Goal: Task Accomplishment & Management: Complete application form

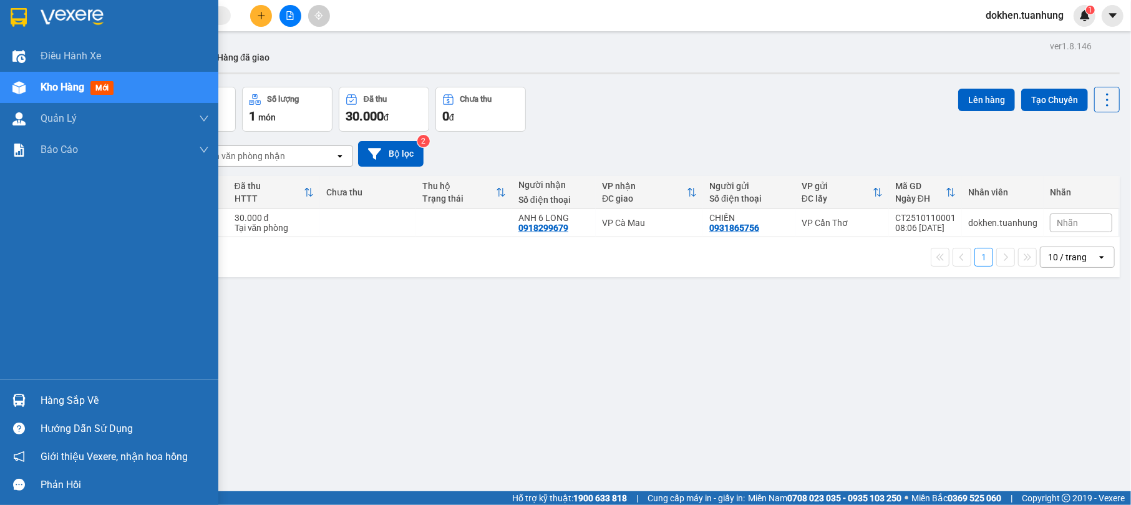
click at [57, 400] on div "Hàng sắp về" at bounding box center [125, 400] width 168 height 19
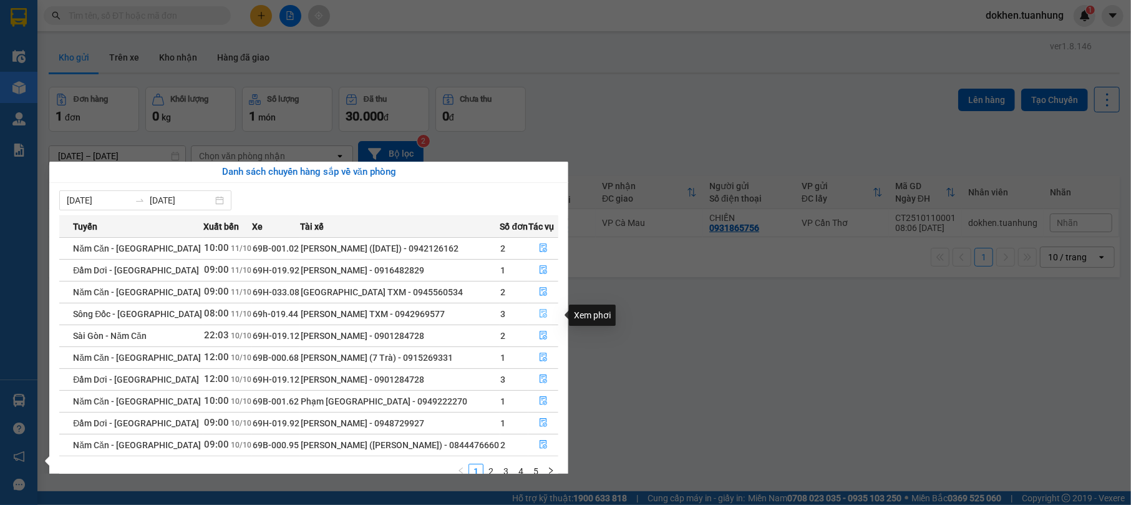
click at [541, 313] on icon "file-done" at bounding box center [543, 313] width 9 height 9
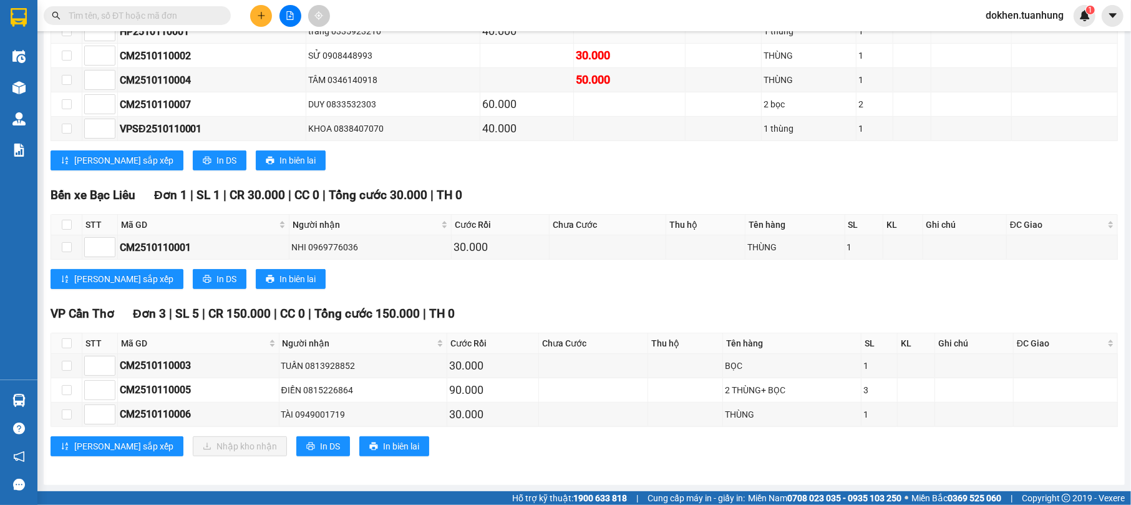
scroll to position [283, 0]
click at [261, 17] on icon "plus" at bounding box center [261, 15] width 1 height 7
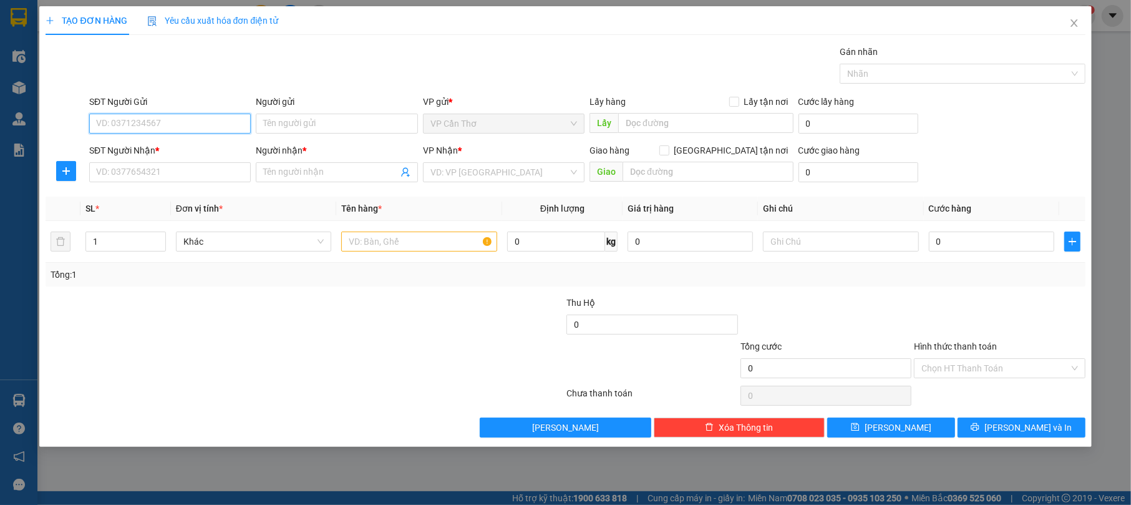
click at [225, 131] on input "SĐT Người Gửi" at bounding box center [170, 123] width 162 height 20
click at [168, 145] on div "0942771336 - HUY" at bounding box center [170, 149] width 147 height 14
type input "0942771336"
type input "HUY"
type input "0942771336"
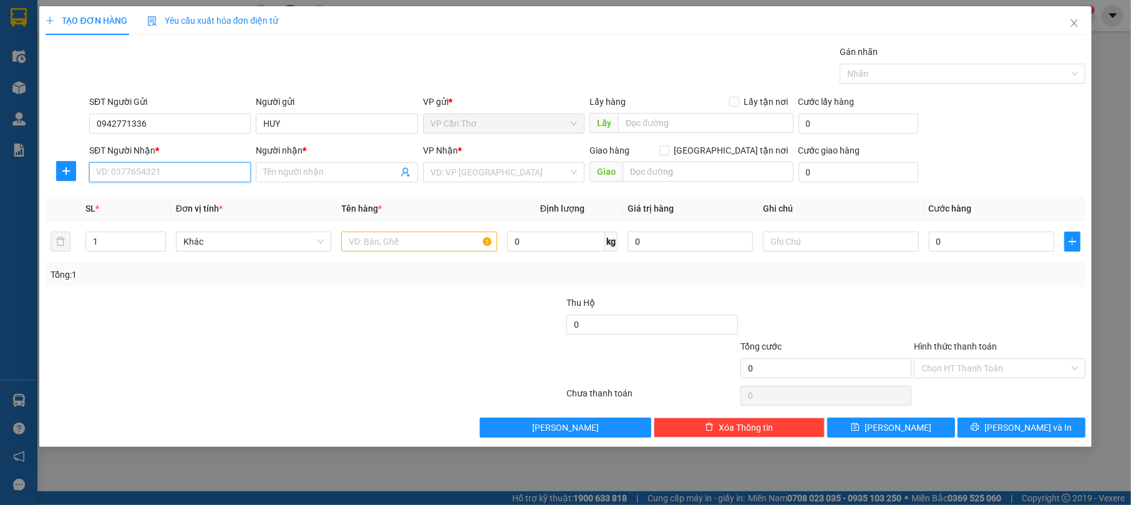
click at [218, 180] on input "SĐT Người Nhận *" at bounding box center [170, 172] width 162 height 20
click at [215, 215] on div "0942175375 - NGUYỄN XUÂN SINH" at bounding box center [170, 218] width 147 height 14
type input "0942175375"
type input "NGUYỄN XUÂN SINH"
drag, startPoint x: 377, startPoint y: 246, endPoint x: 255, endPoint y: 226, distance: 123.2
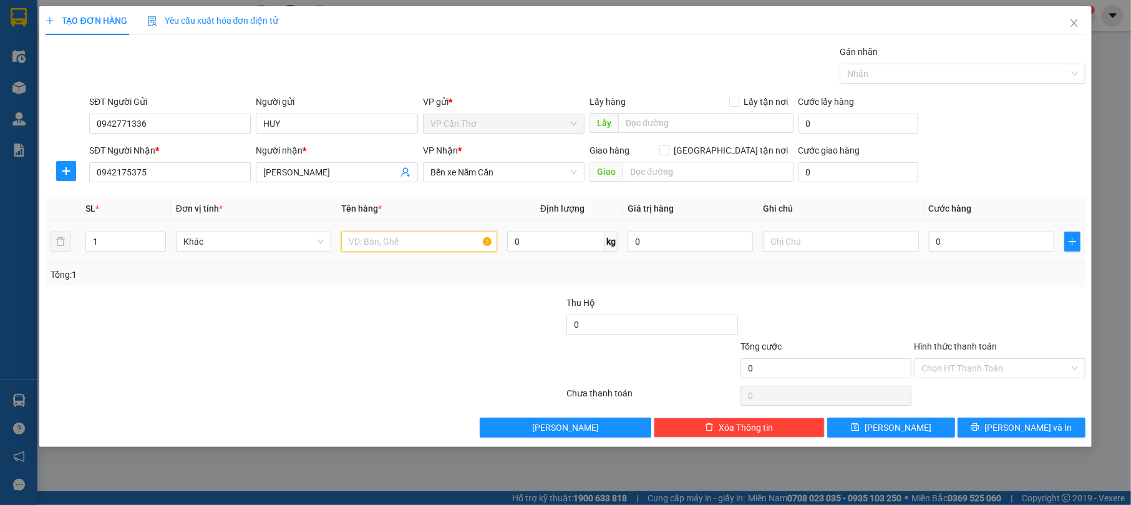
click at [367, 254] on div at bounding box center [419, 241] width 156 height 25
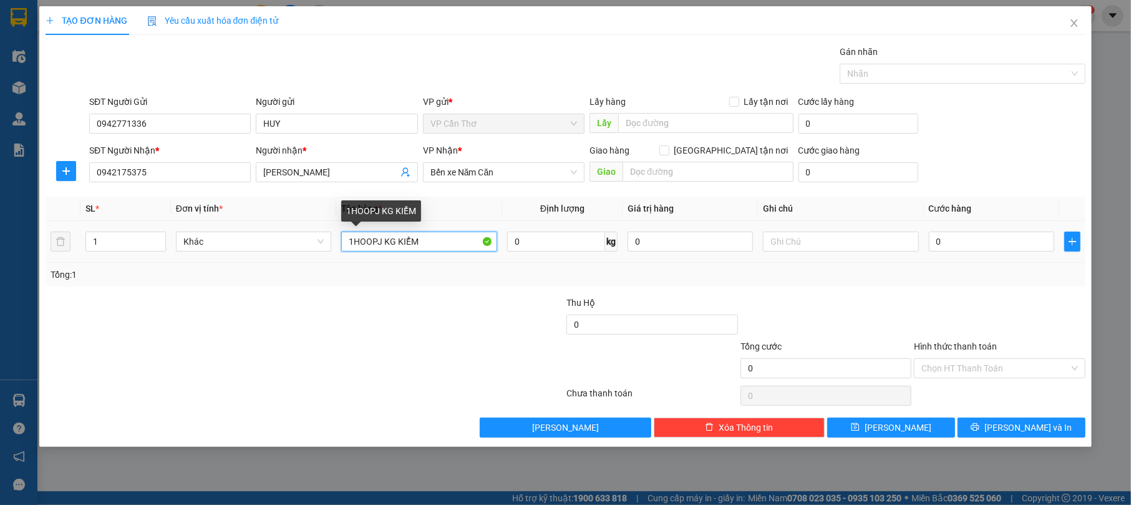
click at [379, 240] on input "1HOOPJ KG KIỂM" at bounding box center [419, 241] width 156 height 20
type input "1 HỘP KG KIỂM"
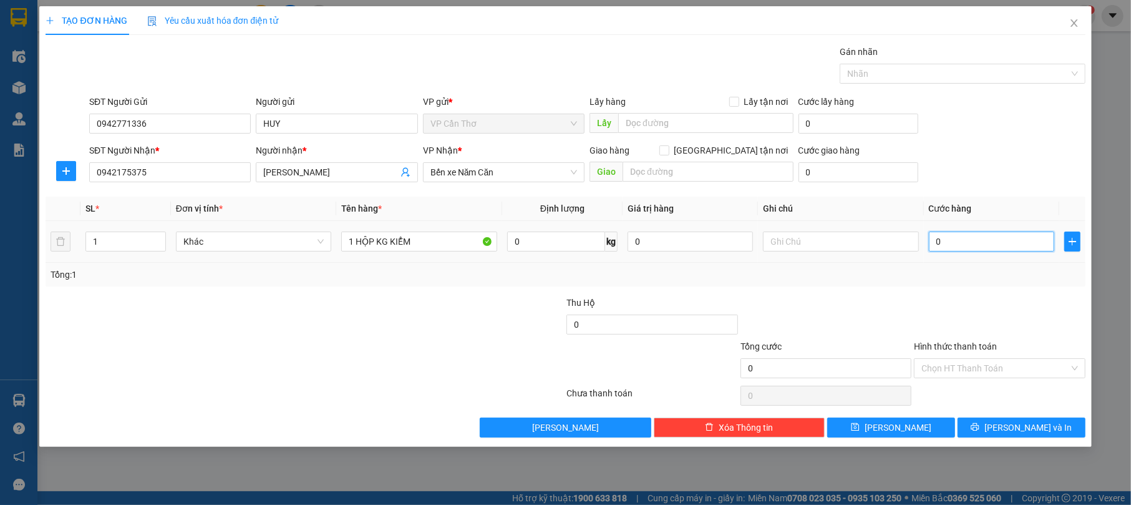
click at [949, 246] on input "0" at bounding box center [991, 241] width 125 height 20
type input "3"
type input "30"
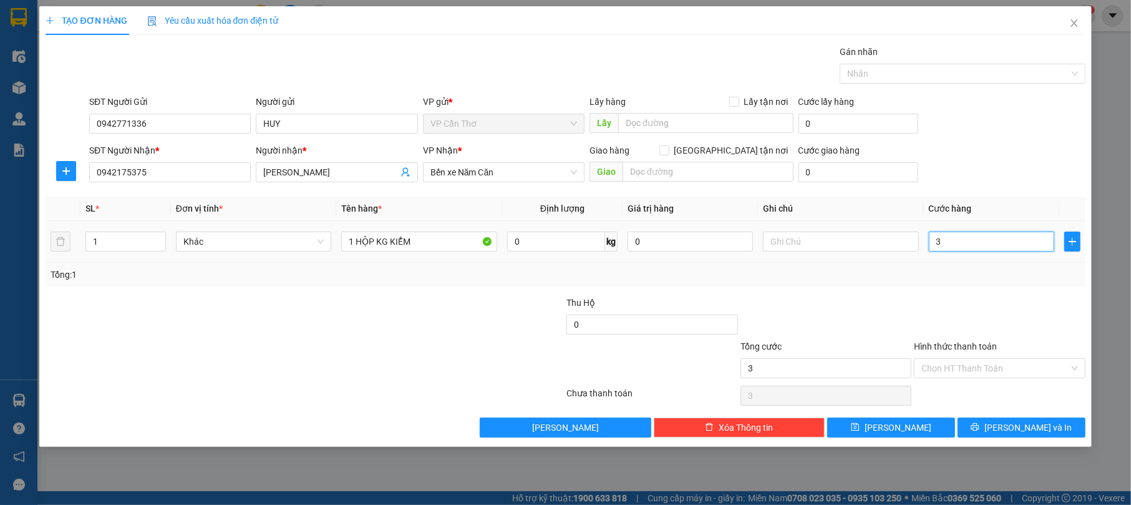
type input "30"
type input "300"
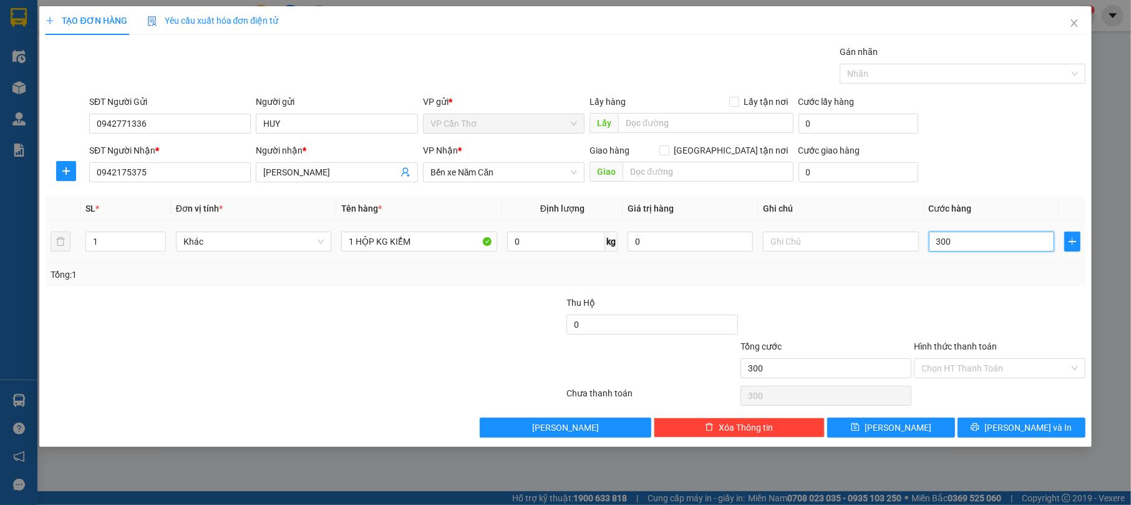
type input "3.000"
type input "30.000"
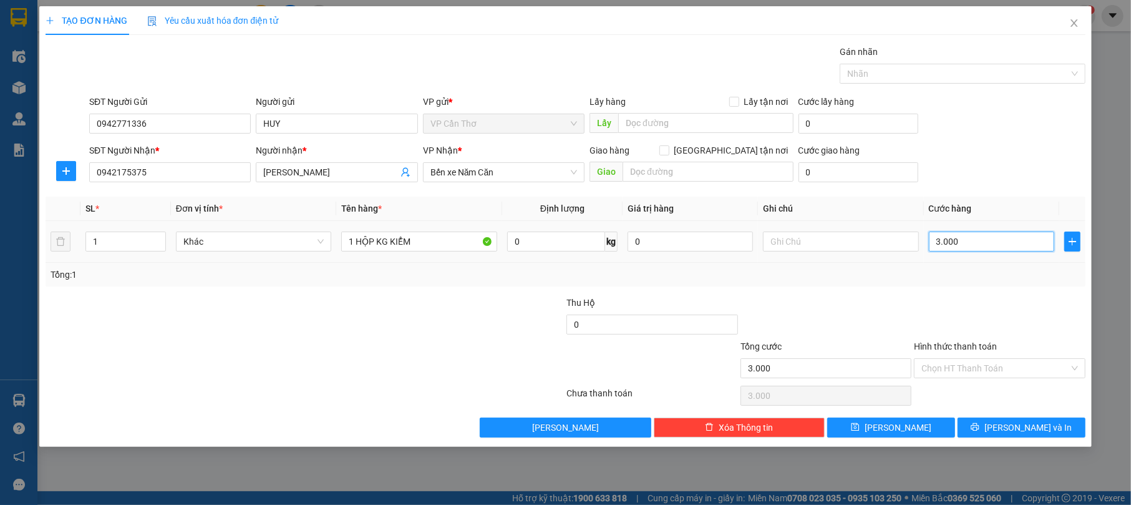
type input "30.000"
click at [995, 370] on input "Hình thức thanh toán" at bounding box center [994, 368] width 147 height 19
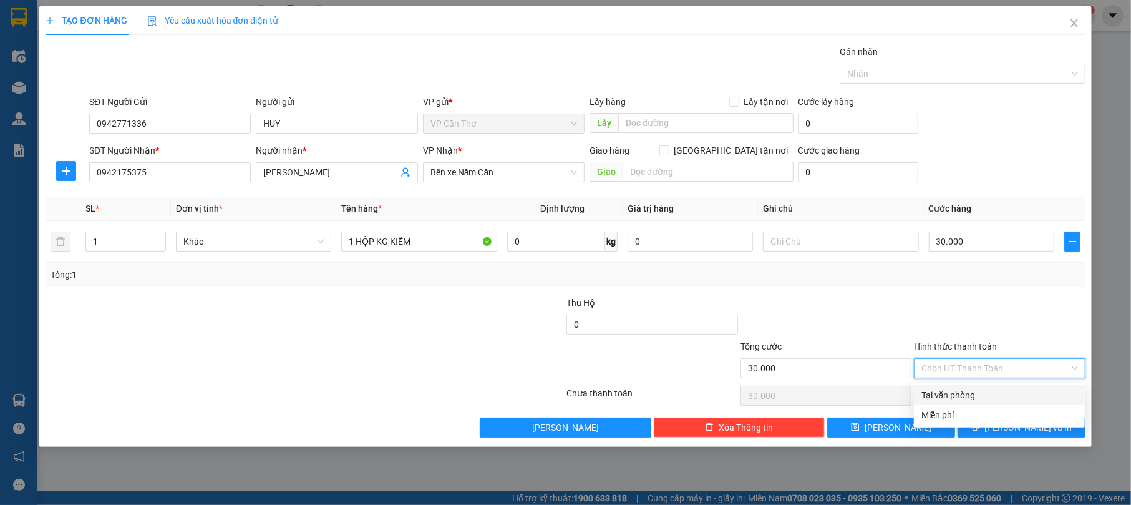
click at [1007, 392] on div "Tại văn phòng" at bounding box center [999, 395] width 156 height 14
type input "0"
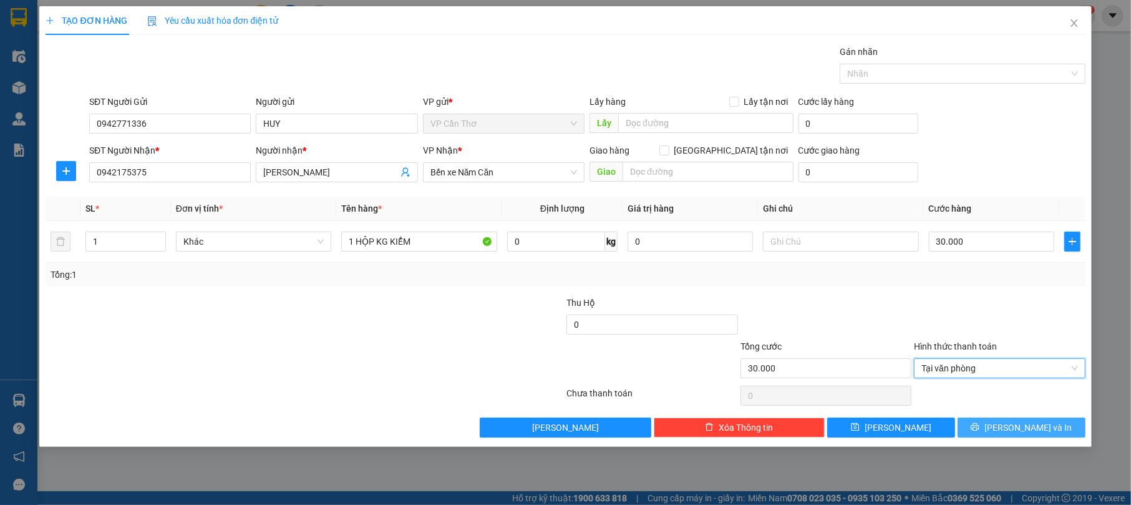
click at [1013, 429] on span "Lưu và In" at bounding box center [1027, 427] width 87 height 14
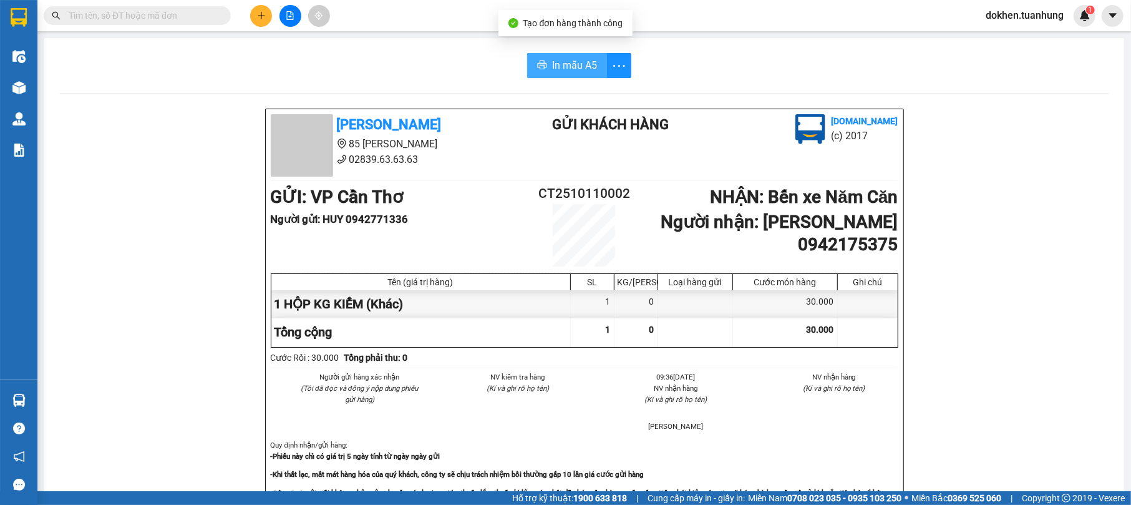
click at [552, 62] on span "In mẫu A5" at bounding box center [574, 65] width 45 height 16
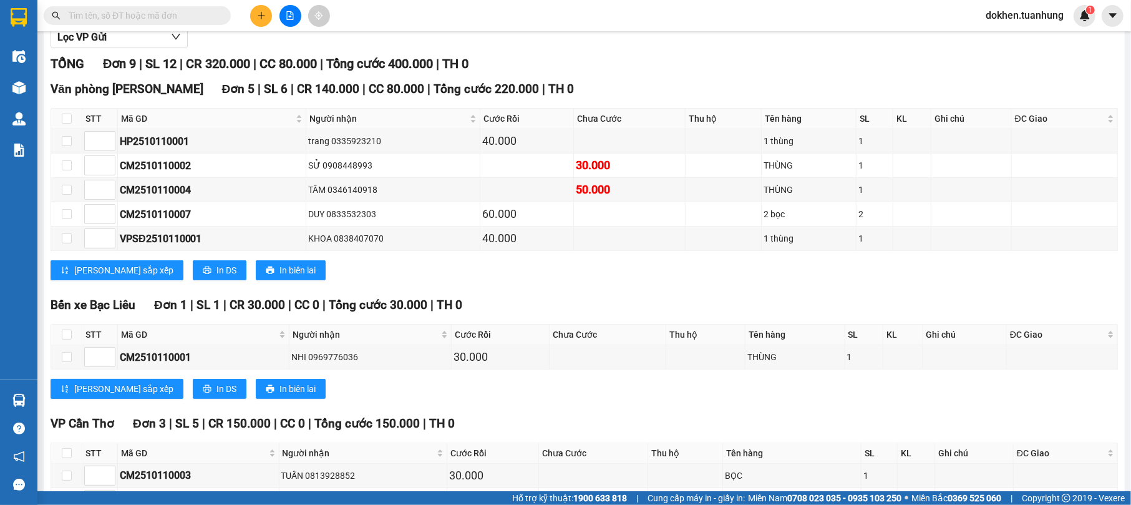
scroll to position [283, 0]
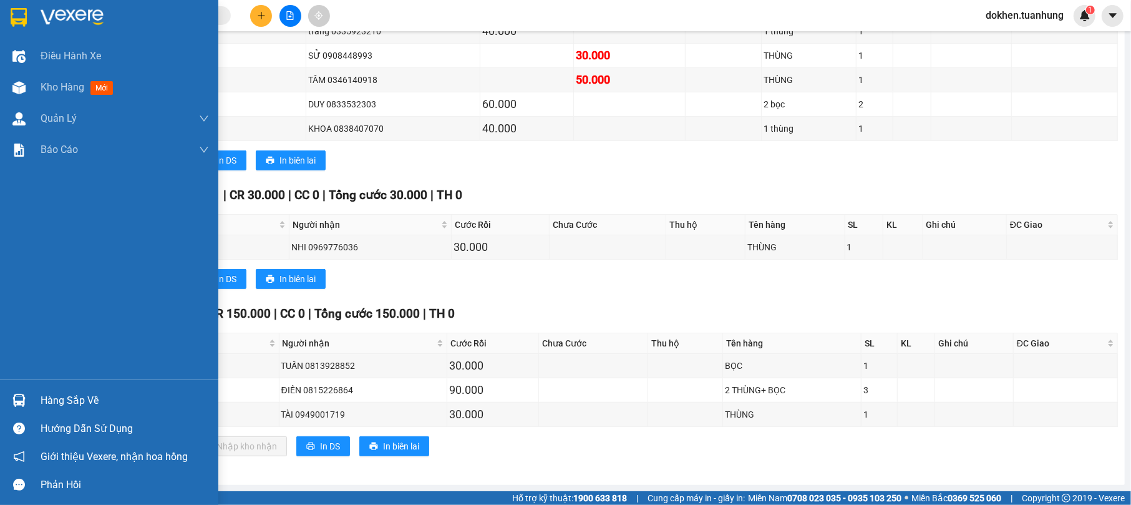
click at [53, 397] on div "Hàng sắp về" at bounding box center [125, 400] width 168 height 19
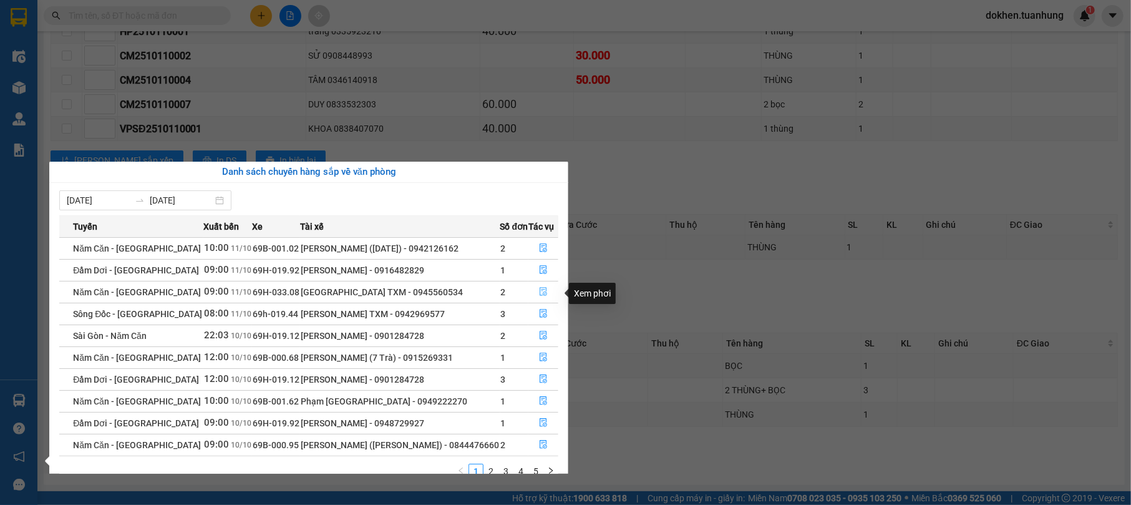
click at [542, 291] on icon "file-done" at bounding box center [543, 291] width 9 height 9
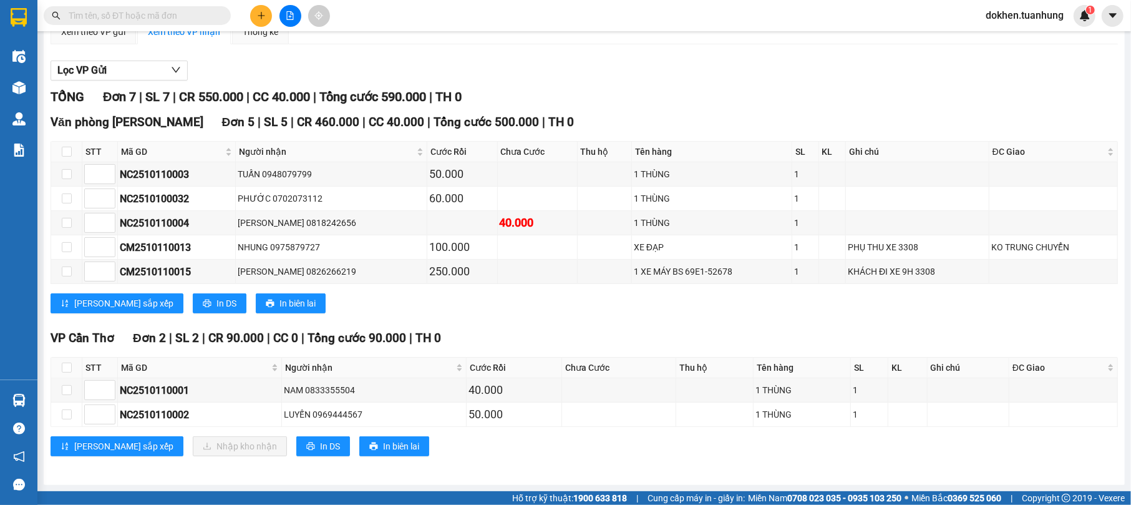
scroll to position [140, 0]
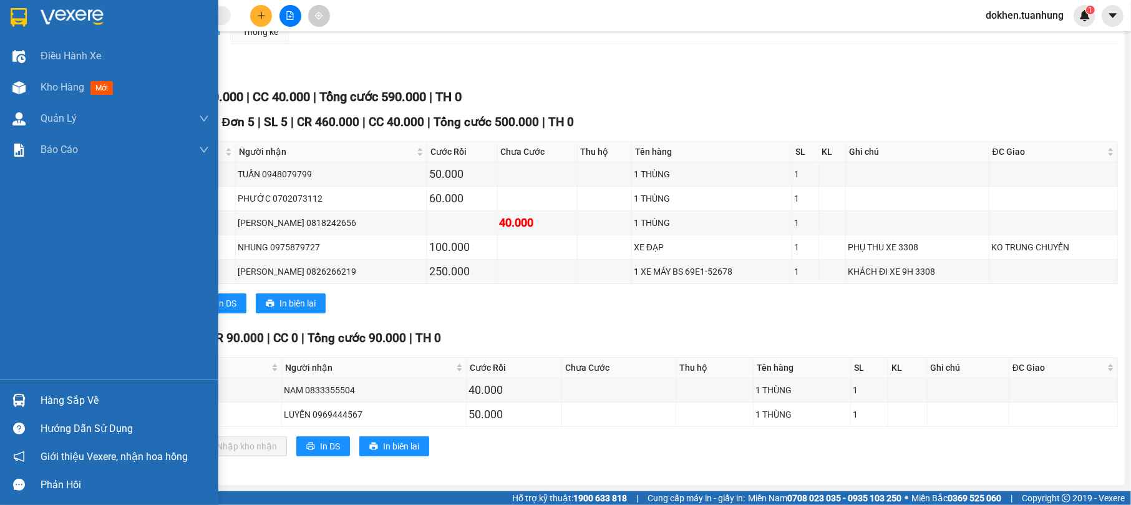
click at [56, 400] on div "Hàng sắp về" at bounding box center [125, 400] width 168 height 19
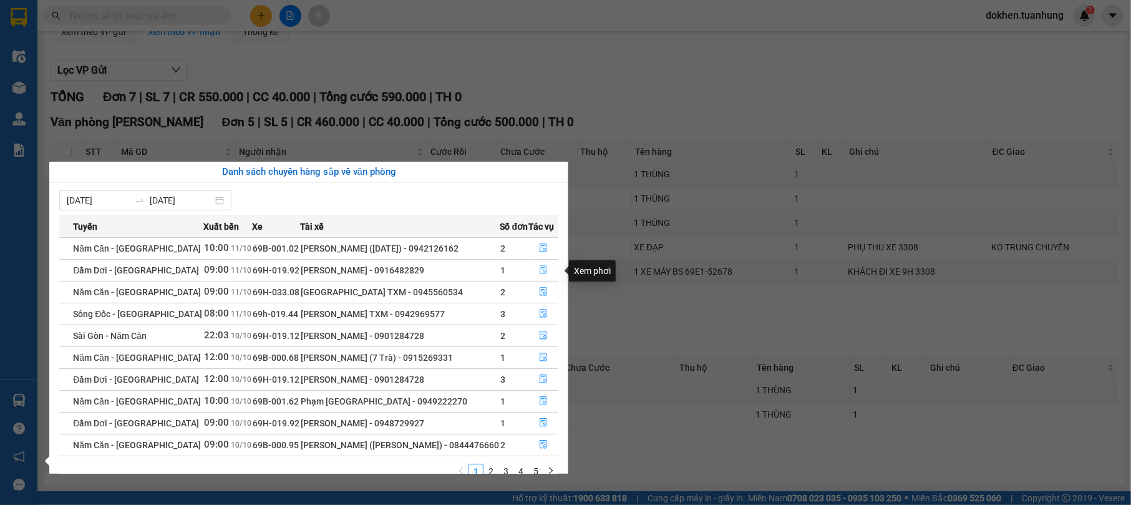
click at [539, 273] on icon "file-done" at bounding box center [543, 269] width 9 height 9
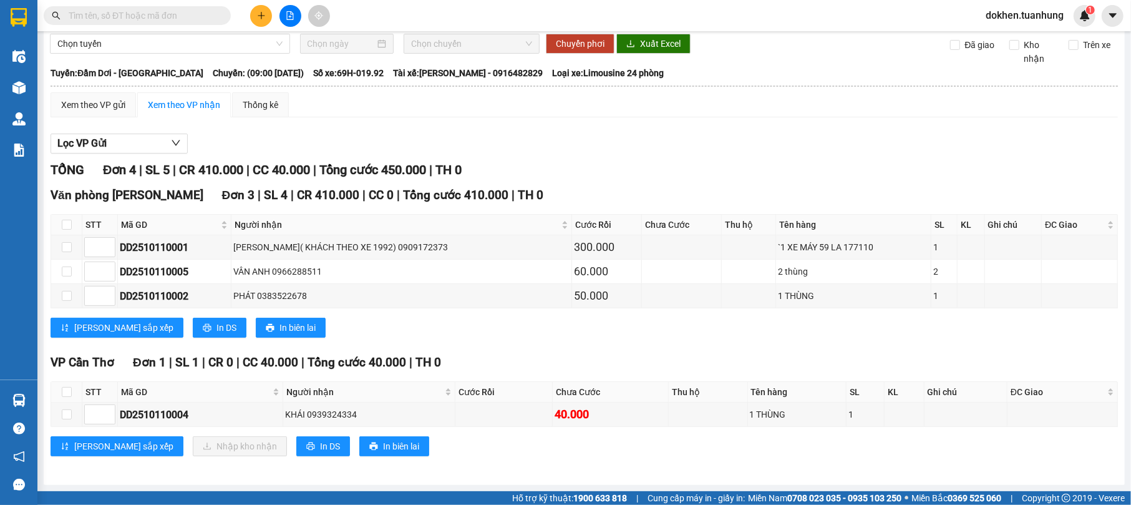
scroll to position [65, 0]
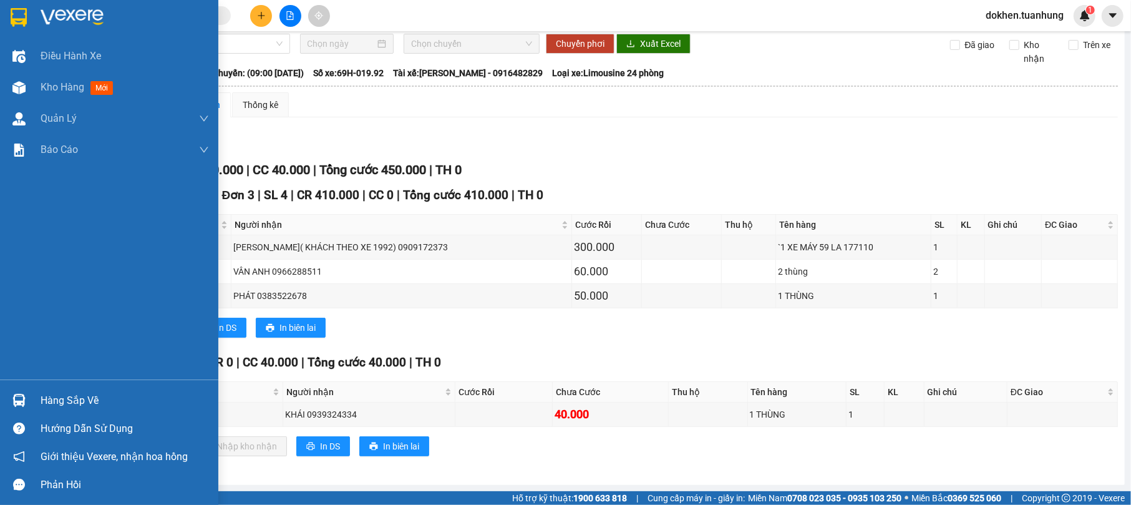
click at [51, 402] on div "Hàng sắp về" at bounding box center [125, 400] width 168 height 19
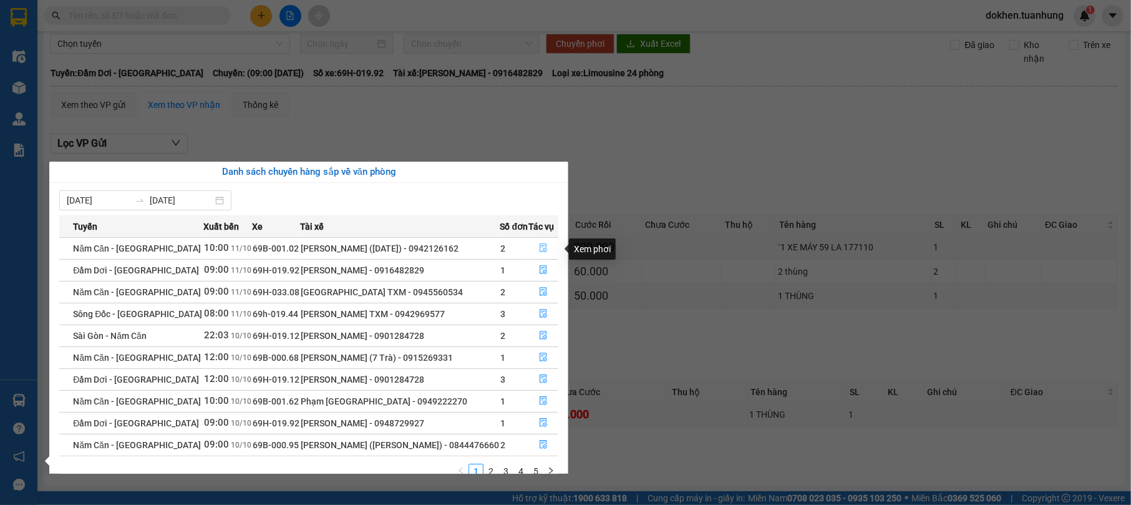
click at [539, 246] on icon "file-done" at bounding box center [543, 247] width 9 height 9
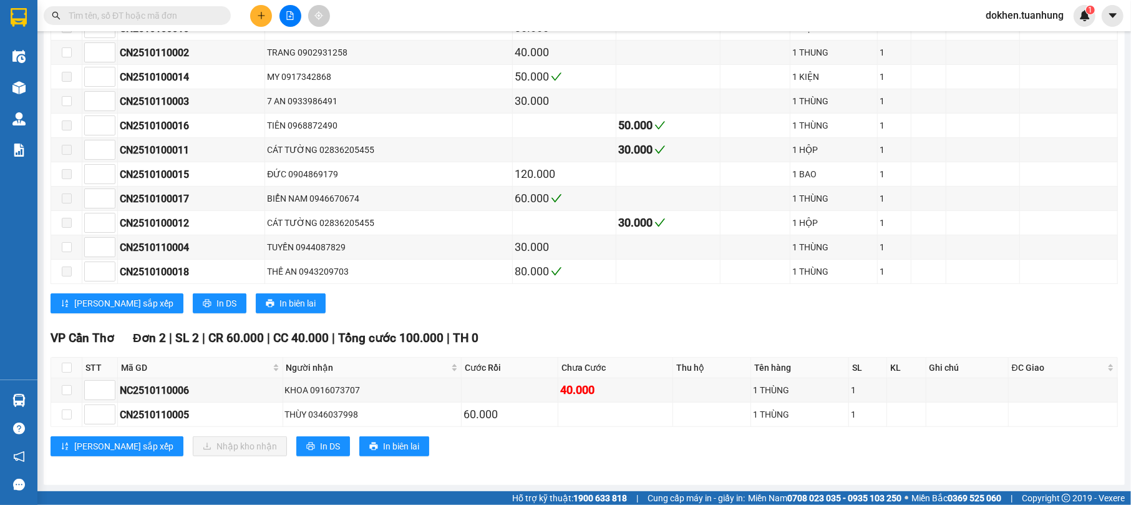
scroll to position [364, 0]
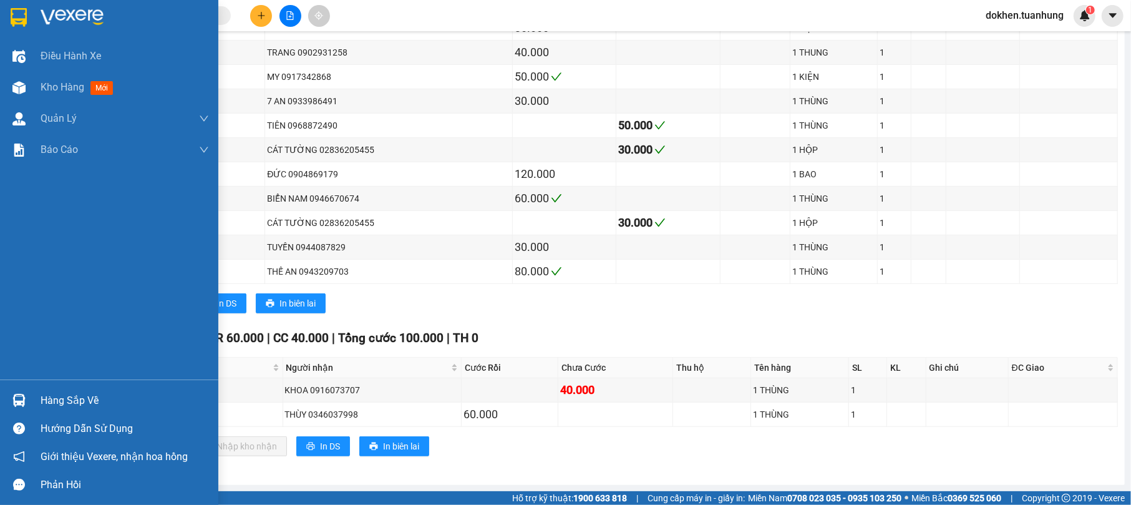
click at [51, 402] on div "Hàng sắp về" at bounding box center [125, 400] width 168 height 19
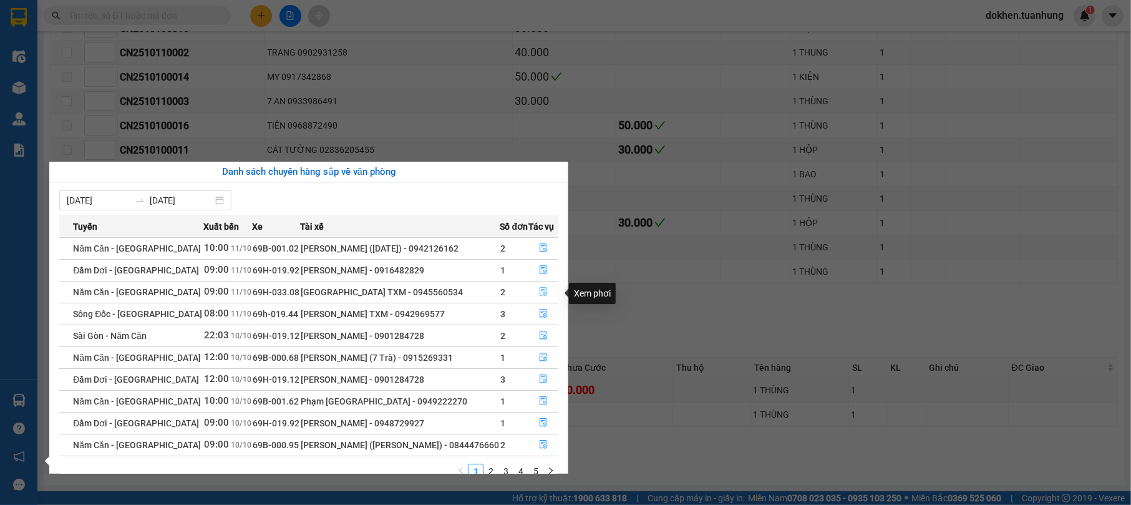
click at [539, 293] on icon "file-done" at bounding box center [543, 291] width 9 height 9
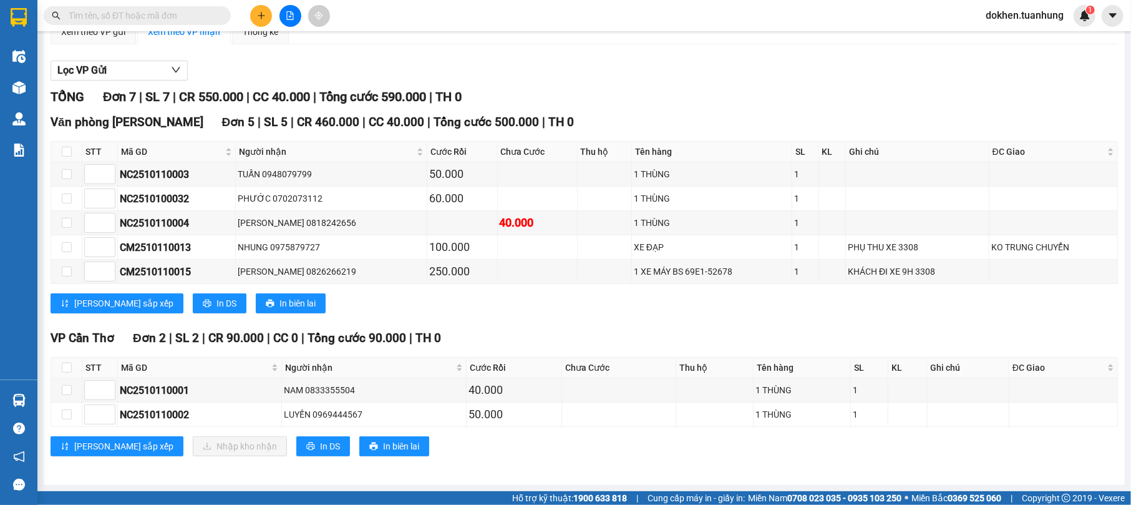
scroll to position [140, 0]
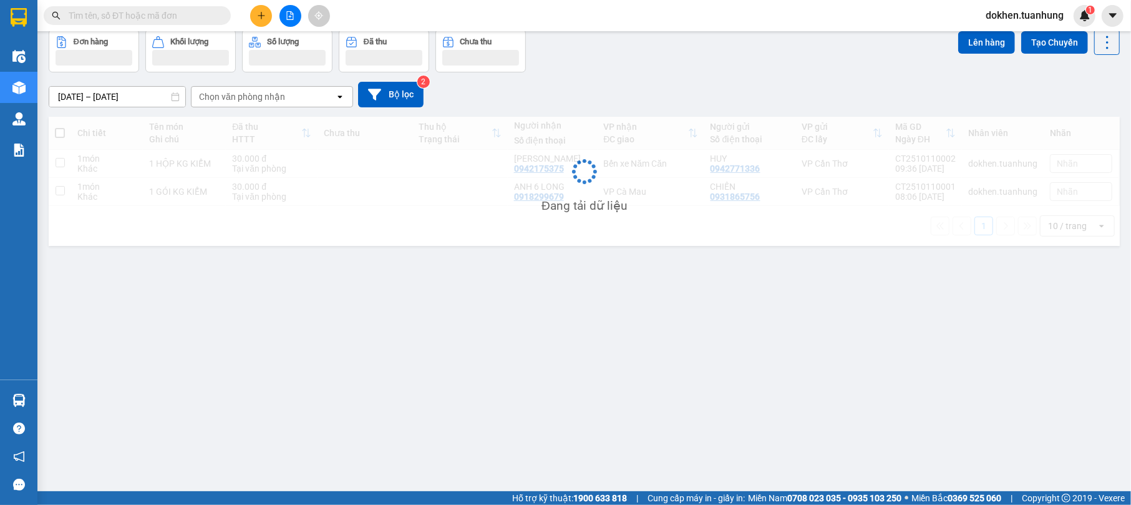
scroll to position [57, 0]
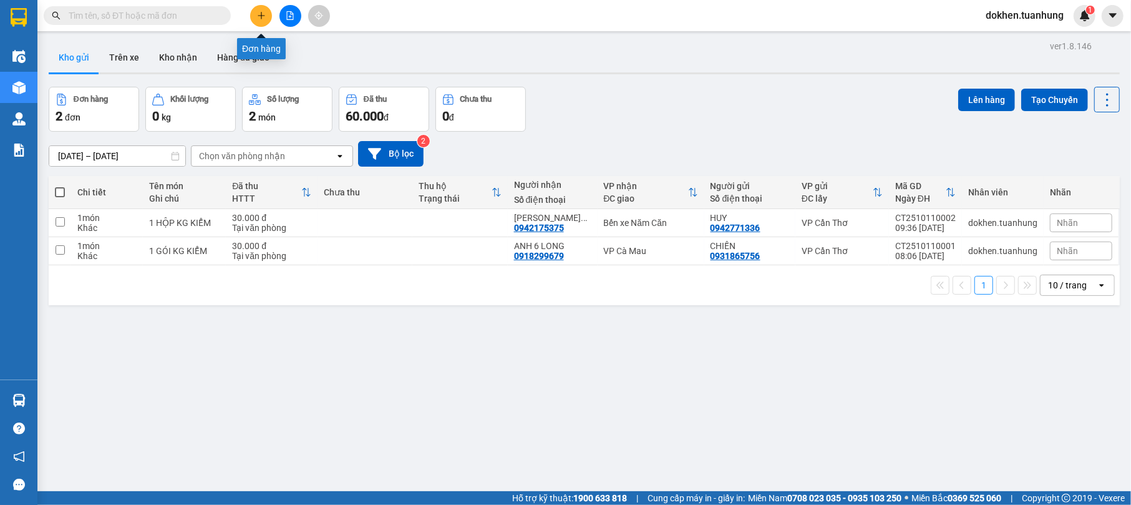
click at [264, 17] on icon "plus" at bounding box center [261, 15] width 9 height 9
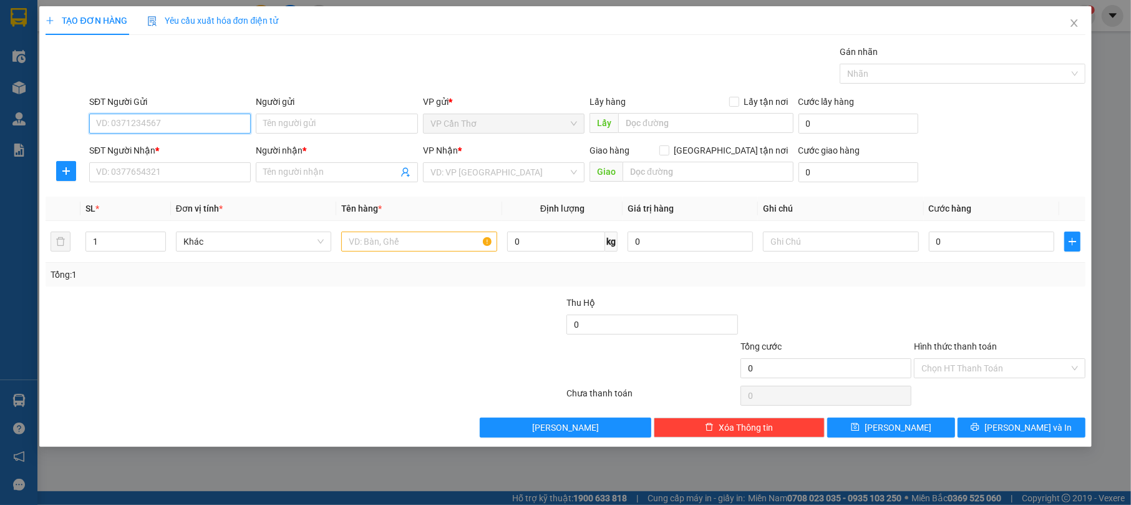
click at [175, 123] on input "SĐT Người Gửi" at bounding box center [170, 123] width 162 height 20
click at [190, 125] on input "SĐT Người Gửi" at bounding box center [170, 123] width 162 height 20
click at [193, 122] on input "SĐT Người Gửi" at bounding box center [170, 123] width 162 height 20
click at [210, 130] on input "SĐT Người Gửi" at bounding box center [170, 123] width 162 height 20
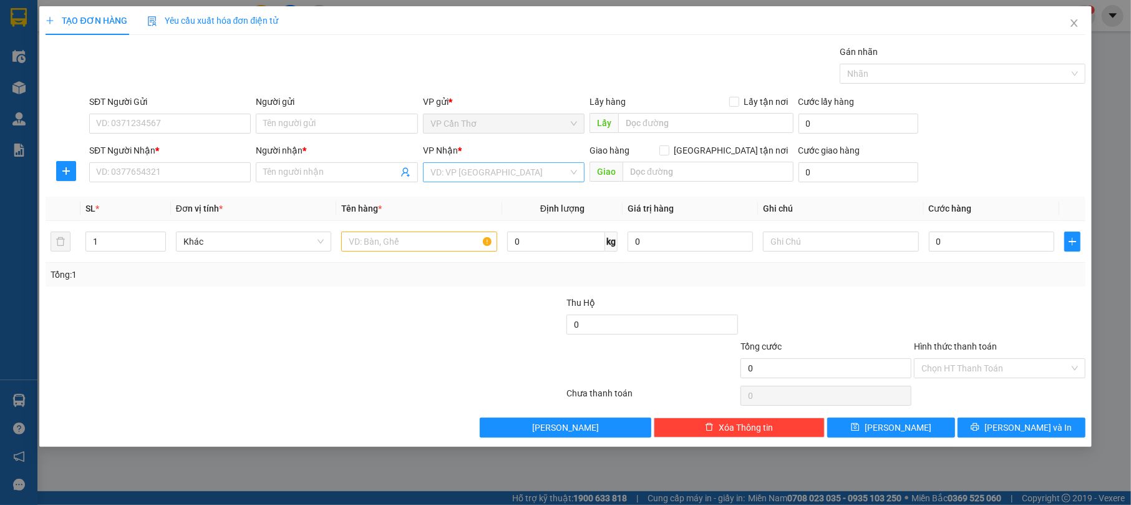
click at [490, 176] on input "search" at bounding box center [499, 172] width 138 height 19
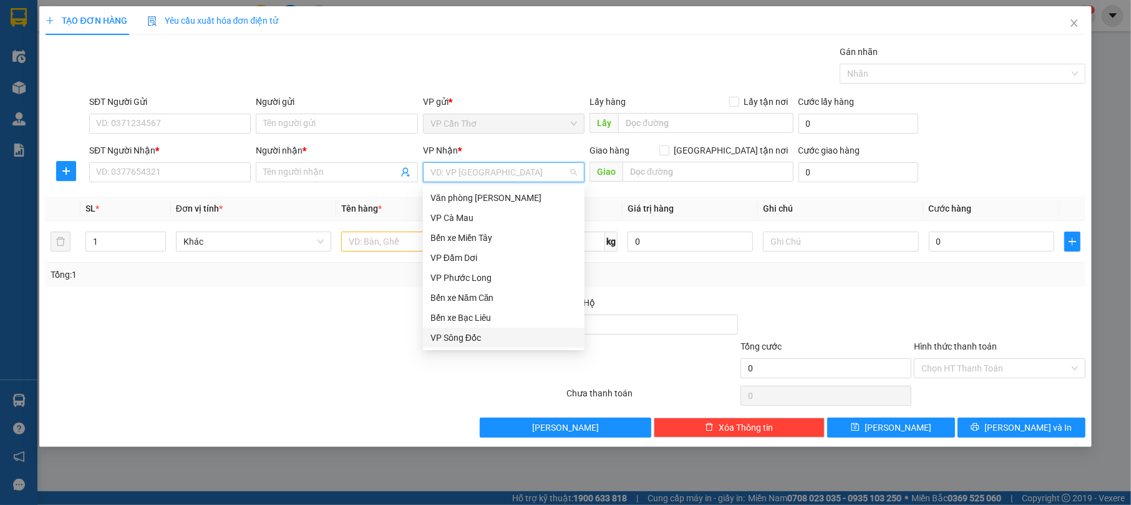
type input "V"
click at [483, 339] on div "Văn phòng Cái Nước" at bounding box center [503, 338] width 147 height 14
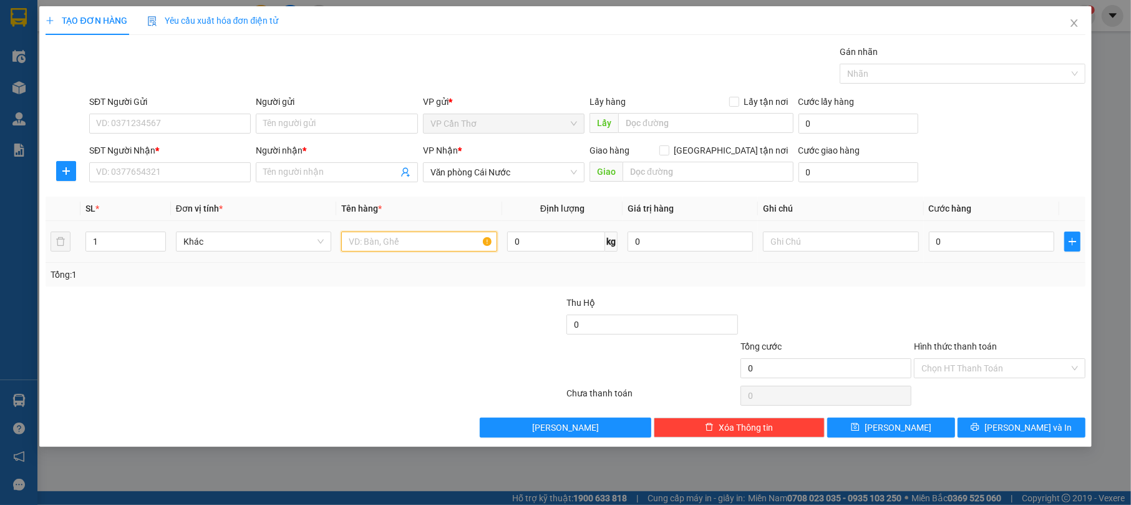
click at [358, 243] on input "text" at bounding box center [419, 241] width 156 height 20
type input "1 HỘP GÀ CON"
drag, startPoint x: 934, startPoint y: 242, endPoint x: 889, endPoint y: 233, distance: 45.9
click at [933, 244] on input "0" at bounding box center [991, 241] width 125 height 20
type input "5"
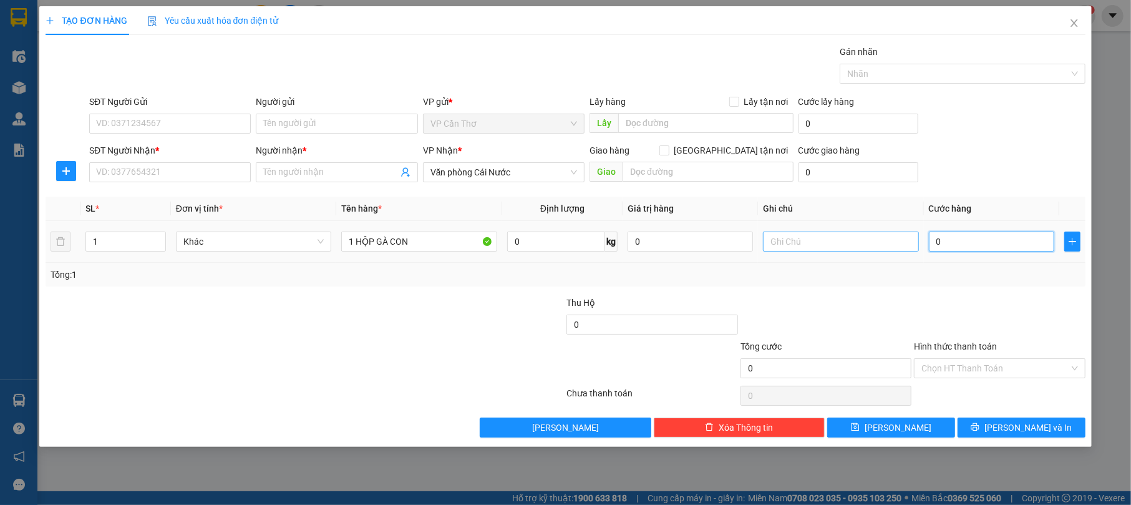
type input "5"
type input "50"
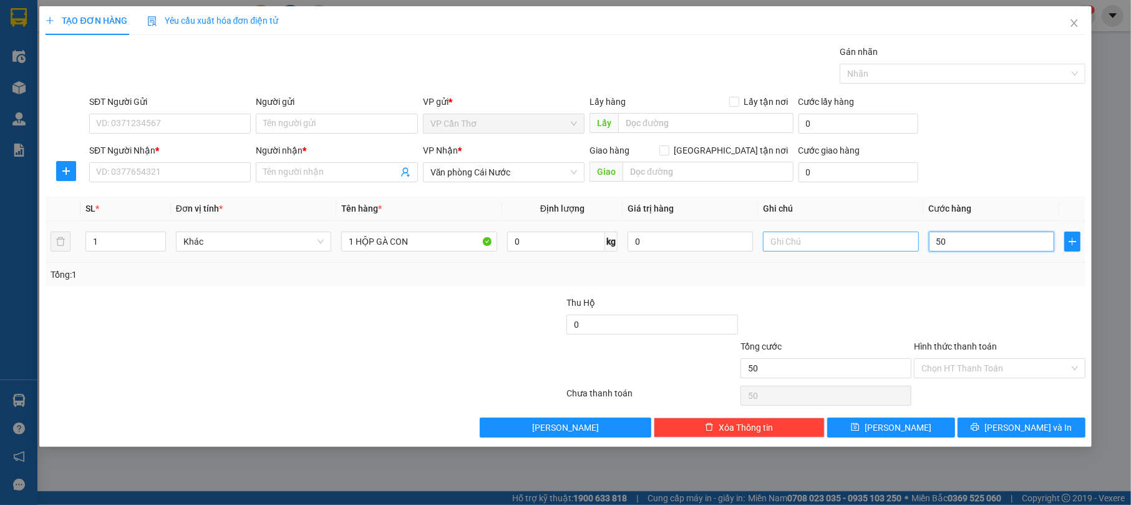
type input "500"
type input "5.000"
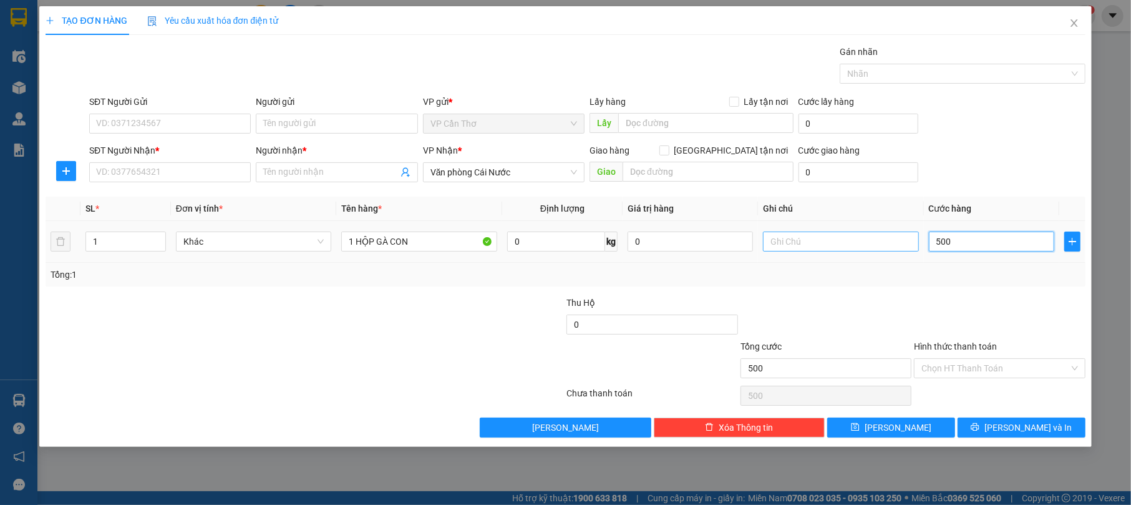
type input "5.000"
type input "50.000"
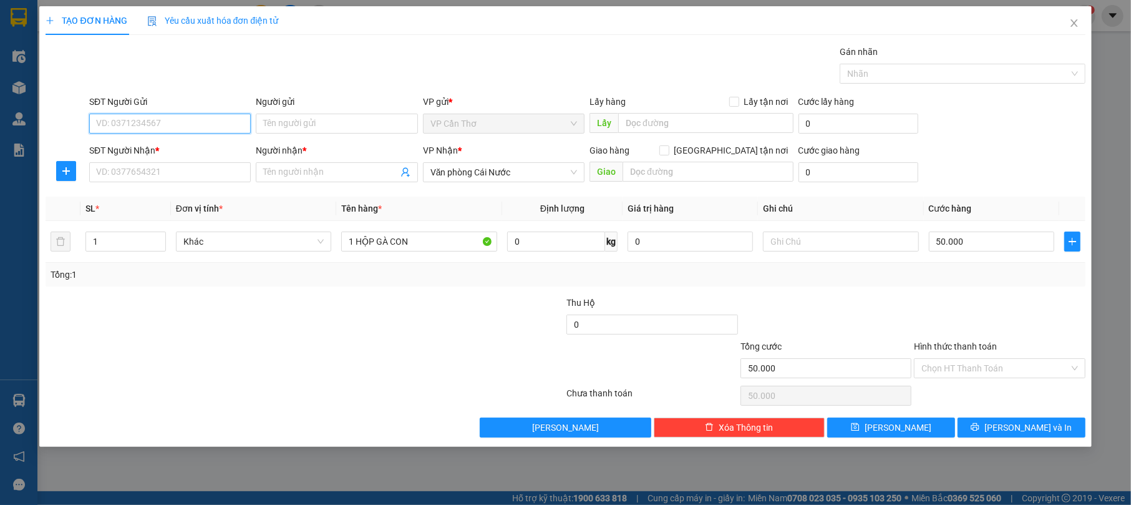
click at [215, 131] on input "SĐT Người Gửi" at bounding box center [170, 123] width 162 height 20
click at [217, 125] on input "SĐT Người Gửi" at bounding box center [170, 123] width 162 height 20
type input "0795828727"
click at [305, 127] on input "Người gửi" at bounding box center [337, 123] width 162 height 20
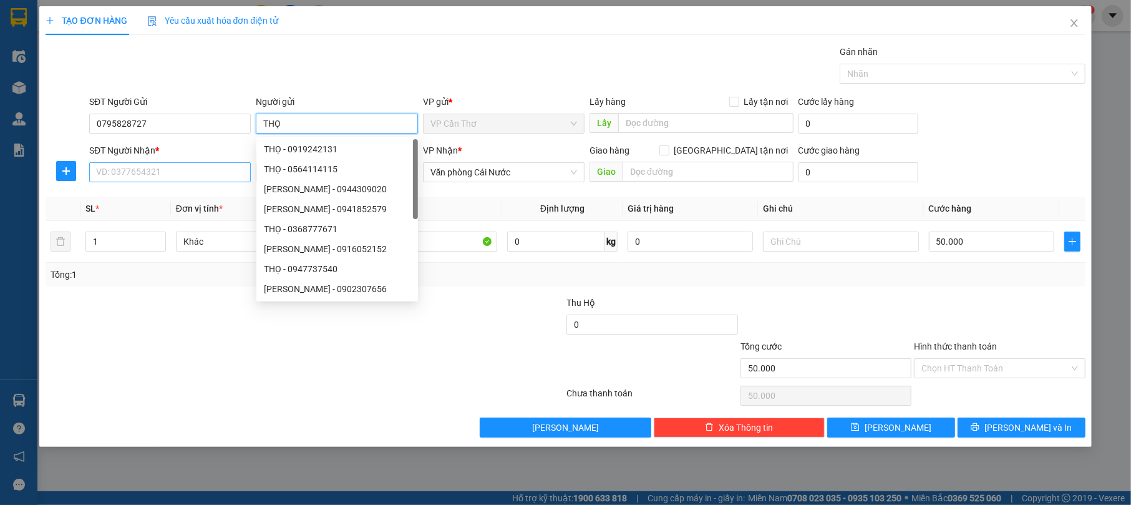
type input "THỌ"
click at [160, 176] on input "SĐT Người Nhận *" at bounding box center [170, 172] width 162 height 20
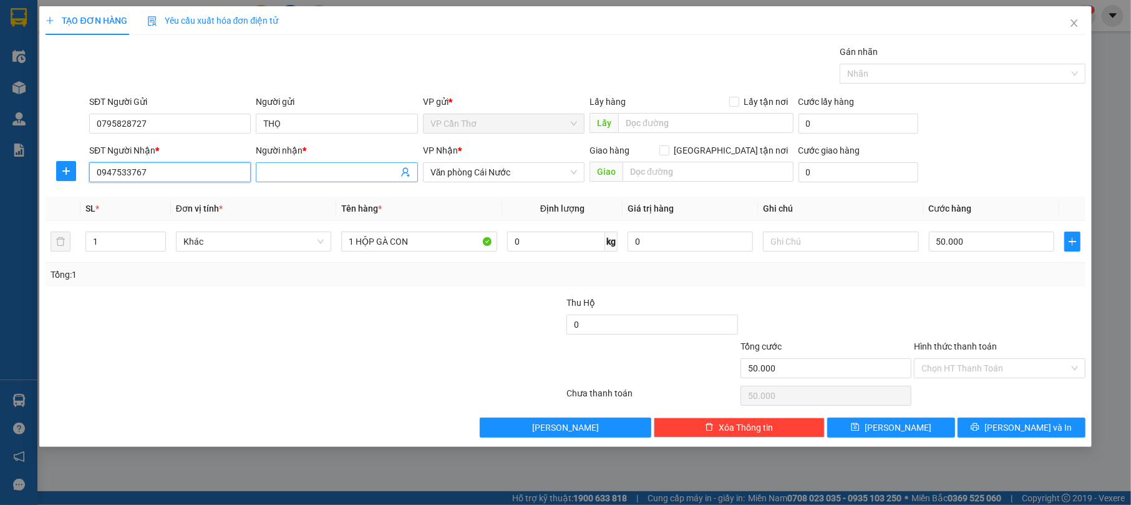
type input "0947533767"
click at [278, 177] on input "Người nhận *" at bounding box center [330, 172] width 134 height 14
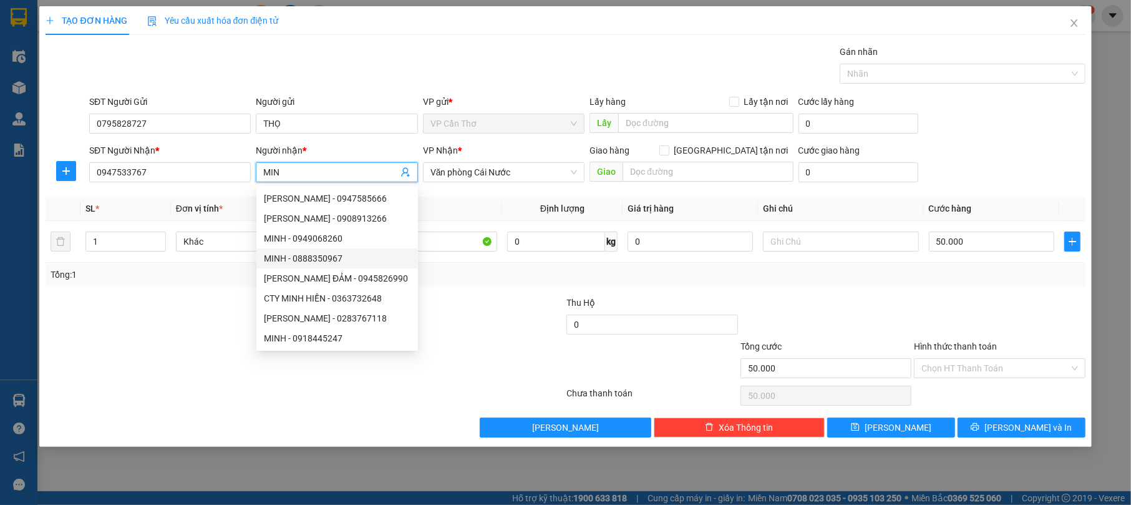
type input "MIN"
click at [455, 344] on div at bounding box center [478, 361] width 173 height 44
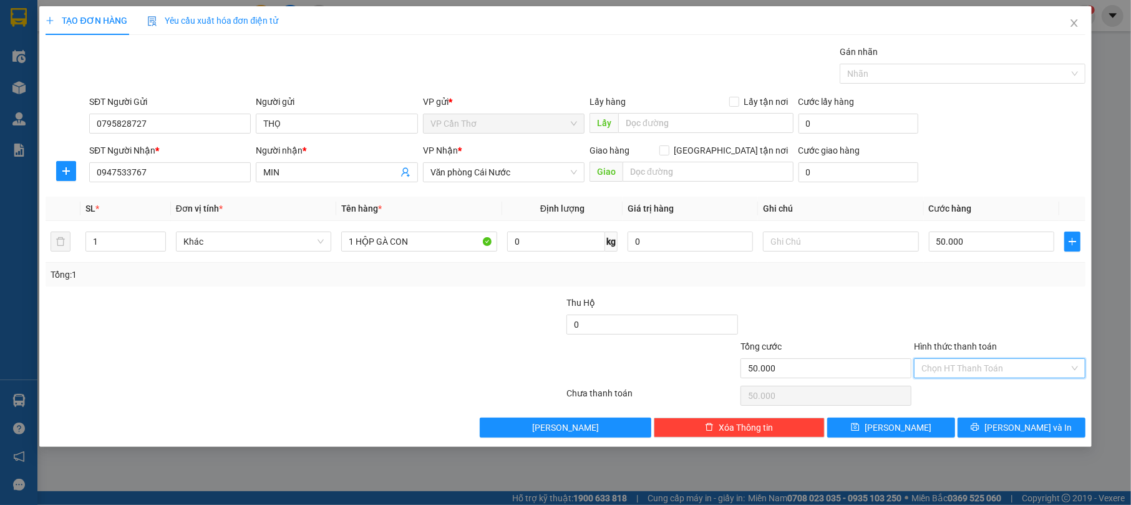
click at [974, 370] on input "Hình thức thanh toán" at bounding box center [994, 368] width 147 height 19
click at [949, 311] on div at bounding box center [998, 318] width 173 height 44
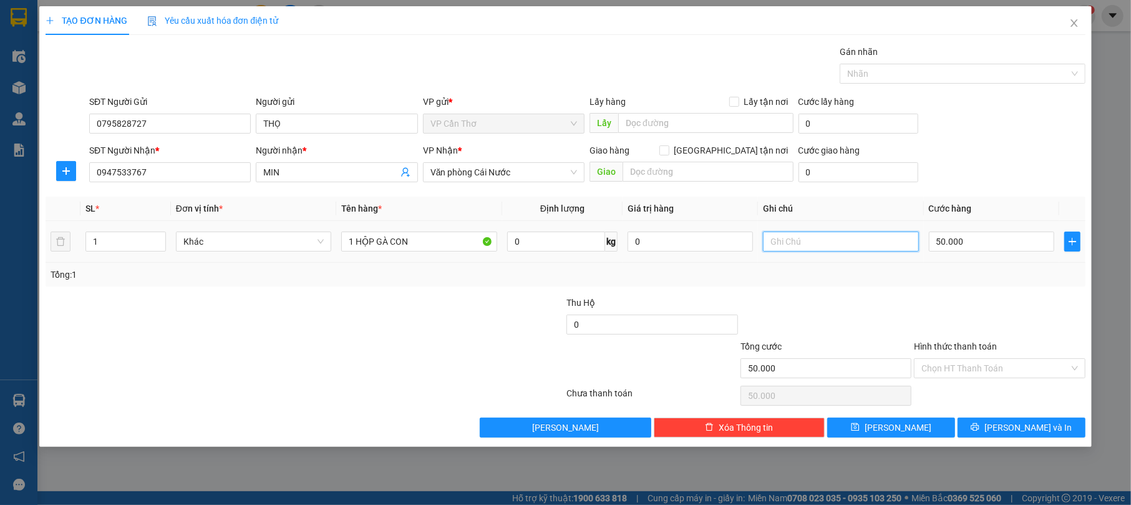
click at [813, 240] on input "text" at bounding box center [841, 241] width 156 height 20
type input "KG BẢO ĐẢM"
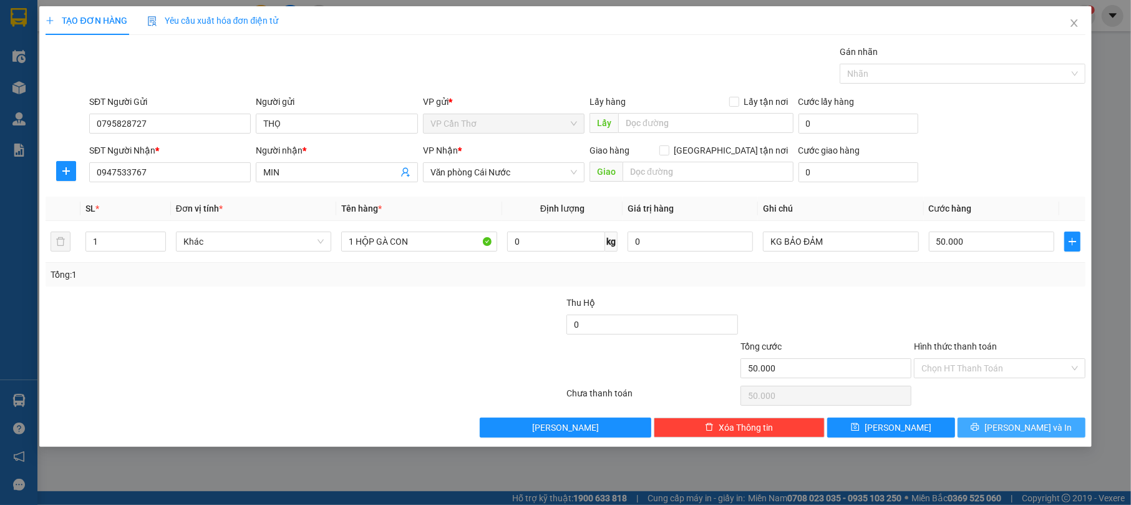
click at [988, 429] on button "[PERSON_NAME] và In" at bounding box center [1021, 427] width 128 height 20
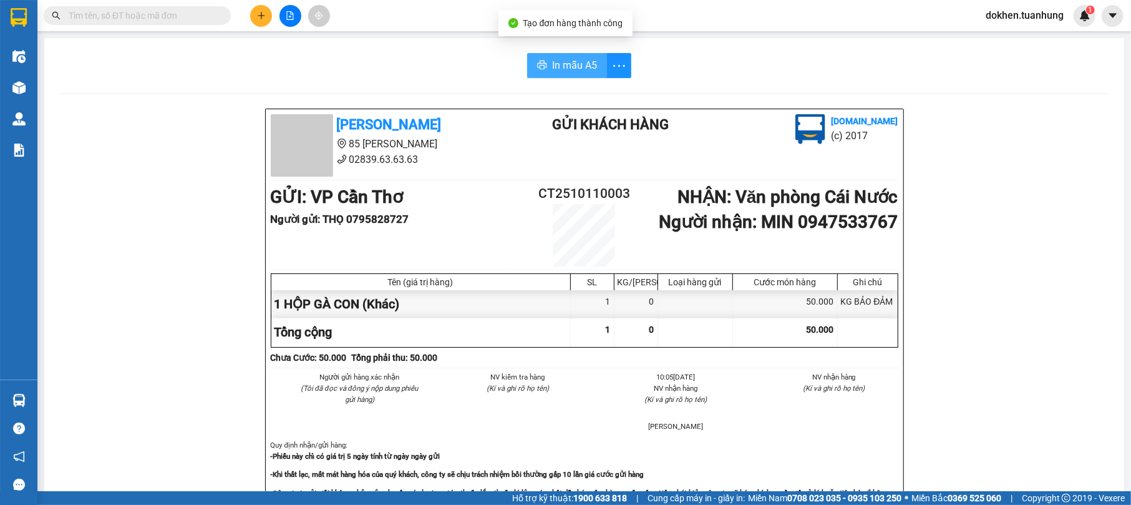
click at [552, 63] on span "In mẫu A5" at bounding box center [574, 65] width 45 height 16
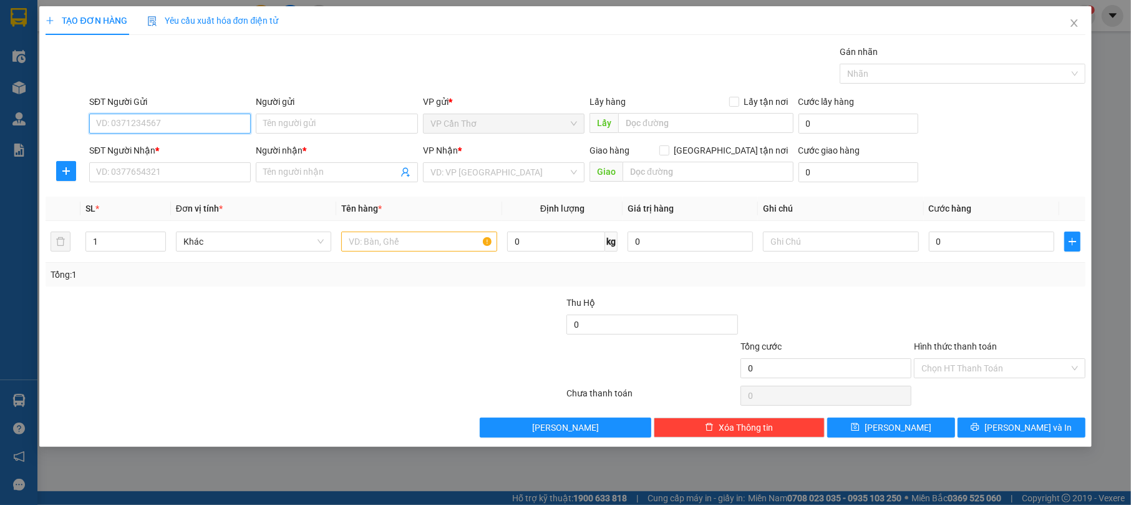
click at [216, 130] on input "SĐT Người Gửi" at bounding box center [170, 123] width 162 height 20
click at [183, 123] on input "SĐT Người Gửi" at bounding box center [170, 123] width 162 height 20
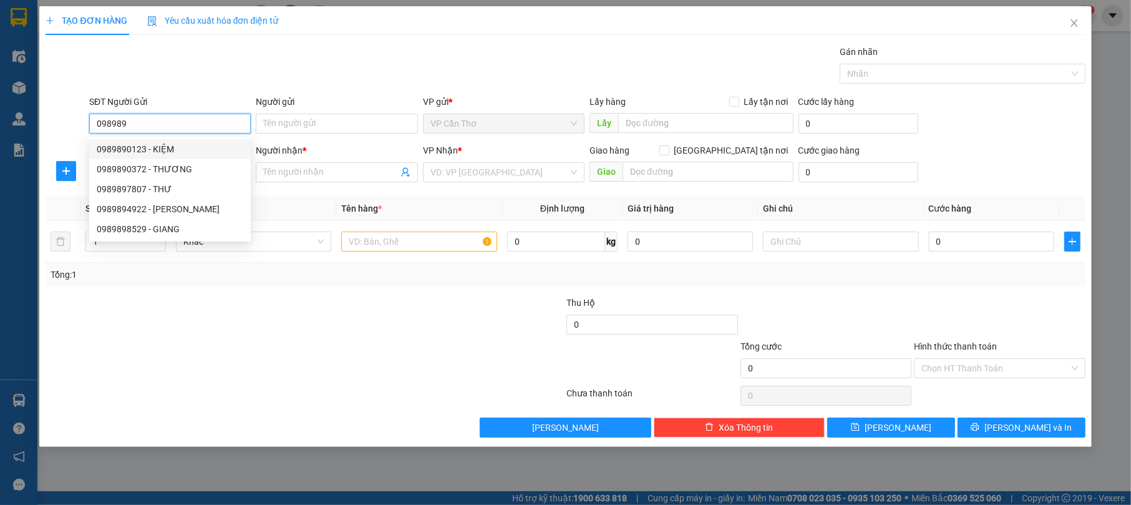
click at [165, 150] on div "0989890123 - KIỆM" at bounding box center [170, 149] width 147 height 14
type input "0989890123"
type input "KIỆM"
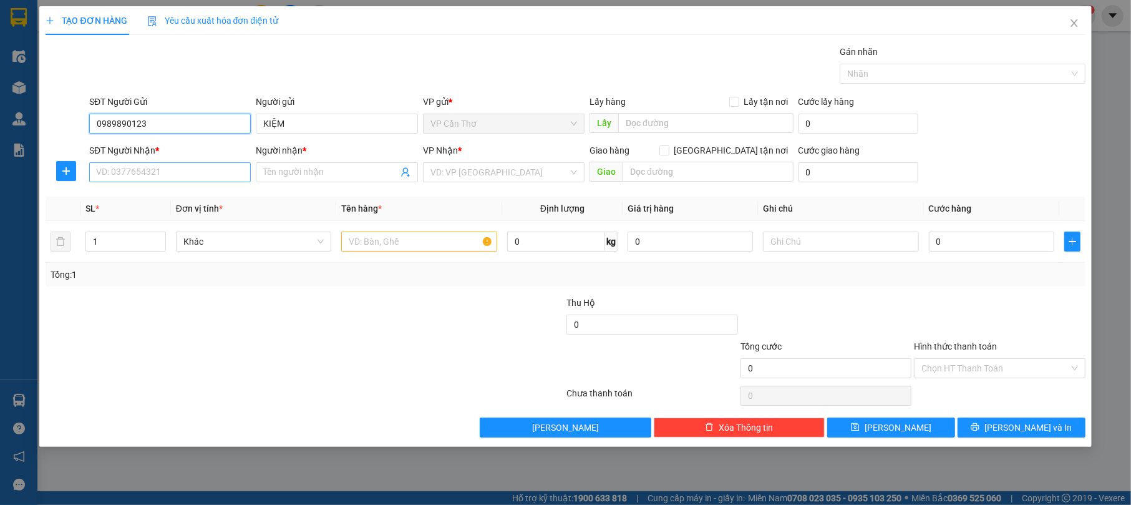
type input "0989890123"
click at [193, 175] on input "SĐT Người Nhận *" at bounding box center [170, 172] width 162 height 20
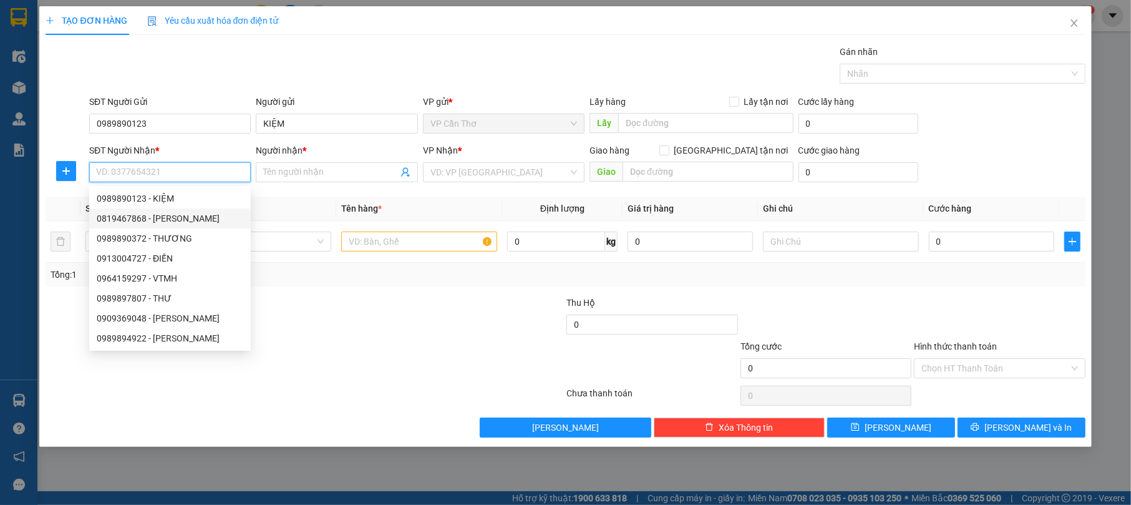
click at [190, 218] on div "0819467868 - CƯỜNG" at bounding box center [170, 218] width 147 height 14
type input "0819467868"
type input "CƯỜNG"
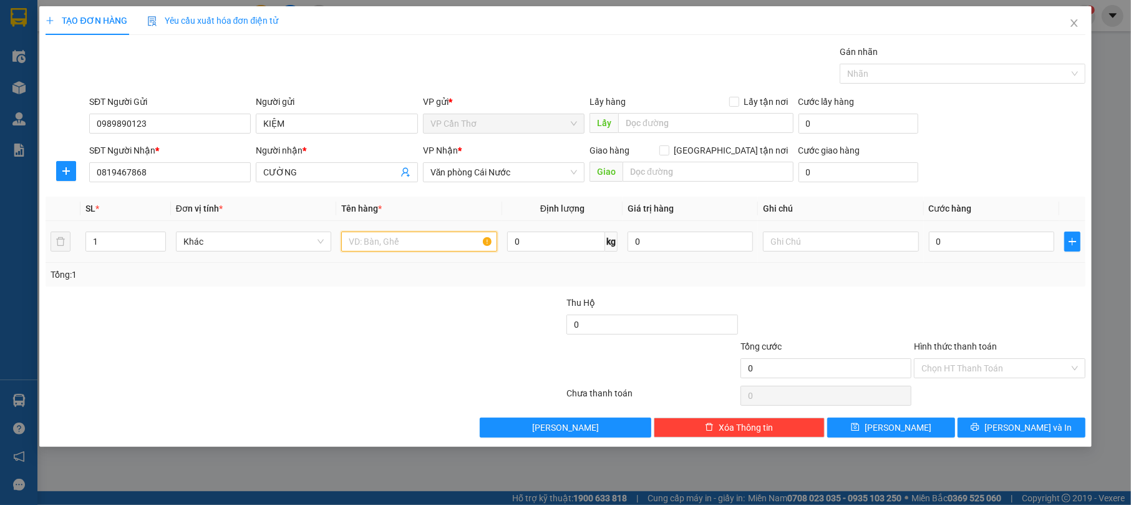
click at [389, 241] on input "text" at bounding box center [419, 241] width 156 height 20
type input "1 THÙNG KG KIỂM"
drag, startPoint x: 934, startPoint y: 245, endPoint x: 906, endPoint y: 246, distance: 27.4
click at [934, 246] on input "0" at bounding box center [991, 241] width 125 height 20
type input "5"
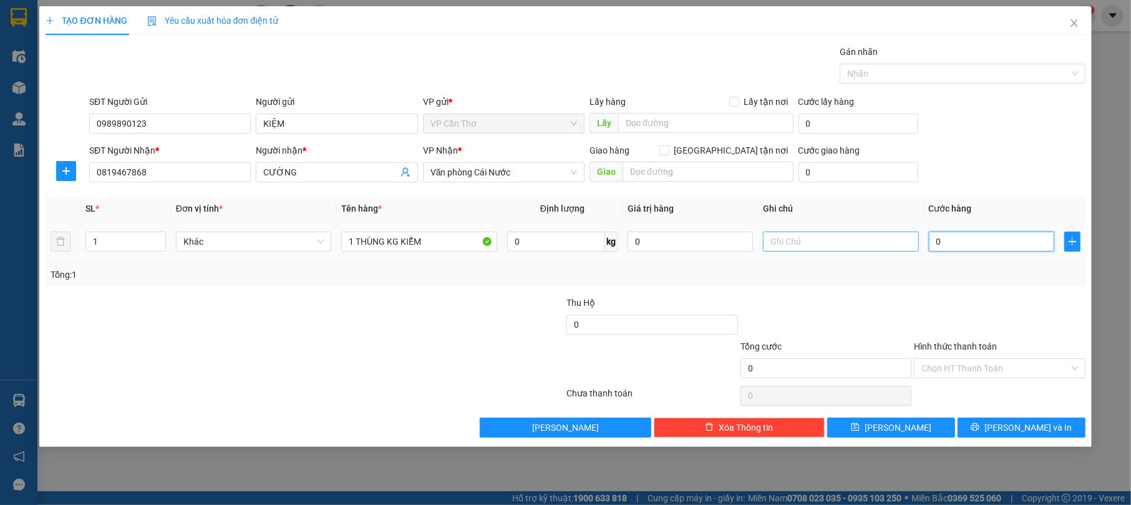
type input "5"
type input "50"
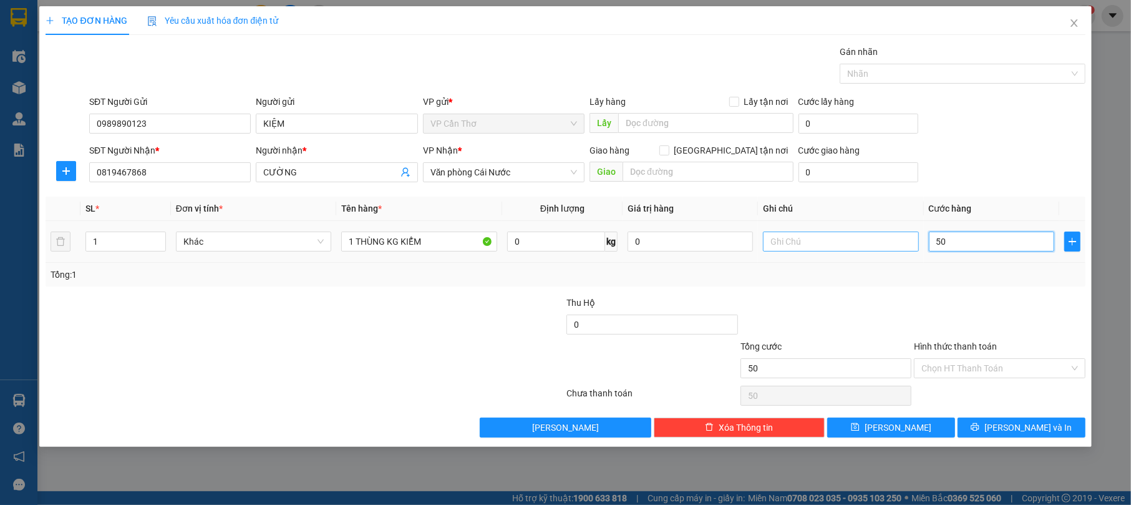
type input "500"
type input "5.000"
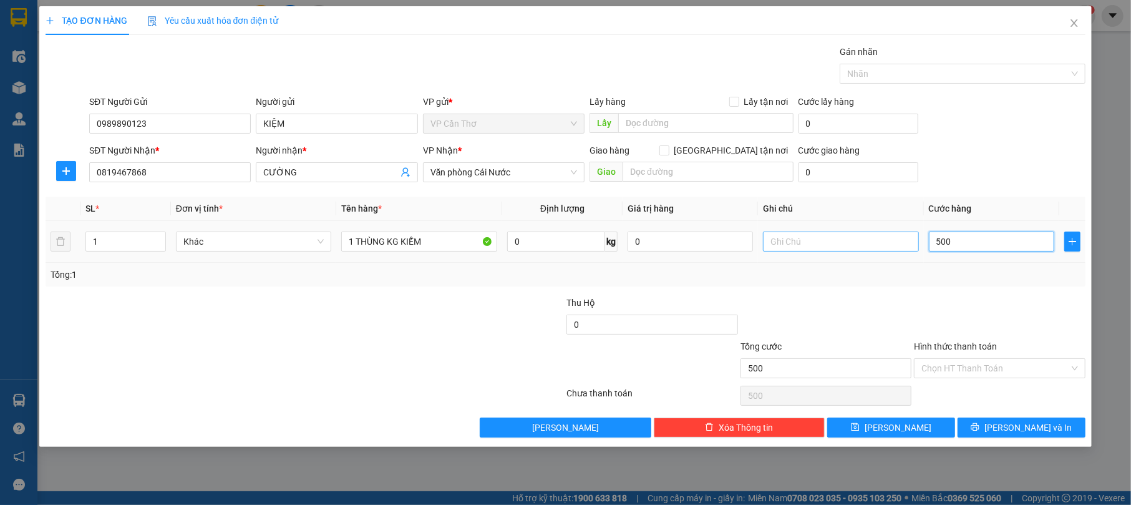
type input "5.000"
type input "50.000"
click at [941, 238] on input "50.000" at bounding box center [991, 241] width 125 height 20
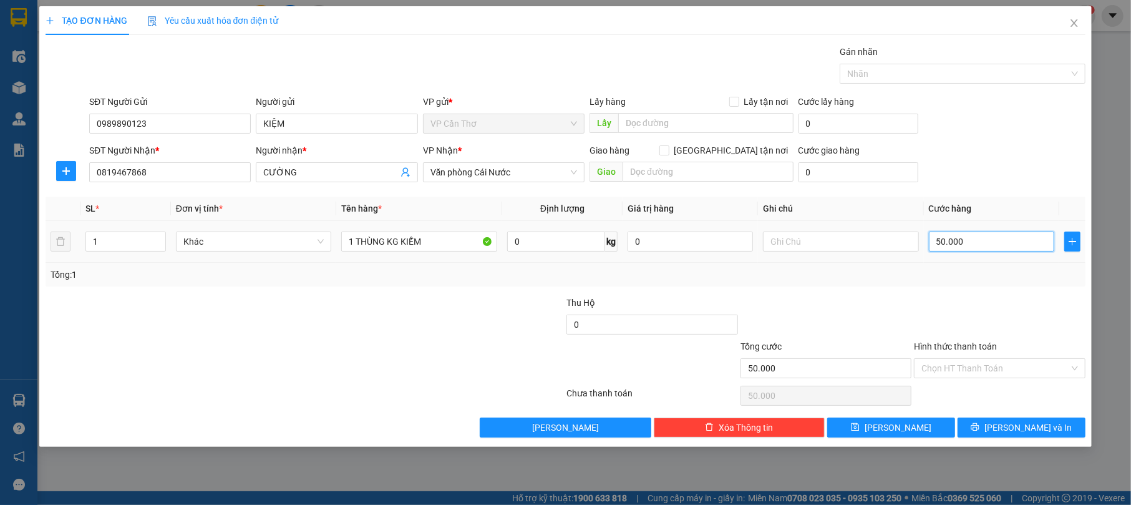
type input "0.000"
type input "0"
type input "40.000"
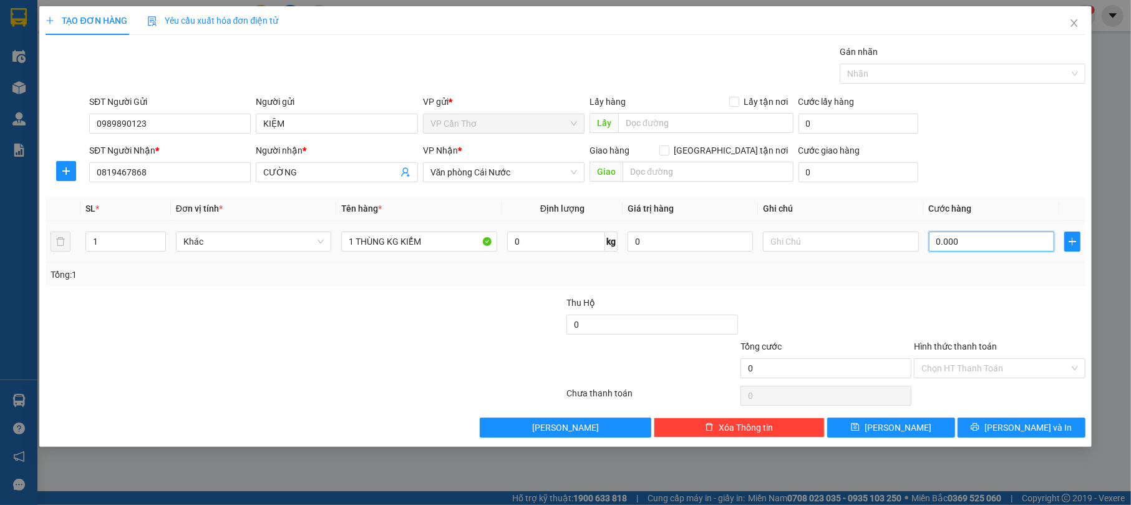
type input "40.000"
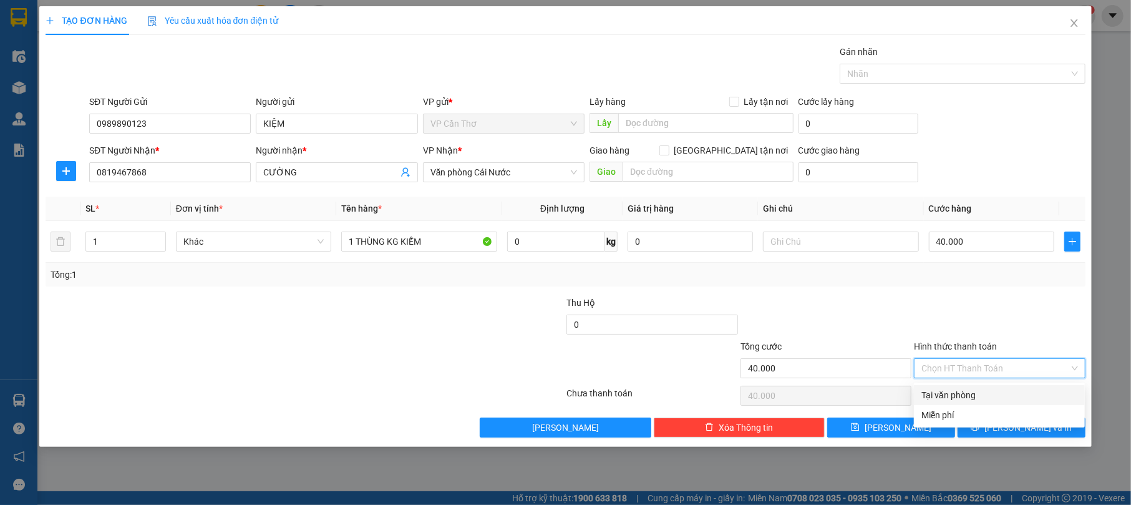
click at [958, 373] on input "Hình thức thanh toán" at bounding box center [994, 368] width 147 height 19
click at [966, 392] on div "Tại văn phòng" at bounding box center [999, 395] width 156 height 14
type input "0"
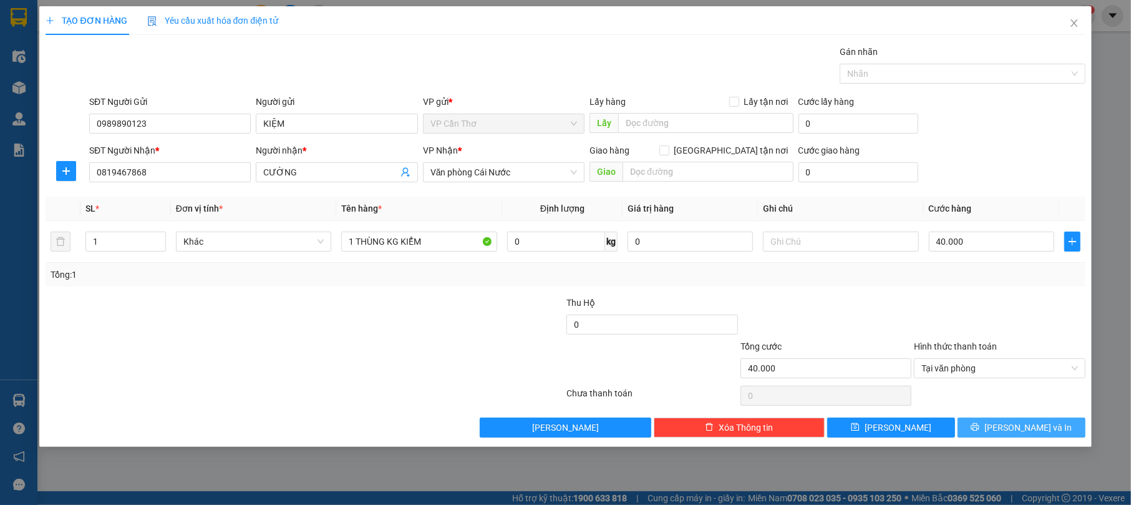
click at [979, 430] on icon "printer" at bounding box center [974, 426] width 9 height 9
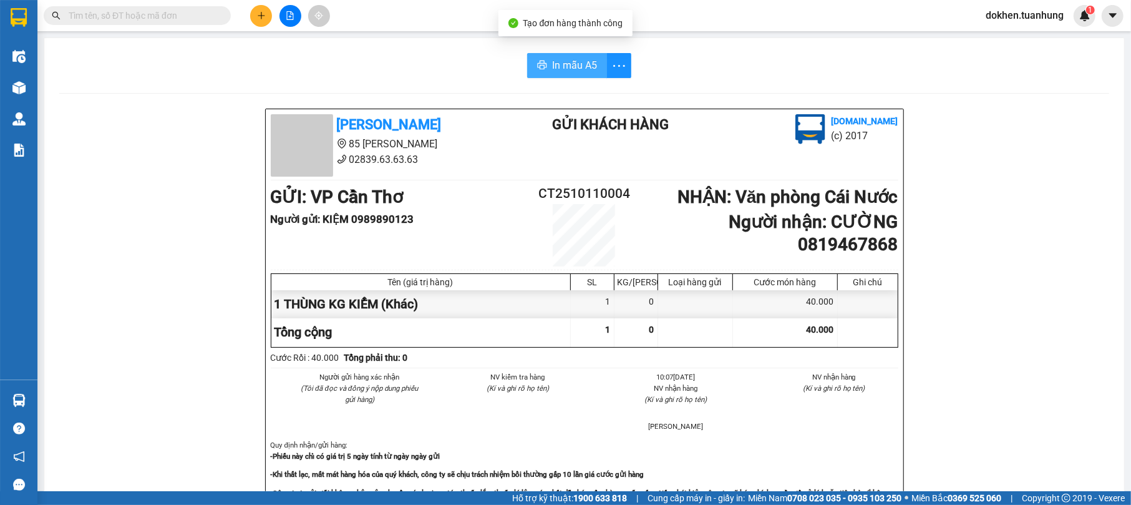
click at [556, 70] on span "In mẫu A5" at bounding box center [574, 65] width 45 height 16
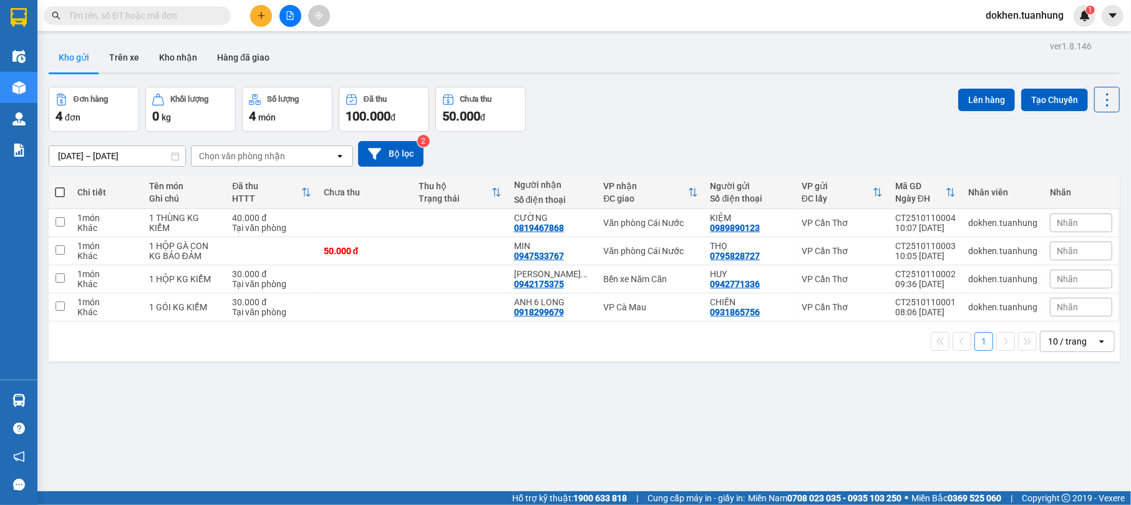
click at [148, 17] on input "text" at bounding box center [142, 16] width 147 height 14
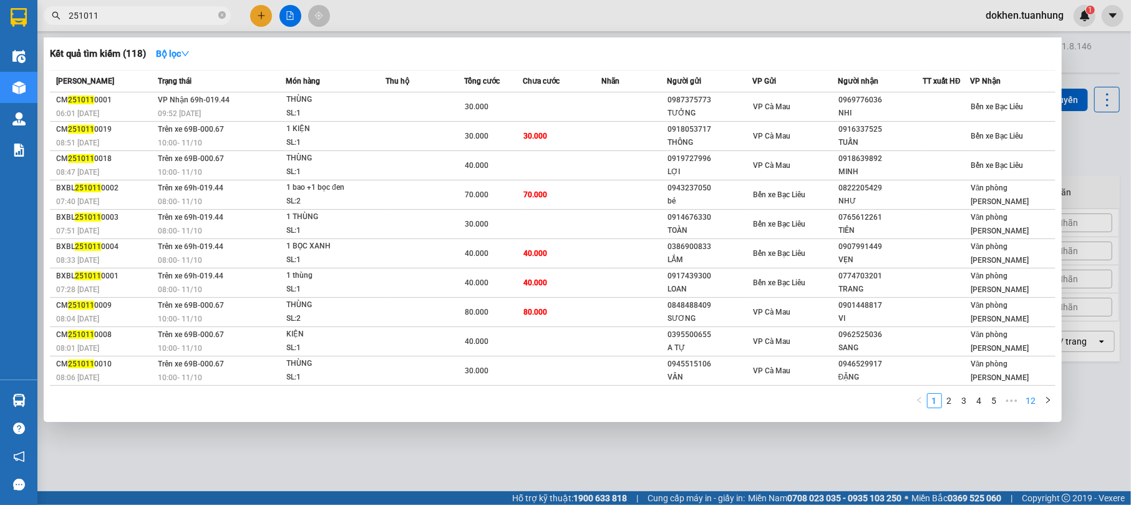
type input "251011"
click at [1033, 405] on link "12" at bounding box center [1030, 400] width 17 height 14
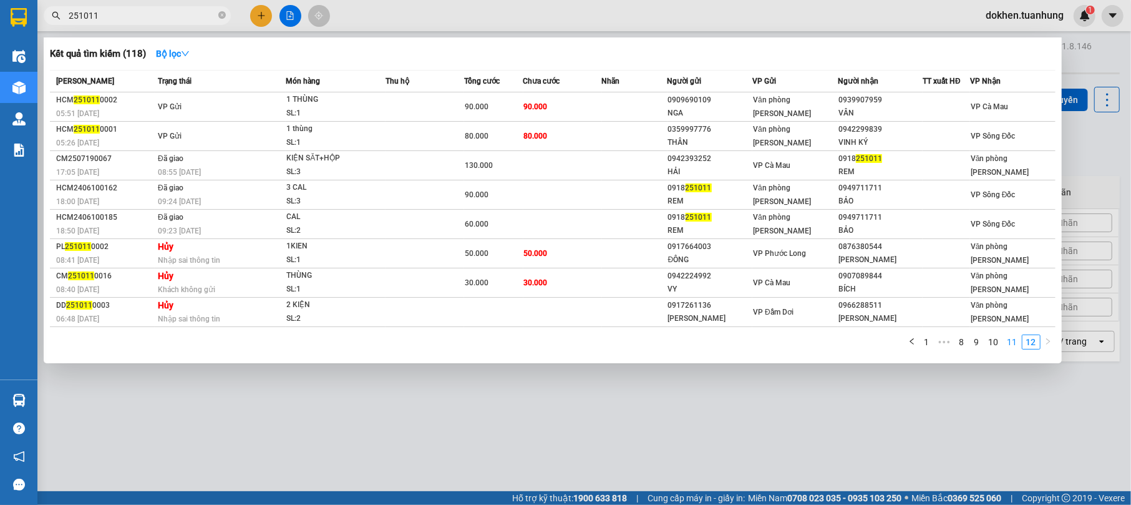
click at [1010, 342] on link "11" at bounding box center [1011, 342] width 17 height 14
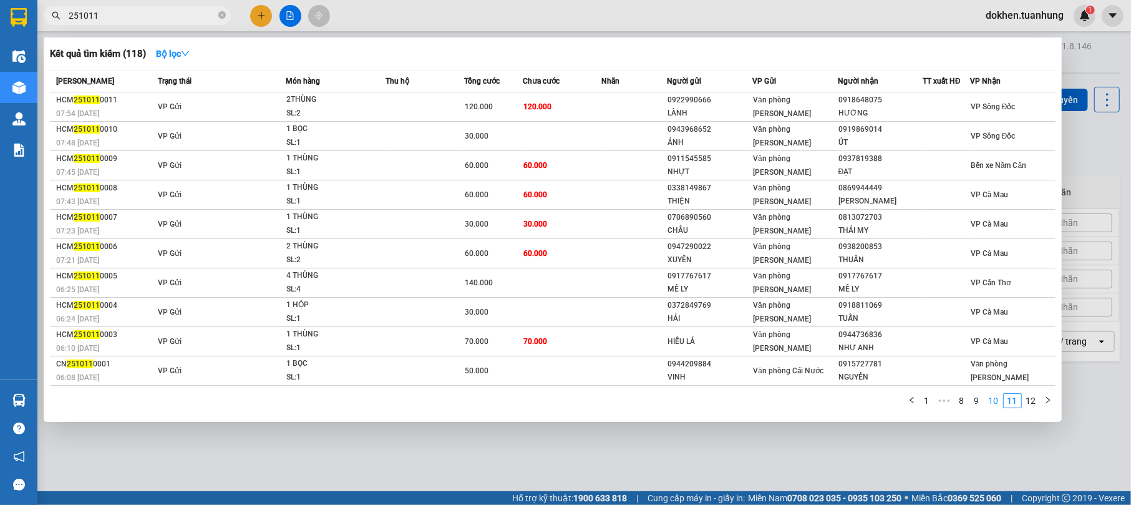
click at [996, 400] on link "10" at bounding box center [993, 400] width 17 height 14
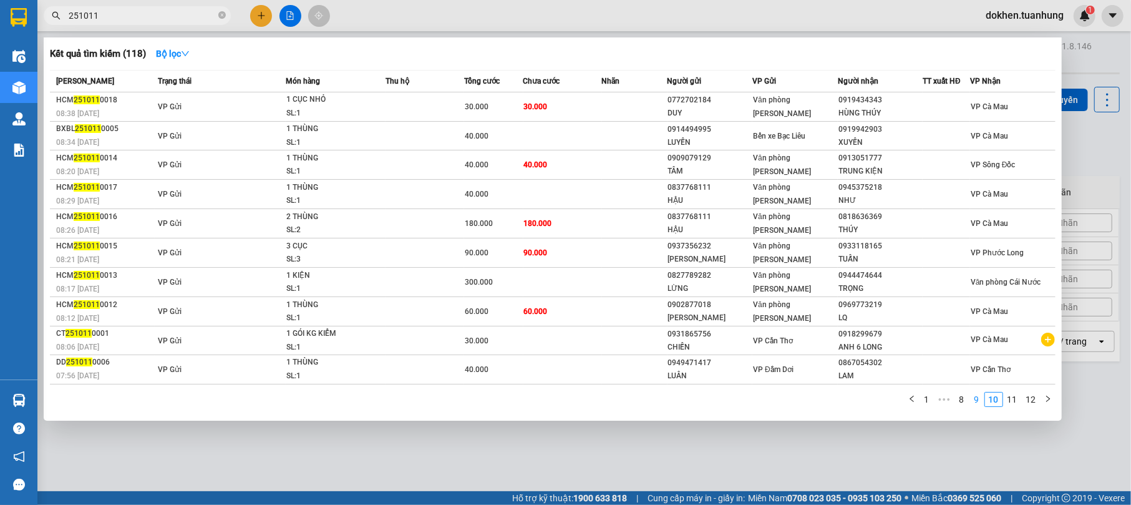
click at [974, 400] on link "9" at bounding box center [977, 399] width 14 height 14
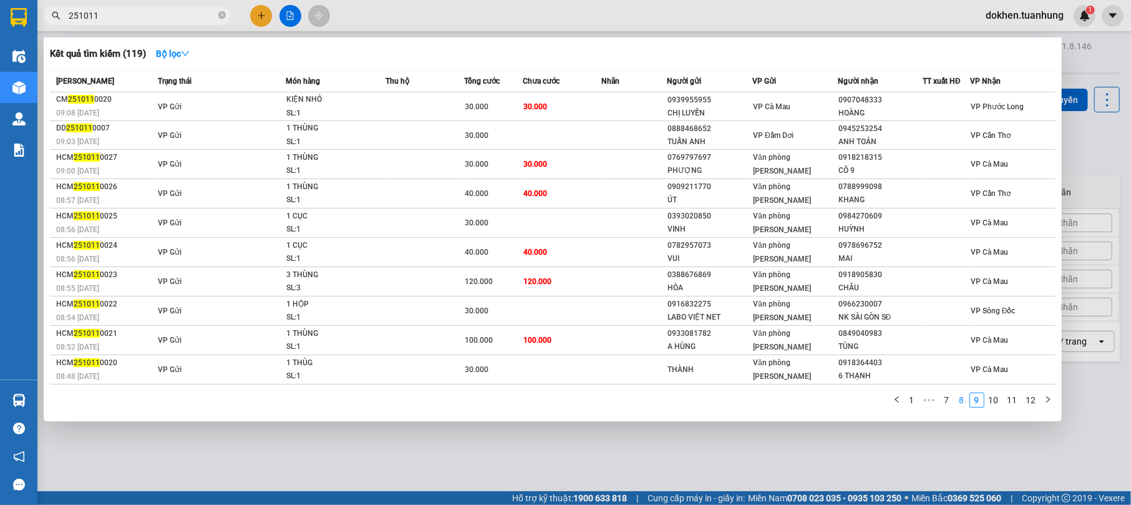
click at [964, 399] on link "8" at bounding box center [962, 400] width 14 height 14
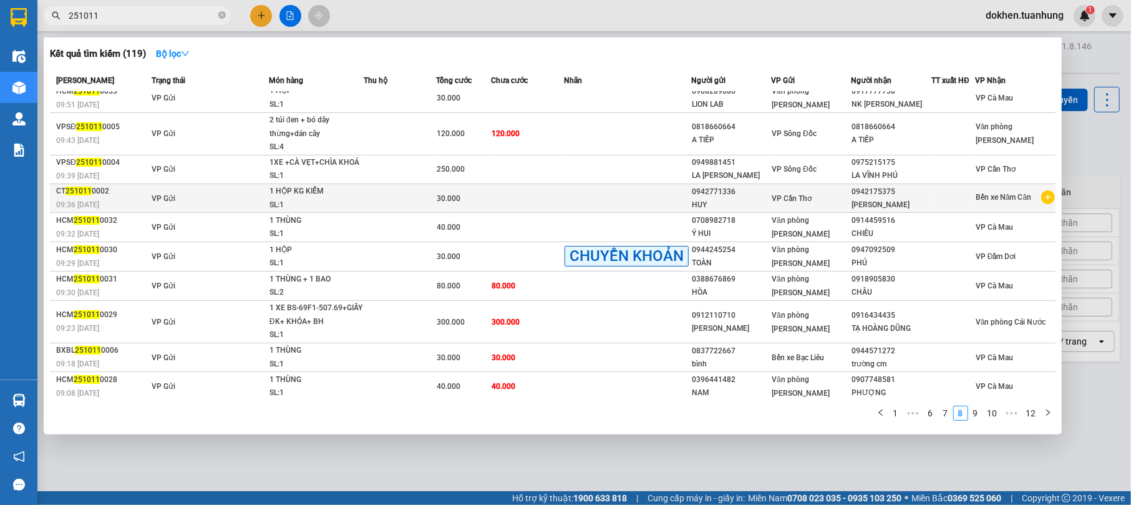
scroll to position [11, 0]
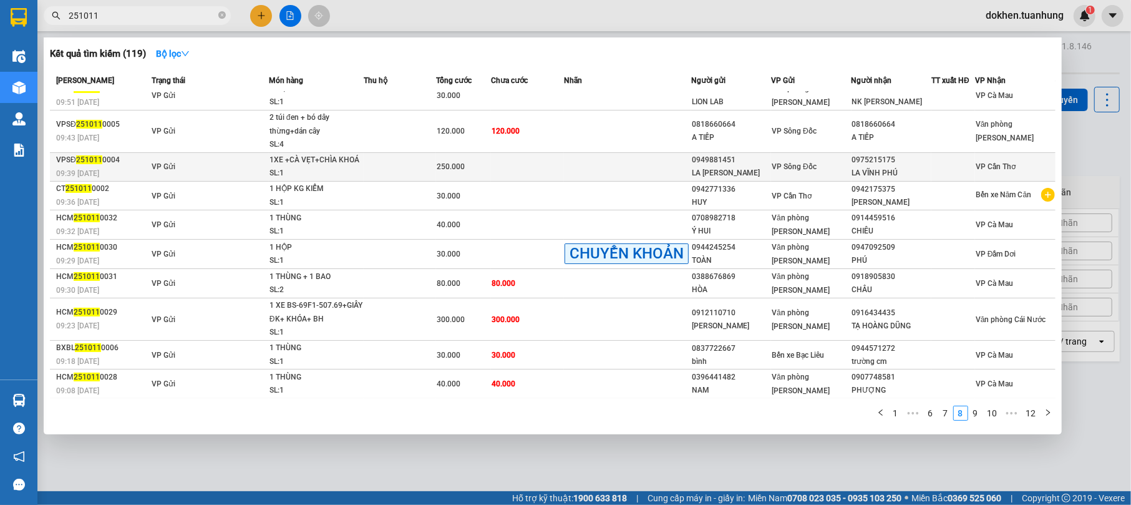
click at [745, 168] on div "LA HOÀNG KHANG" at bounding box center [731, 173] width 79 height 13
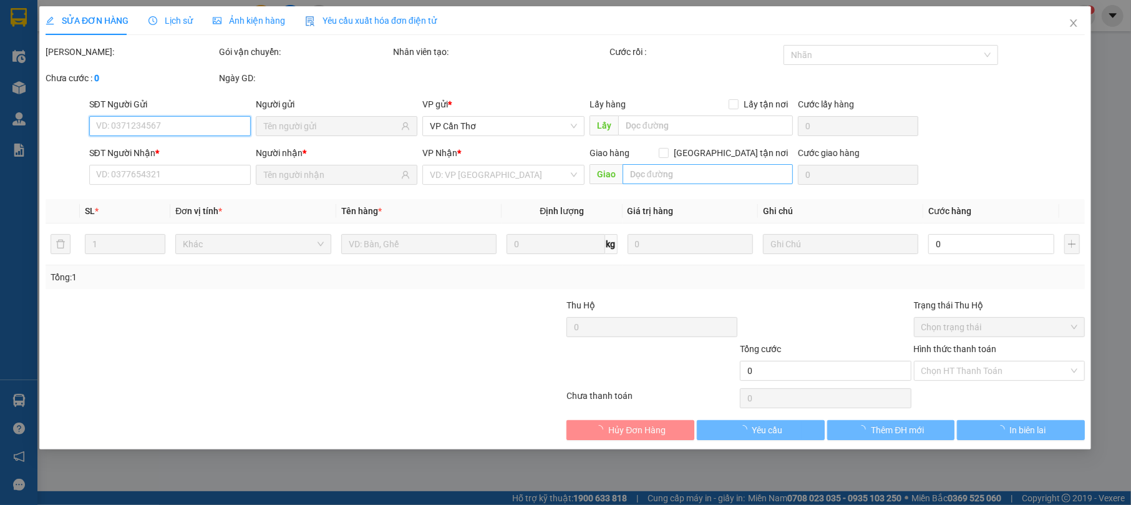
type input "0949881451"
type input "LA HOÀNG KHANG"
type input "0975215175"
type input "LA VĨNH PHÚ"
type input "250.000"
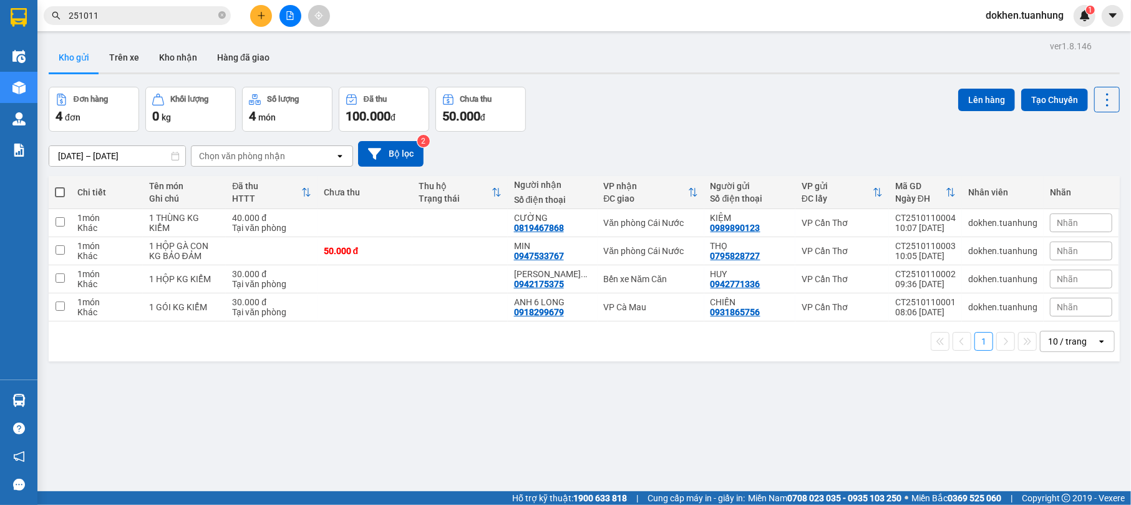
click at [125, 18] on input "251011" at bounding box center [142, 16] width 147 height 14
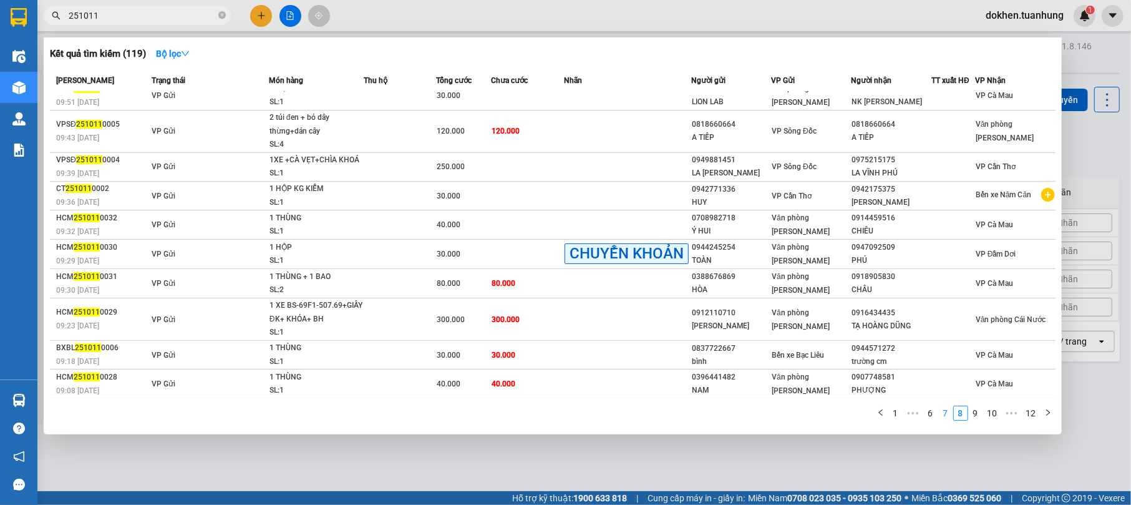
click at [948, 412] on link "7" at bounding box center [946, 413] width 14 height 14
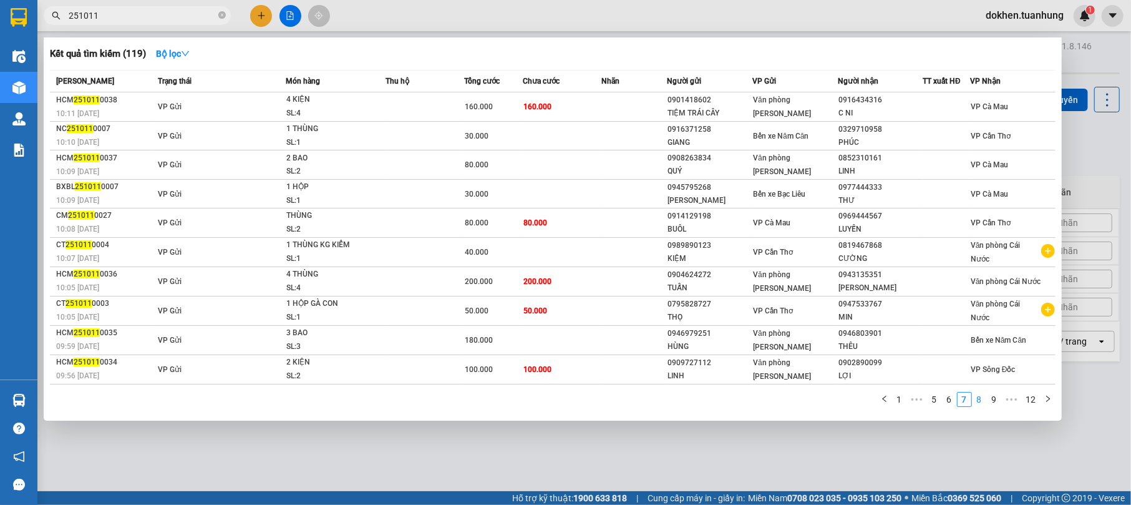
click at [983, 398] on link "8" at bounding box center [979, 399] width 14 height 14
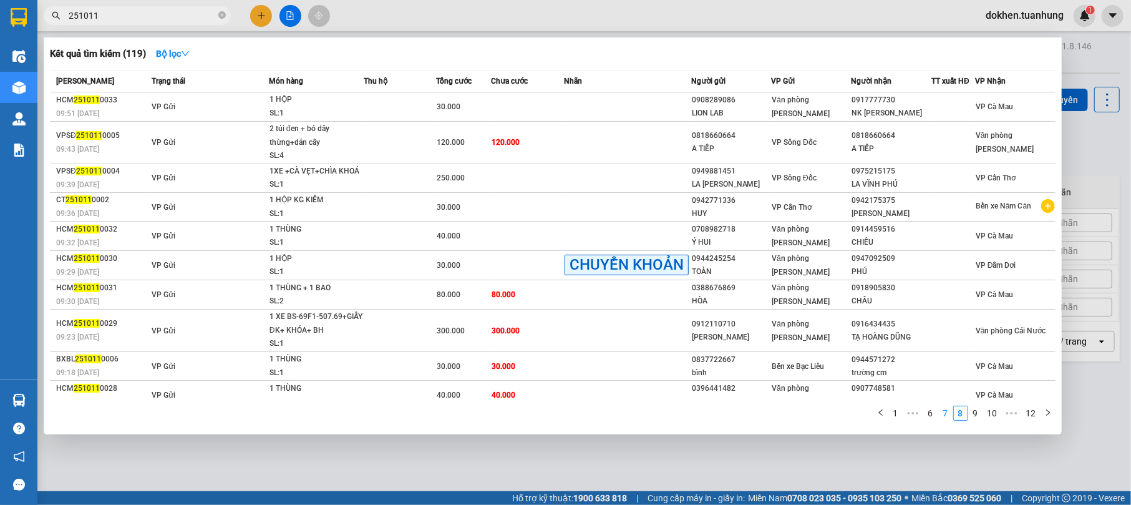
click at [944, 405] on li "7" at bounding box center [945, 412] width 15 height 15
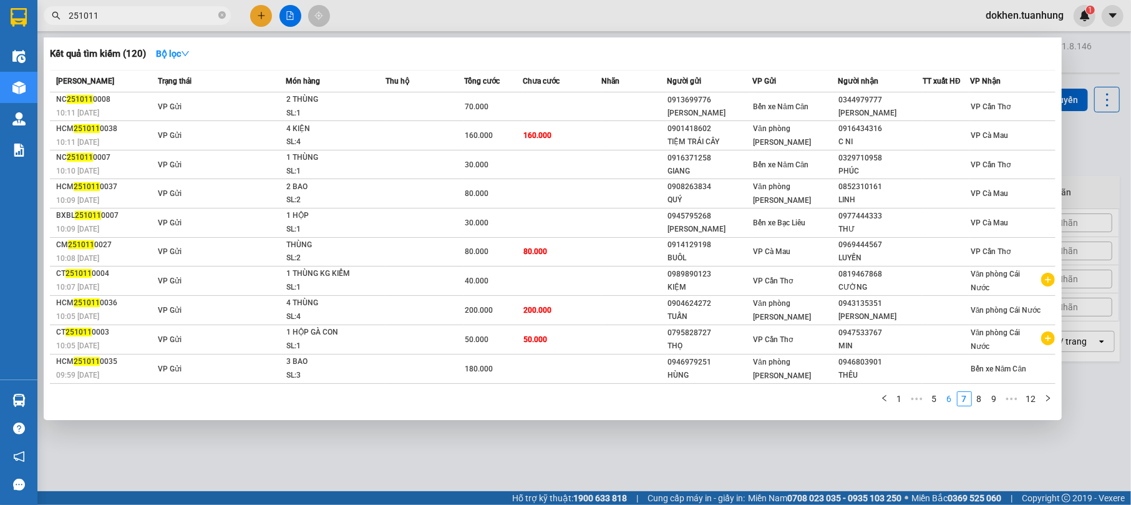
click at [946, 395] on link "6" at bounding box center [949, 399] width 14 height 14
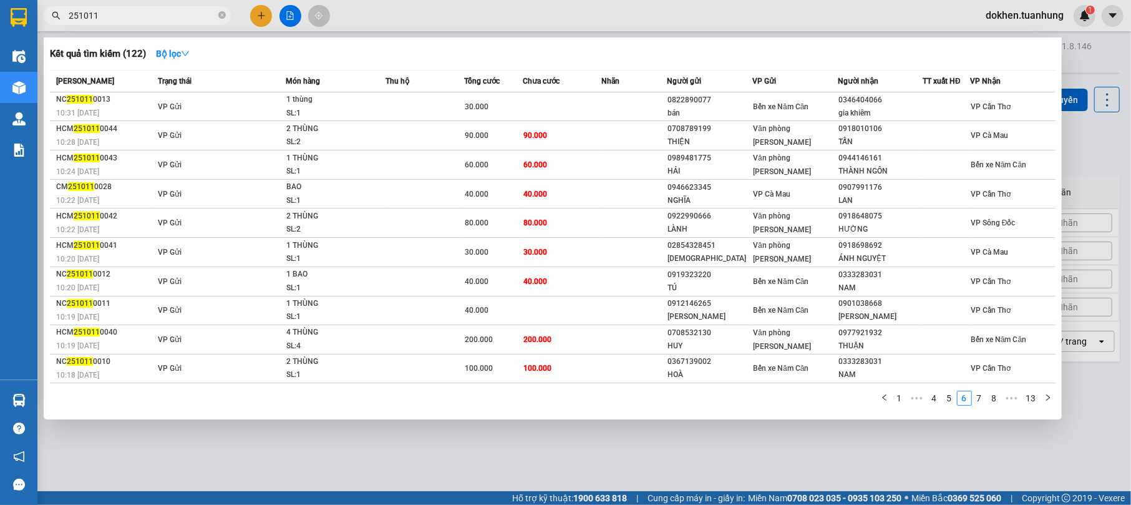
drag, startPoint x: 1030, startPoint y: 370, endPoint x: 806, endPoint y: 468, distance: 244.1
click at [806, 468] on div at bounding box center [565, 252] width 1131 height 505
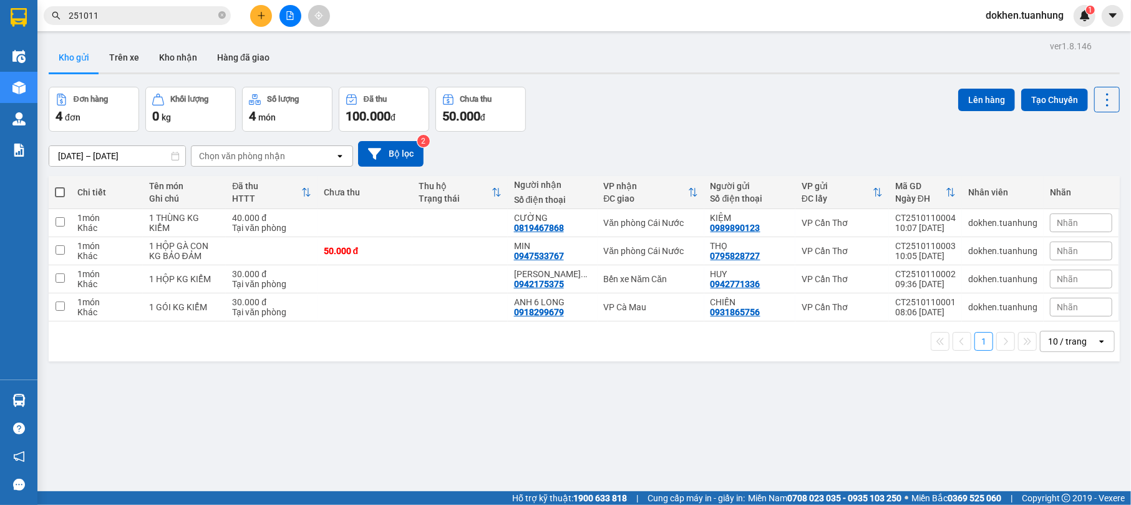
click at [121, 13] on input "251011" at bounding box center [142, 16] width 147 height 14
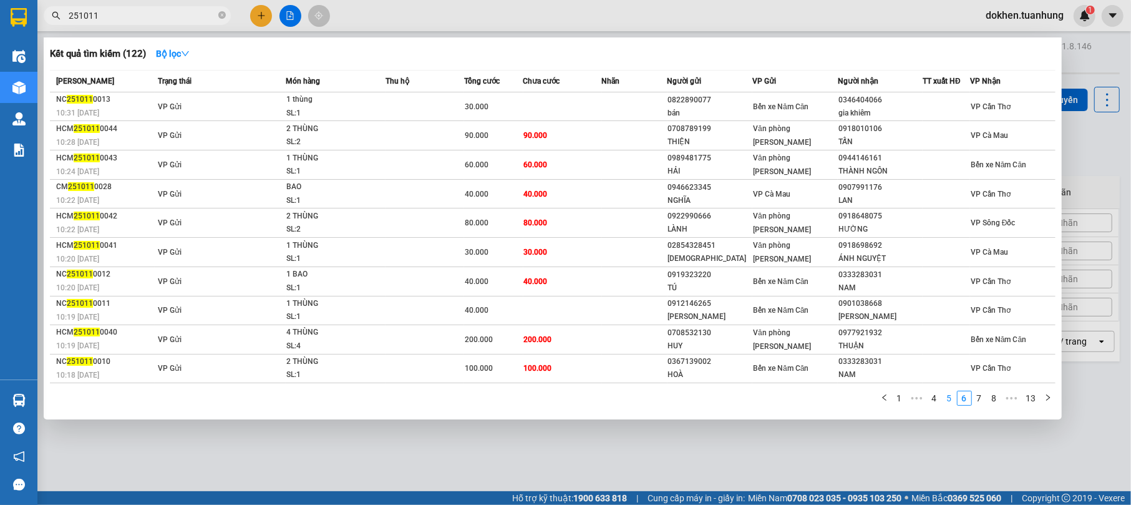
click at [952, 400] on link "5" at bounding box center [949, 398] width 14 height 14
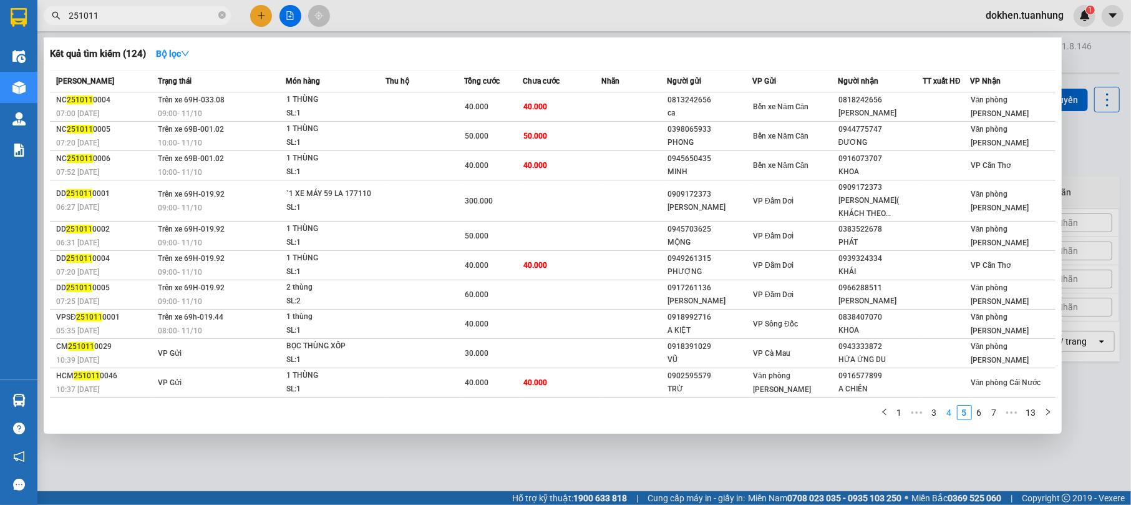
click at [946, 415] on link "4" at bounding box center [949, 412] width 14 height 14
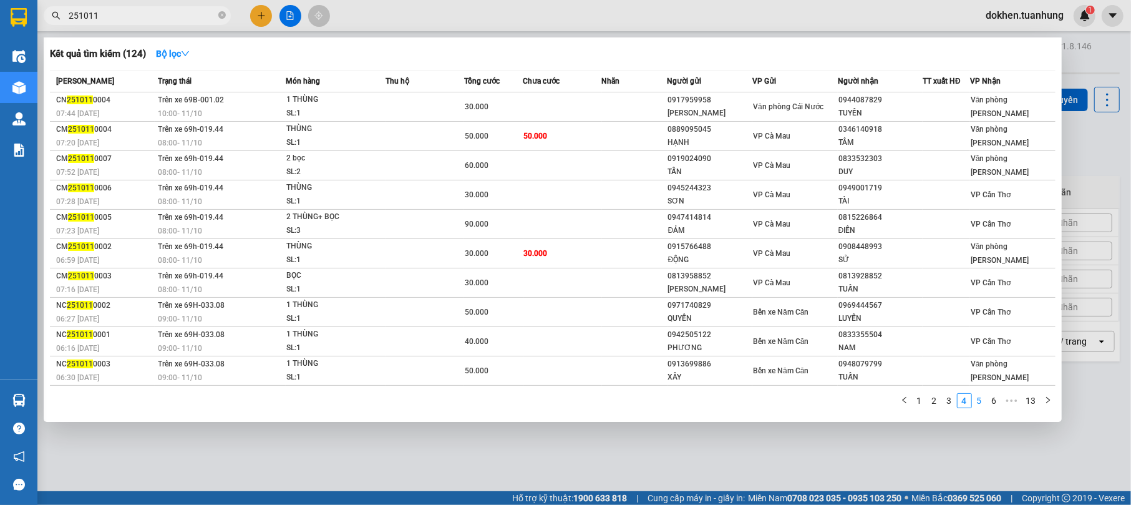
click at [977, 402] on link "5" at bounding box center [979, 400] width 14 height 14
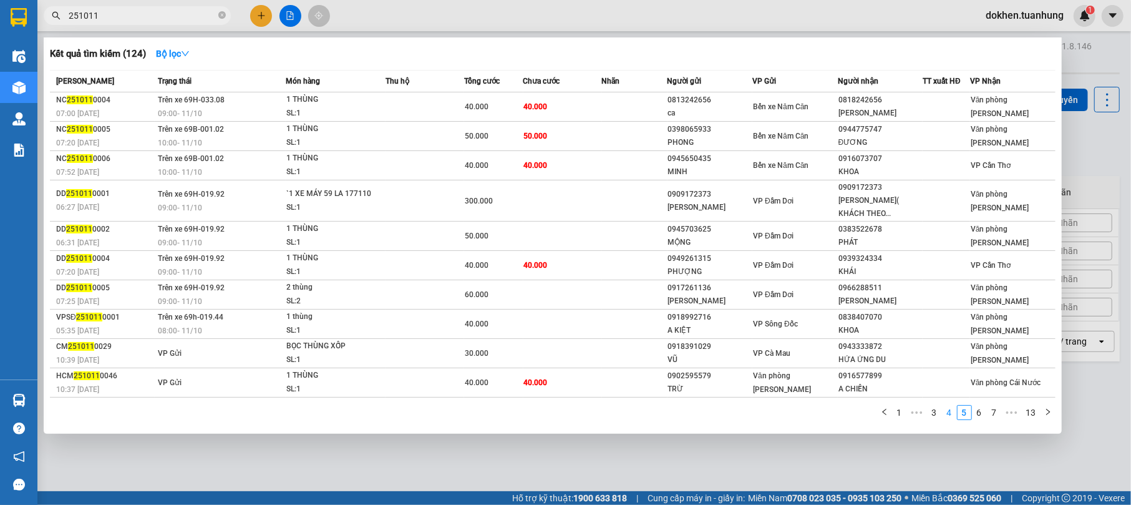
click at [954, 414] on link "4" at bounding box center [949, 412] width 14 height 14
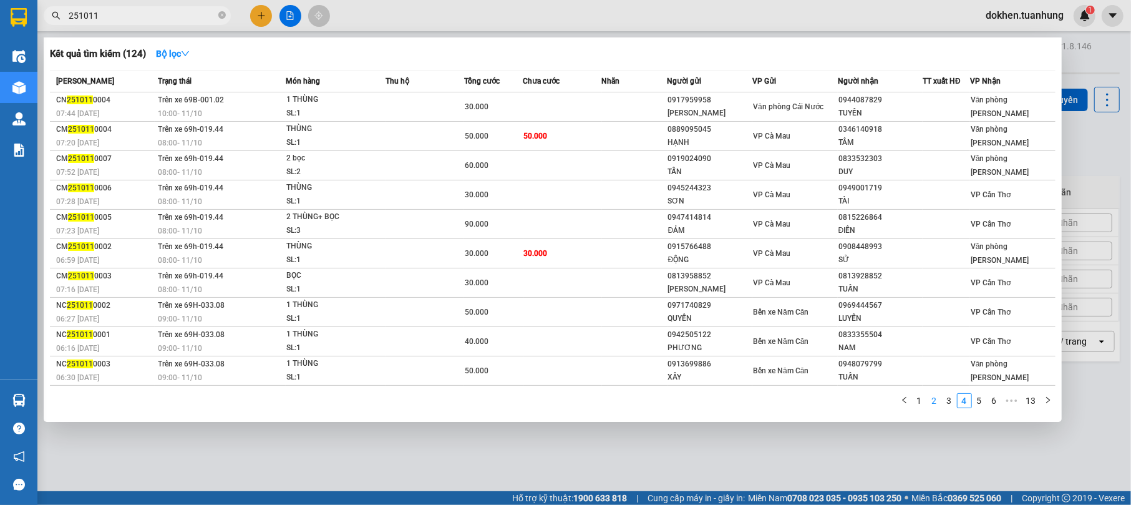
click at [949, 395] on link "3" at bounding box center [949, 400] width 14 height 14
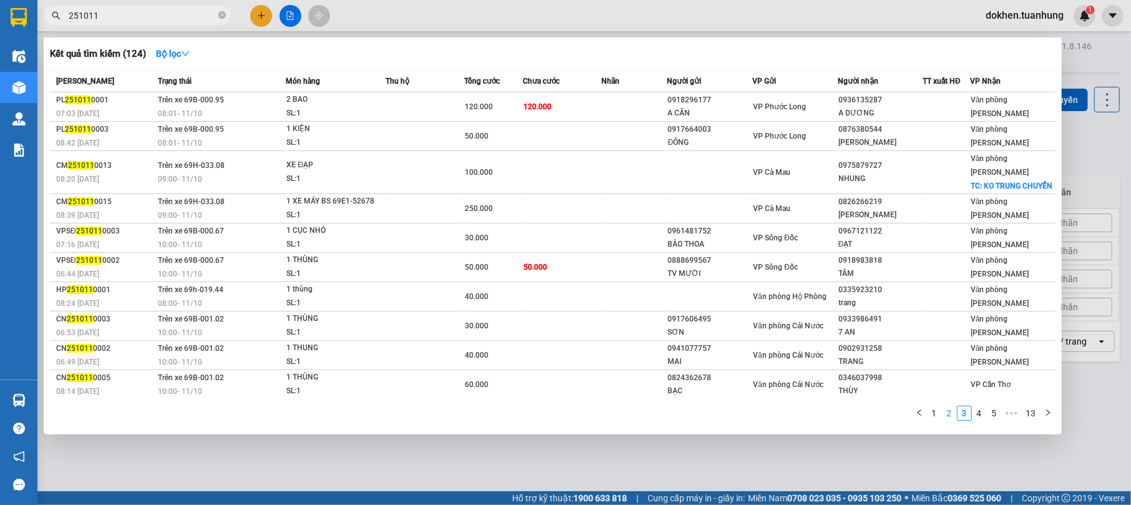
drag, startPoint x: 949, startPoint y: 395, endPoint x: 952, endPoint y: 412, distance: 17.0
click at [952, 412] on link "2" at bounding box center [949, 413] width 14 height 14
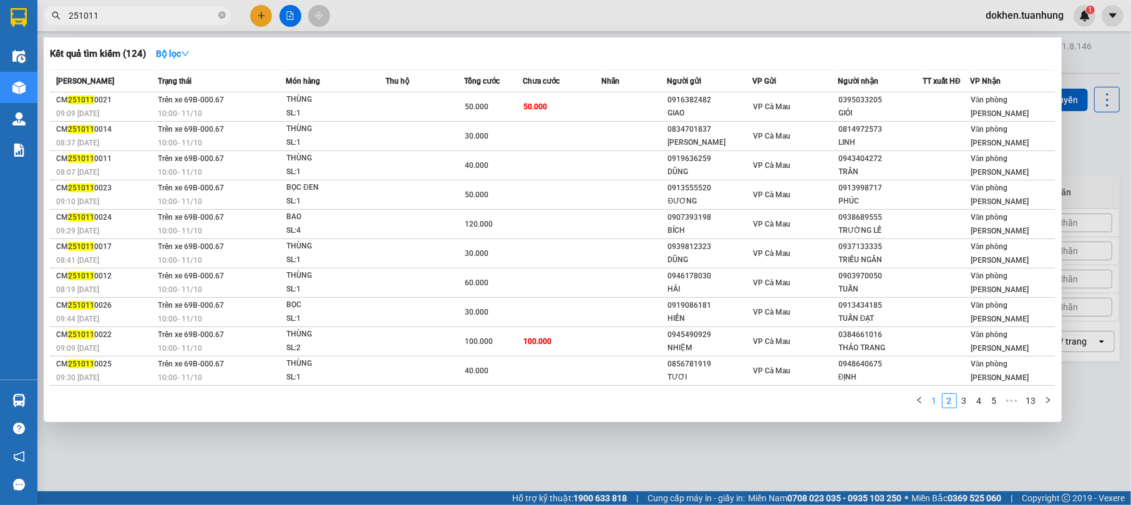
click at [933, 395] on link "1" at bounding box center [934, 400] width 14 height 14
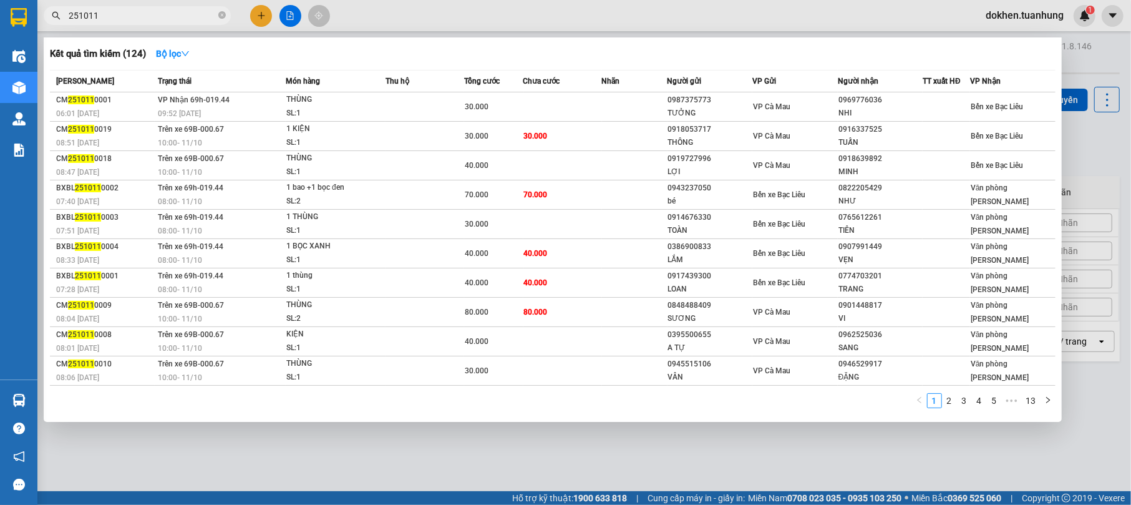
click at [940, 440] on div at bounding box center [565, 252] width 1131 height 505
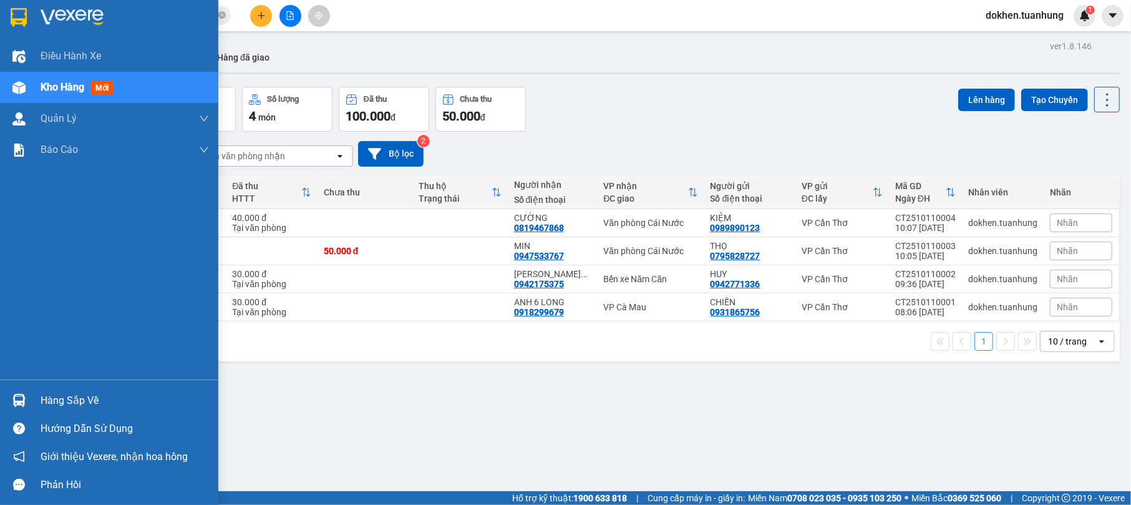
click at [35, 392] on div "Hàng sắp về" at bounding box center [109, 400] width 218 height 28
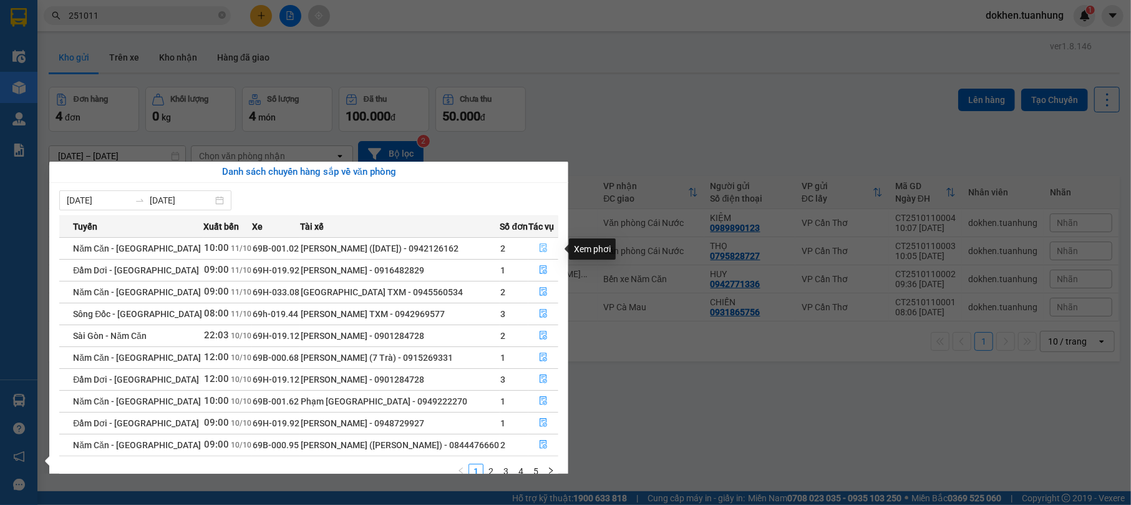
click at [543, 245] on icon "file-done" at bounding box center [542, 248] width 7 height 9
click at [543, 245] on main "ver 1.8.146 Kho gửi Trên xe Kho nhận Hàng đã giao Đơn hàng 4 đơn Khối lượng 0 k…" at bounding box center [565, 245] width 1131 height 491
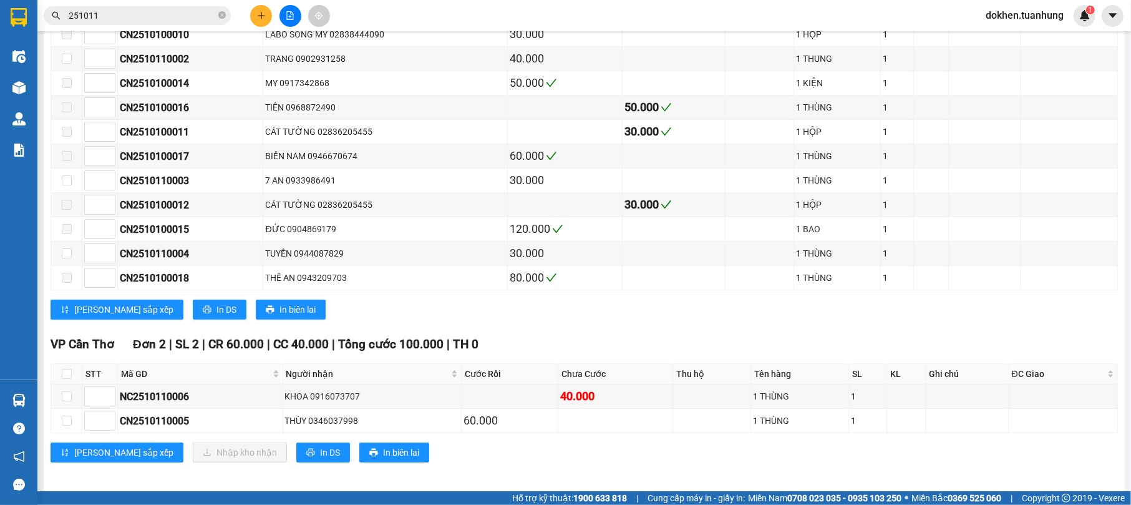
scroll to position [364, 0]
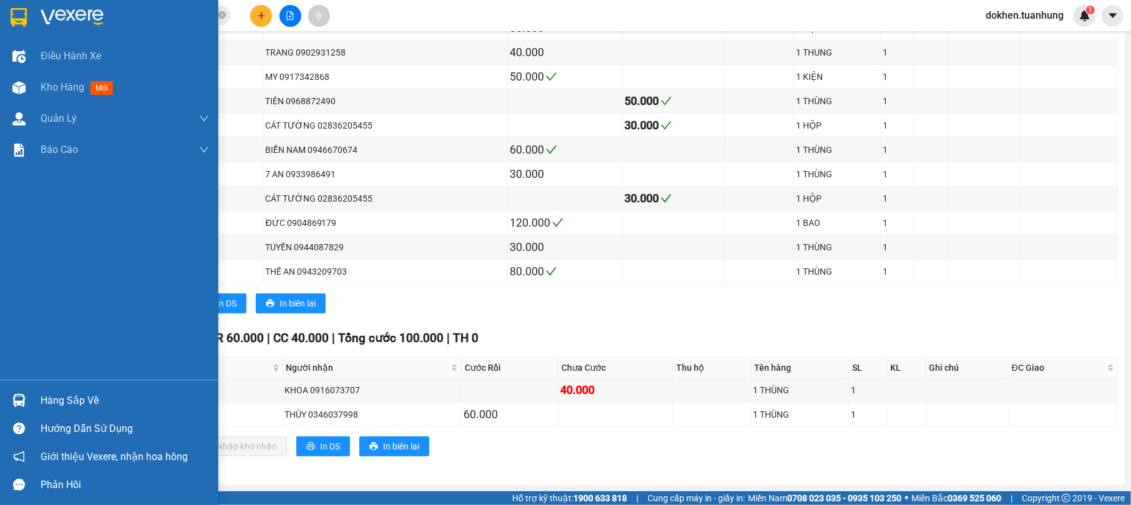
click at [44, 399] on div "Hàng sắp về" at bounding box center [125, 400] width 168 height 19
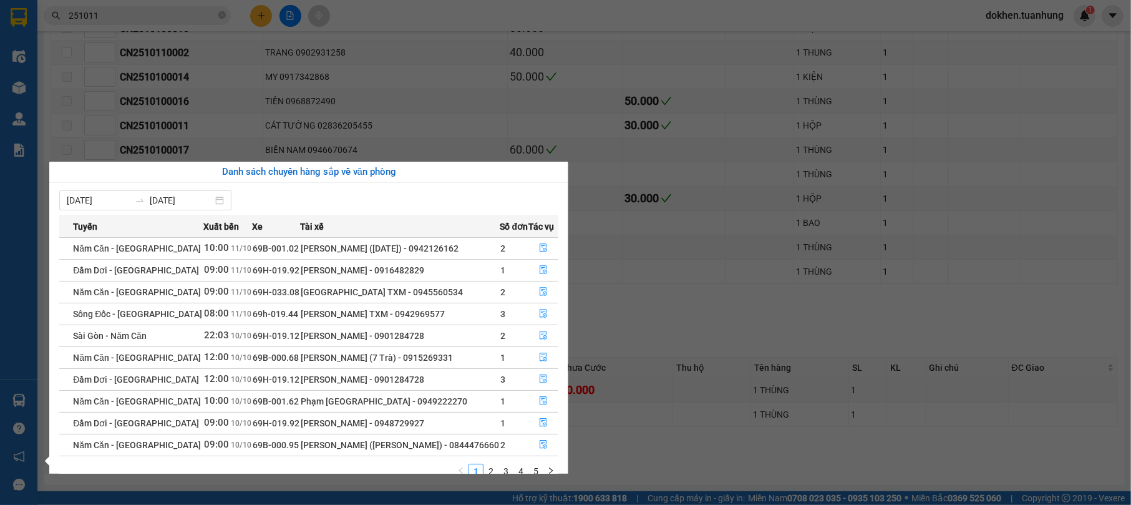
click at [728, 422] on section "Kết quả tìm kiếm ( 124 ) Bộ lọc Mã ĐH Trạng thái Món hàng Thu hộ Tổng cước Chưa…" at bounding box center [565, 252] width 1131 height 505
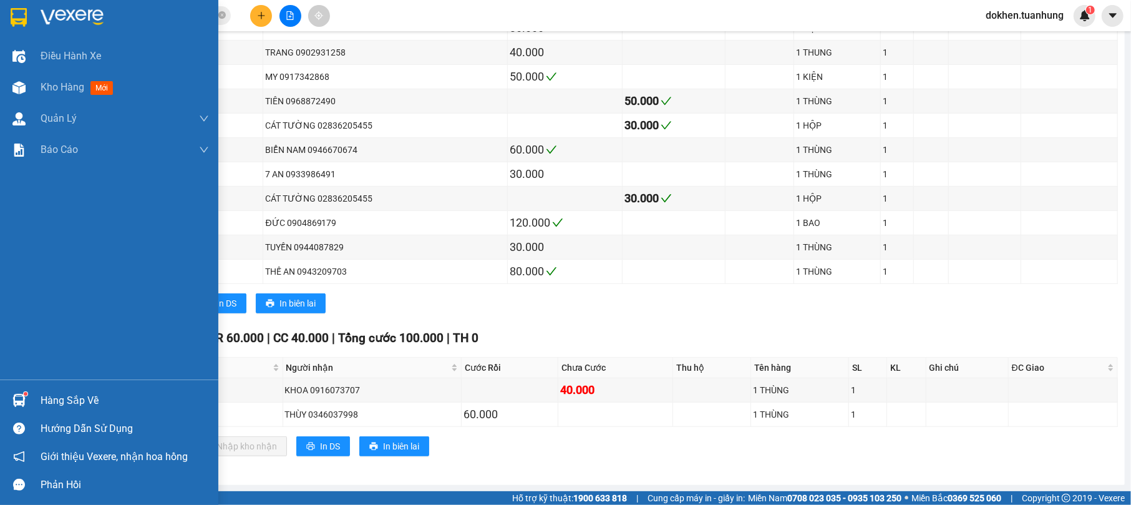
click at [45, 395] on div "Hàng sắp về" at bounding box center [125, 400] width 168 height 19
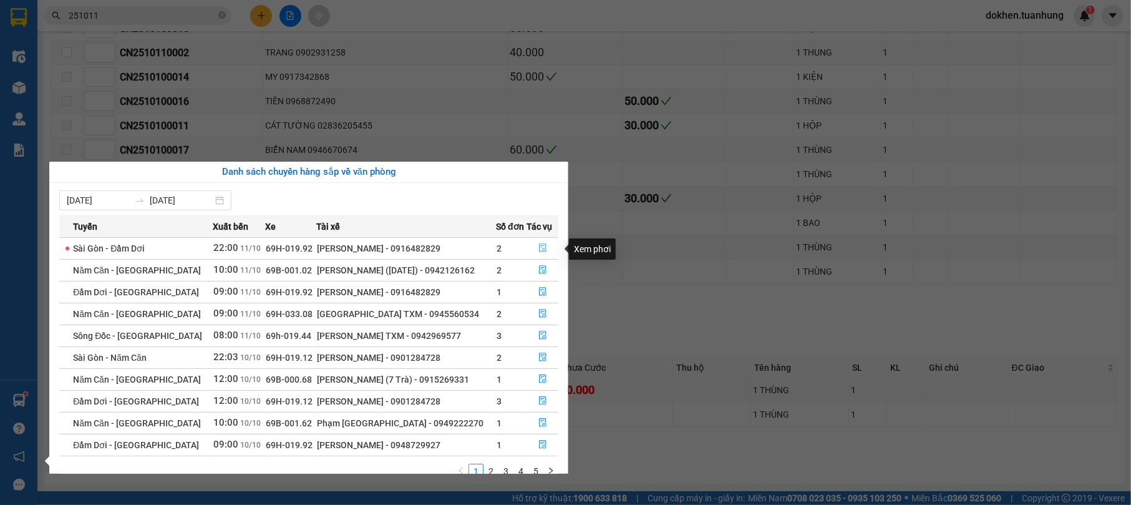
click at [539, 250] on icon "file-done" at bounding box center [542, 248] width 7 height 9
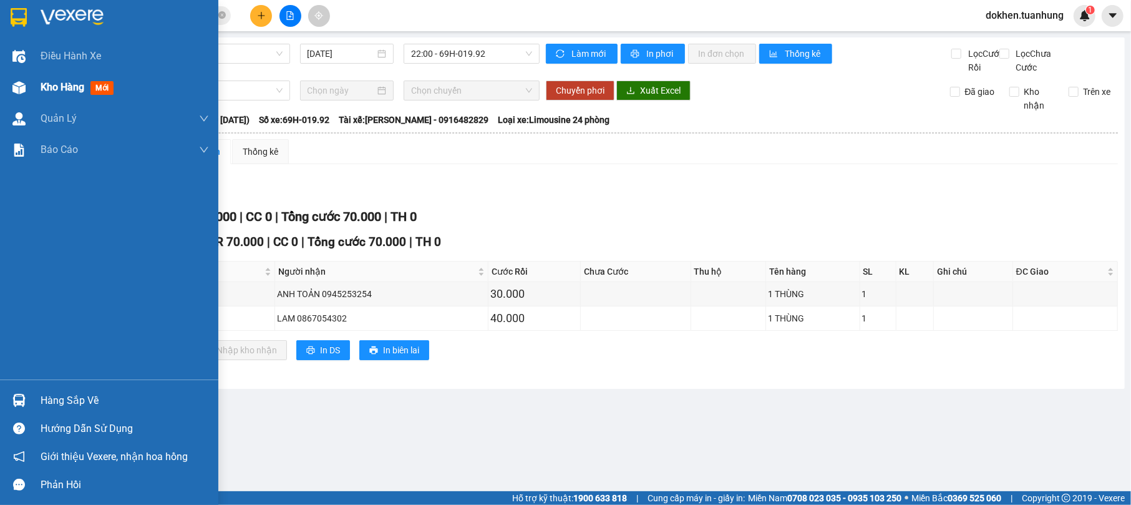
click at [61, 81] on span "Kho hàng" at bounding box center [63, 87] width 44 height 12
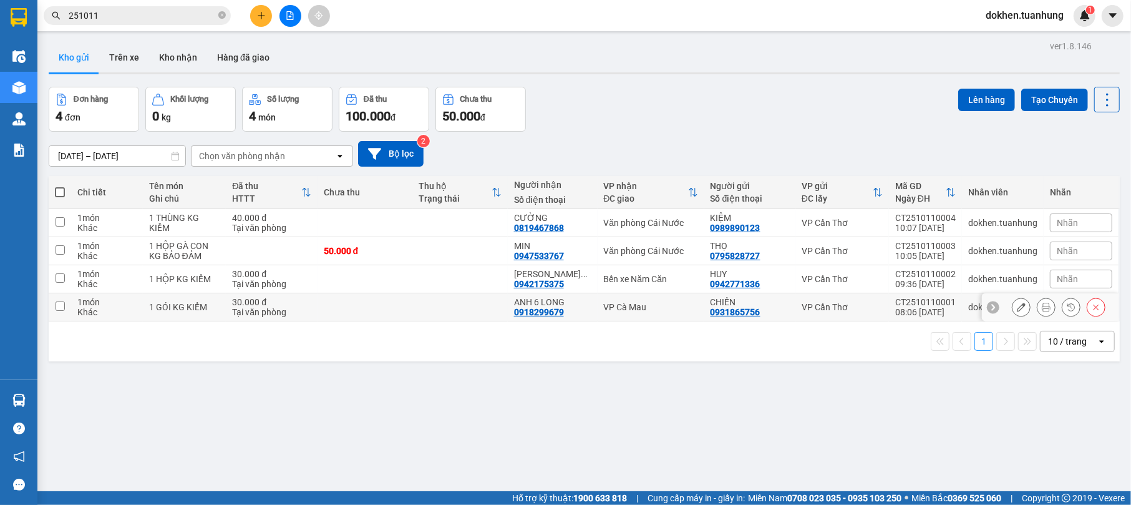
click at [345, 310] on td at bounding box center [364, 307] width 95 height 28
checkbox input "true"
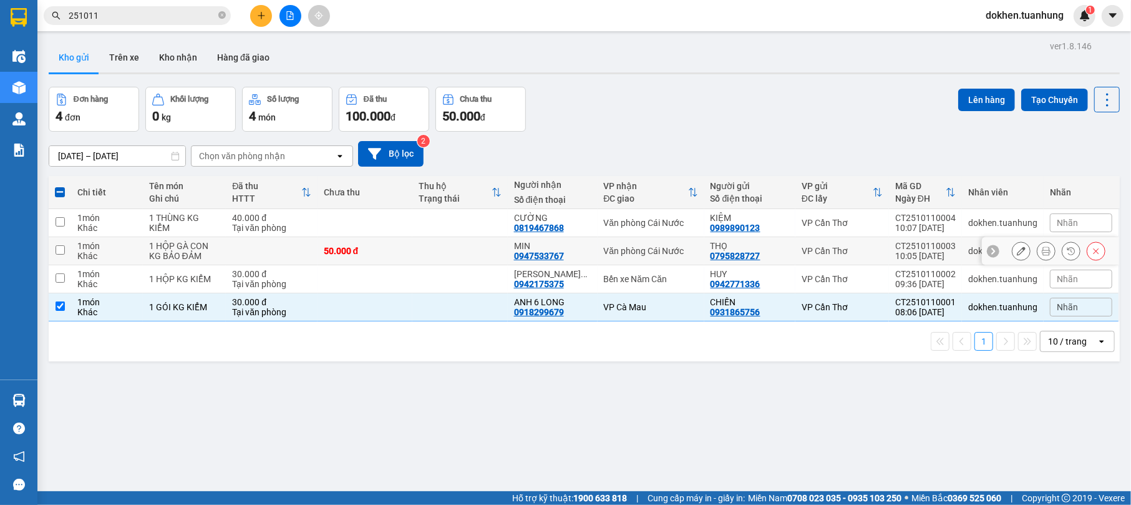
click at [395, 251] on div "50.000 đ" at bounding box center [365, 251] width 82 height 10
checkbox input "true"
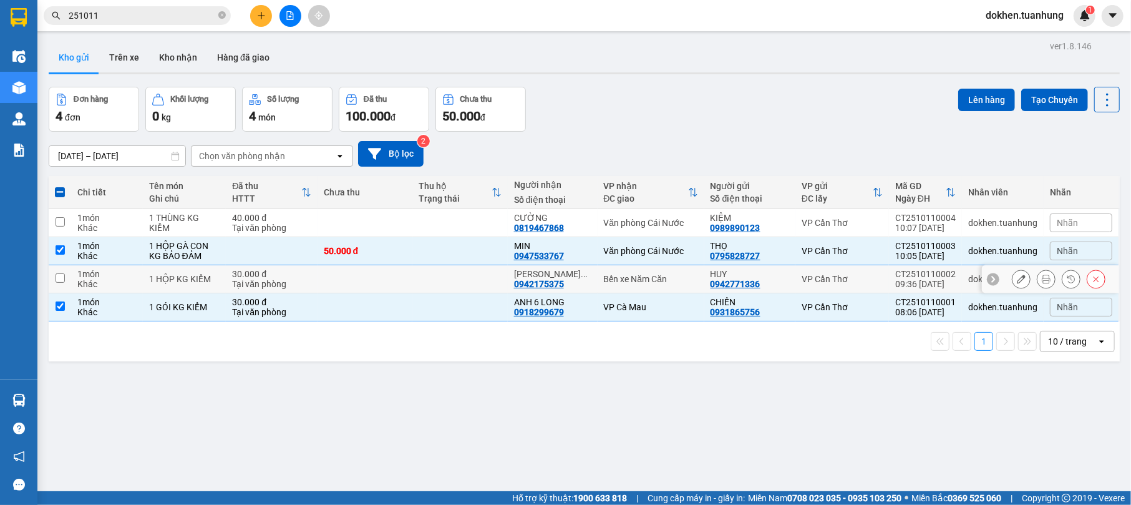
click at [389, 274] on td at bounding box center [364, 279] width 95 height 28
checkbox input "true"
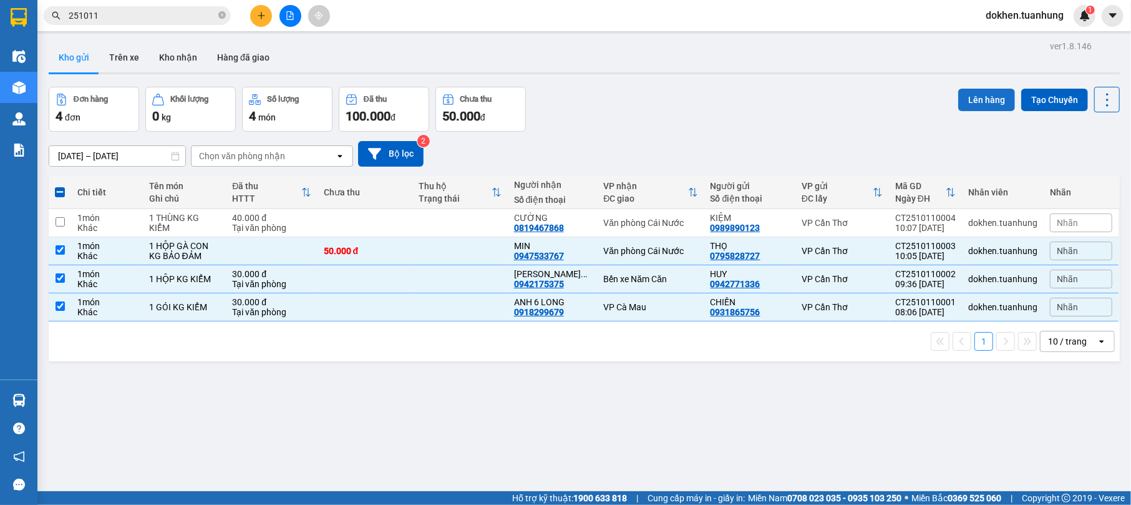
click at [961, 100] on button "Lên hàng" at bounding box center [986, 100] width 57 height 22
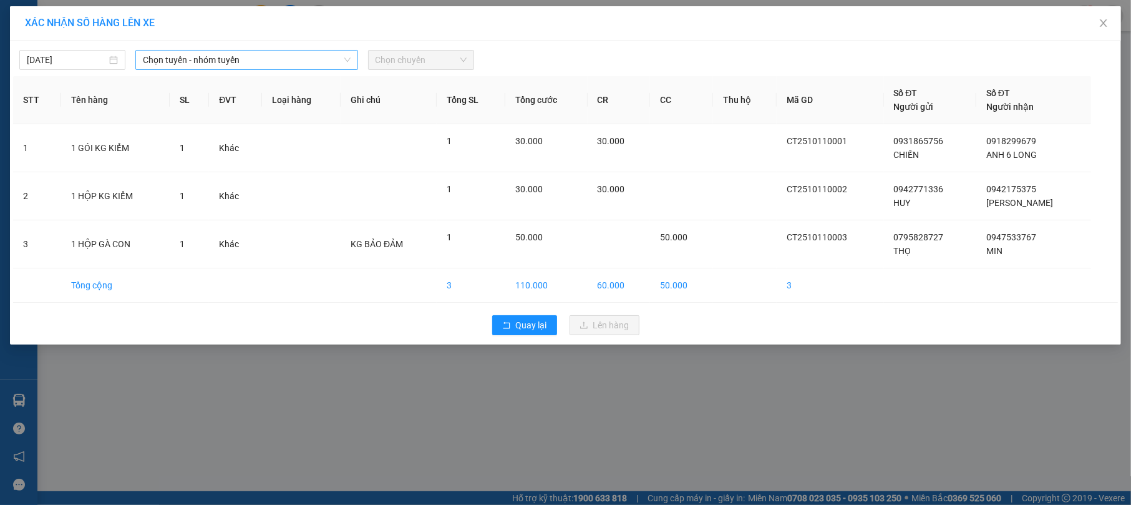
click at [352, 55] on div "Chọn tuyến - nhóm tuyến" at bounding box center [246, 60] width 222 height 20
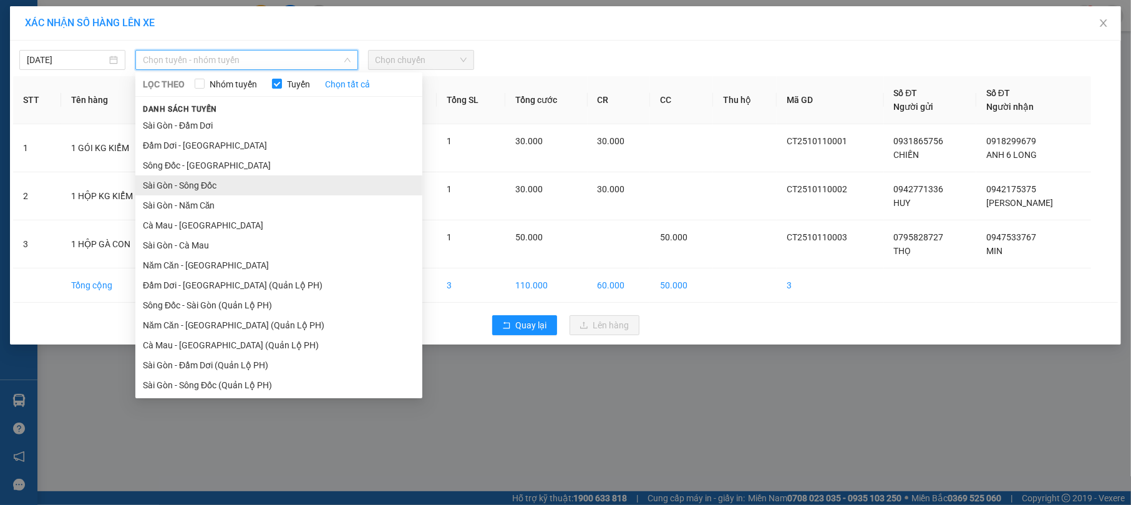
click at [314, 195] on li "Sài Gòn - Sông Đốc" at bounding box center [278, 185] width 287 height 20
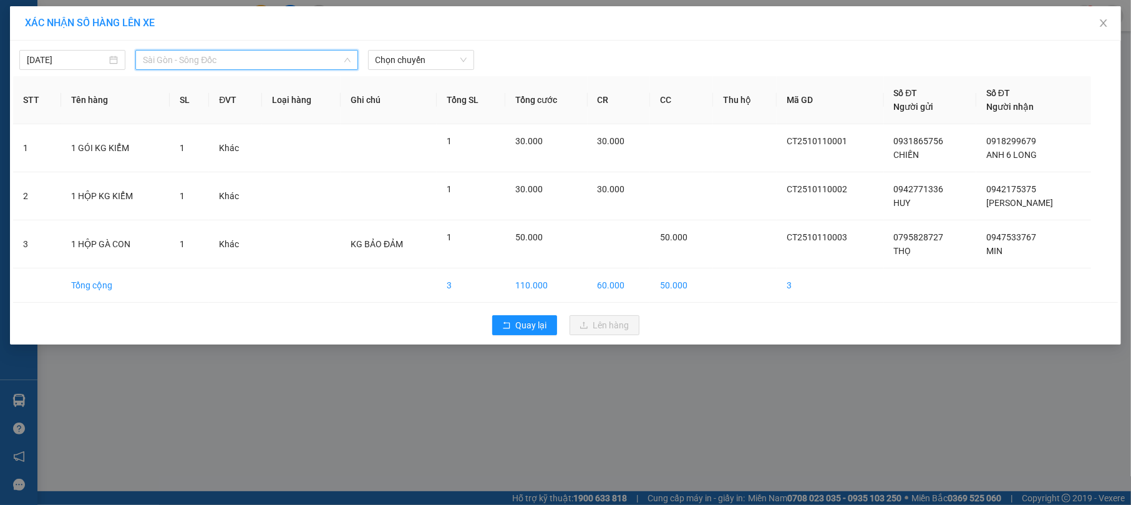
click at [347, 52] on span "Sài Gòn - Sông Đốc" at bounding box center [246, 60] width 207 height 19
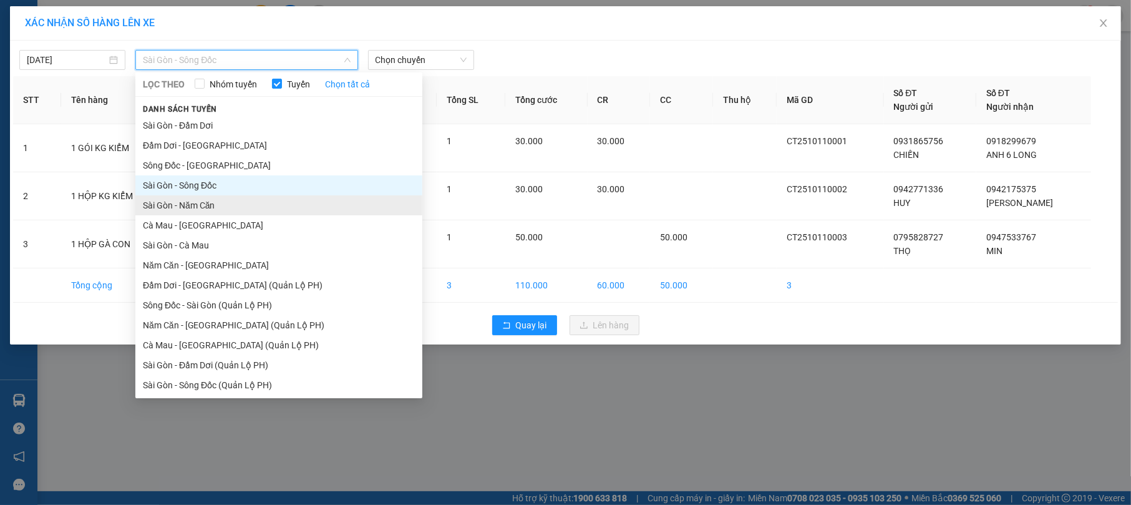
click at [312, 200] on li "Sài Gòn - Năm Căn" at bounding box center [278, 205] width 287 height 20
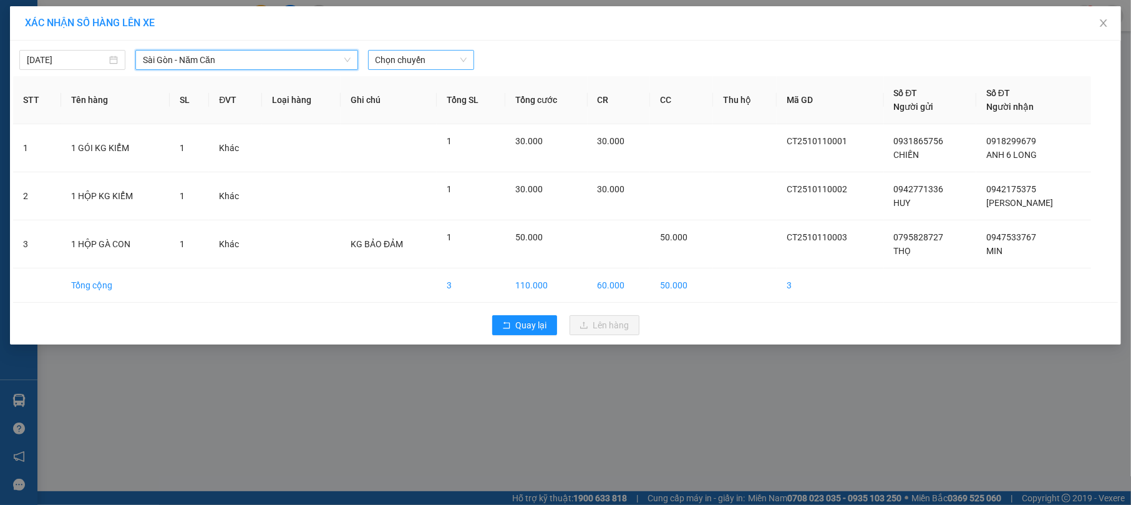
click at [467, 56] on div "Chọn chuyến" at bounding box center [421, 60] width 106 height 20
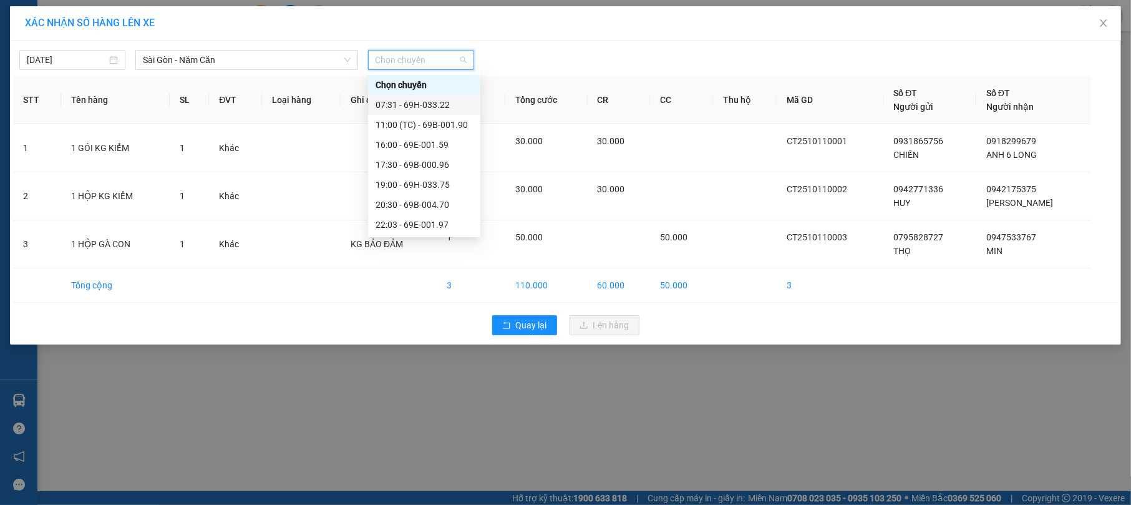
click at [437, 105] on div "07:31 - 69H-033.22" at bounding box center [423, 105] width 97 height 14
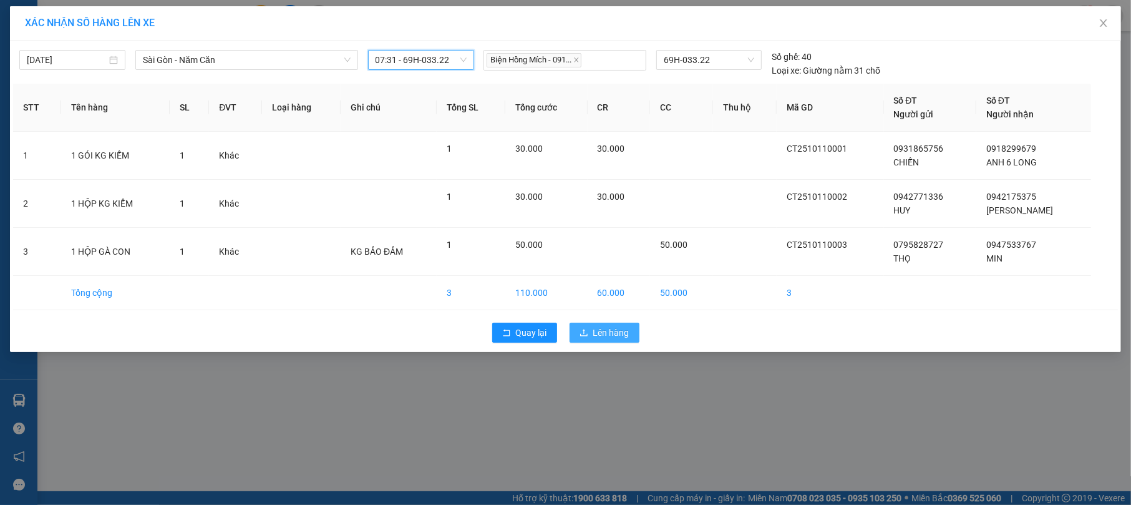
click at [599, 331] on span "Lên hàng" at bounding box center [611, 333] width 36 height 14
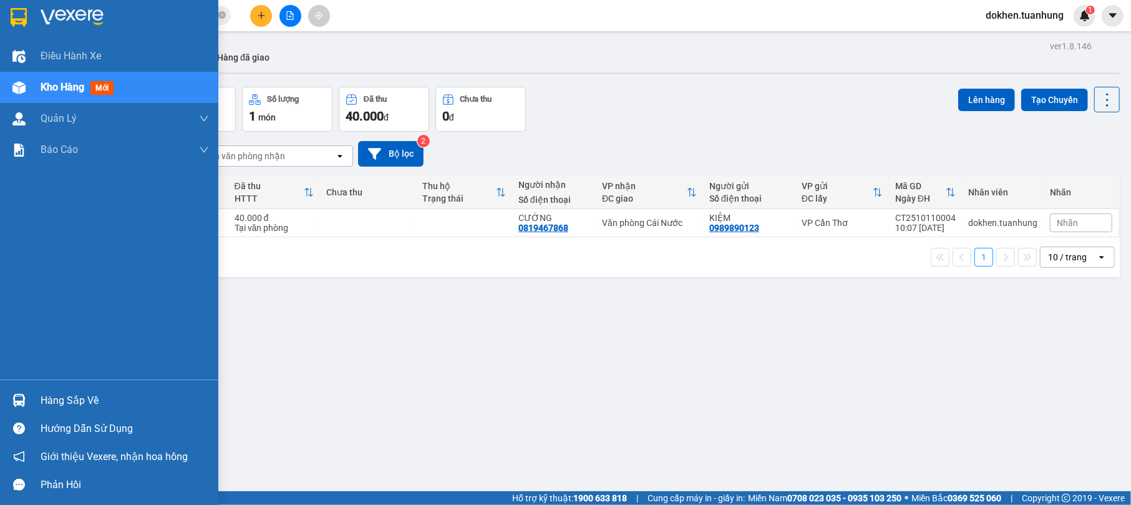
click at [90, 400] on div "Hàng sắp về" at bounding box center [125, 400] width 168 height 19
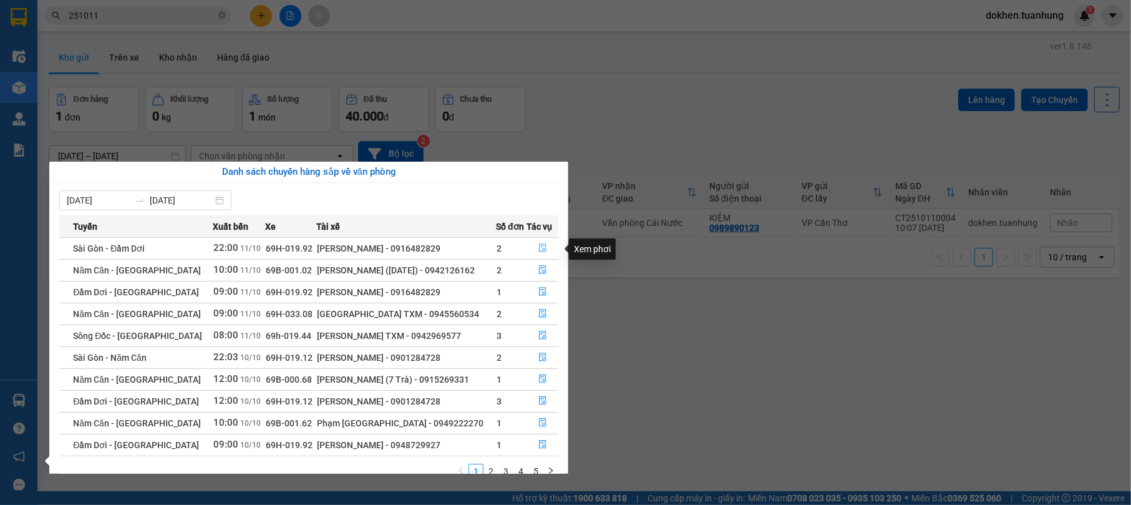
click at [539, 245] on icon "file-done" at bounding box center [542, 248] width 7 height 9
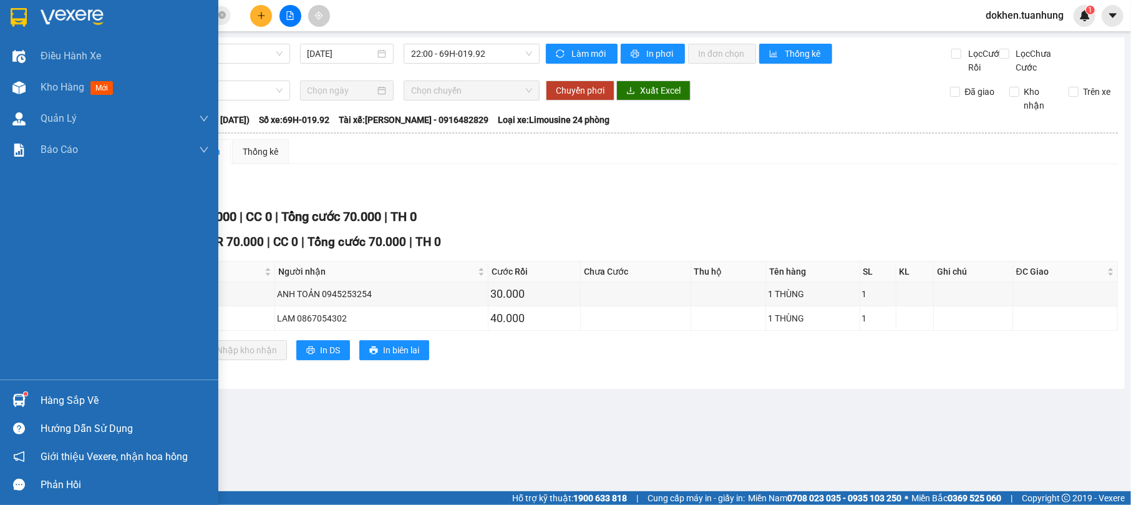
click at [37, 398] on div "Hàng sắp về" at bounding box center [109, 400] width 218 height 28
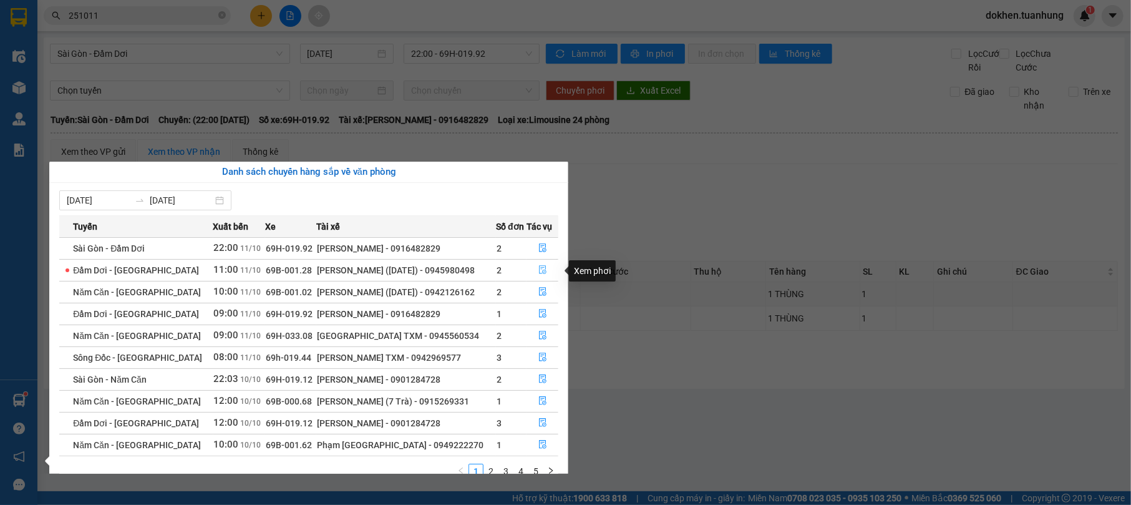
click at [544, 271] on icon "file-done" at bounding box center [542, 269] width 9 height 9
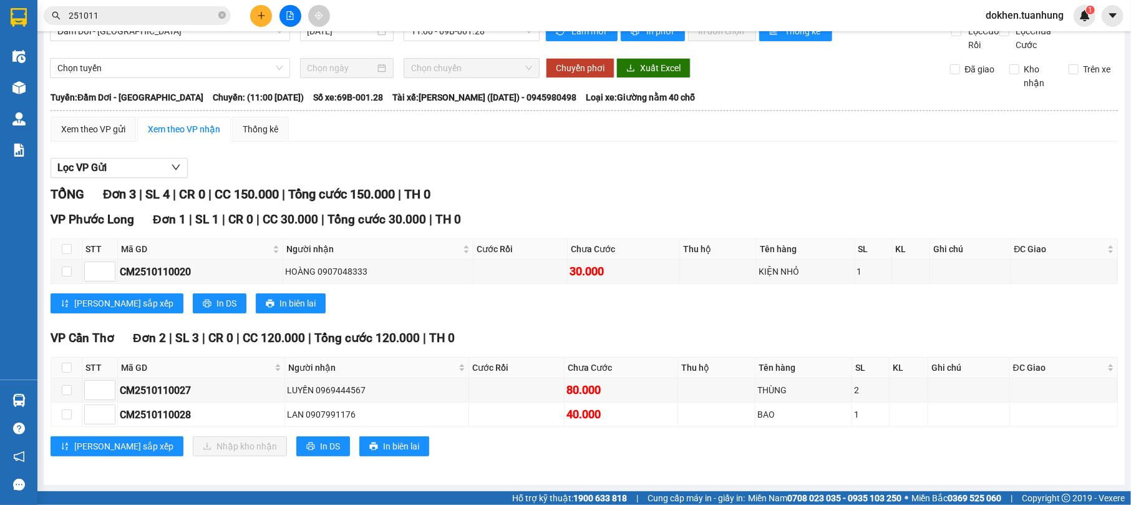
scroll to position [40, 0]
click at [120, 11] on input "251011" at bounding box center [142, 16] width 147 height 14
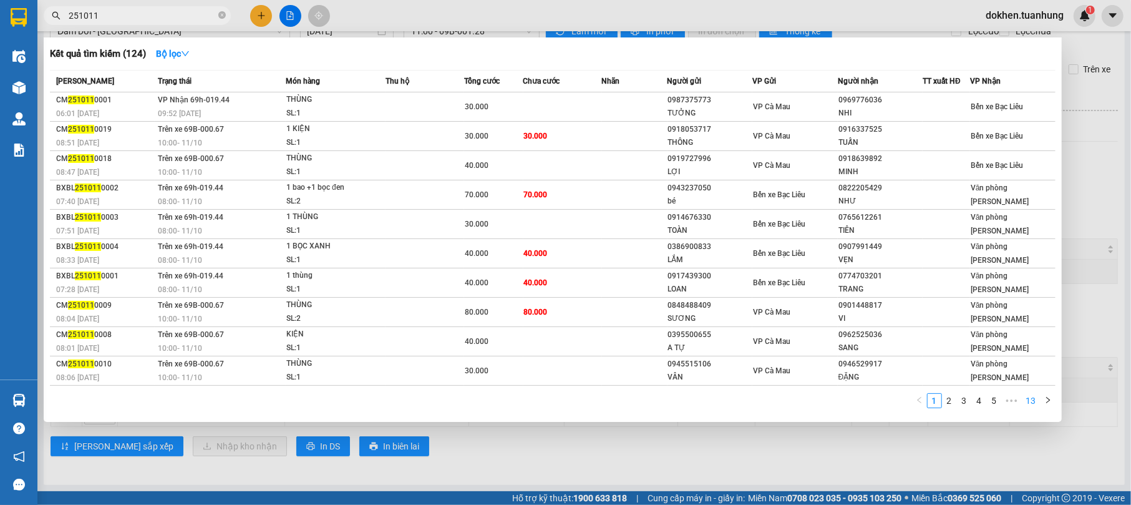
click at [1035, 393] on link "13" at bounding box center [1030, 400] width 17 height 14
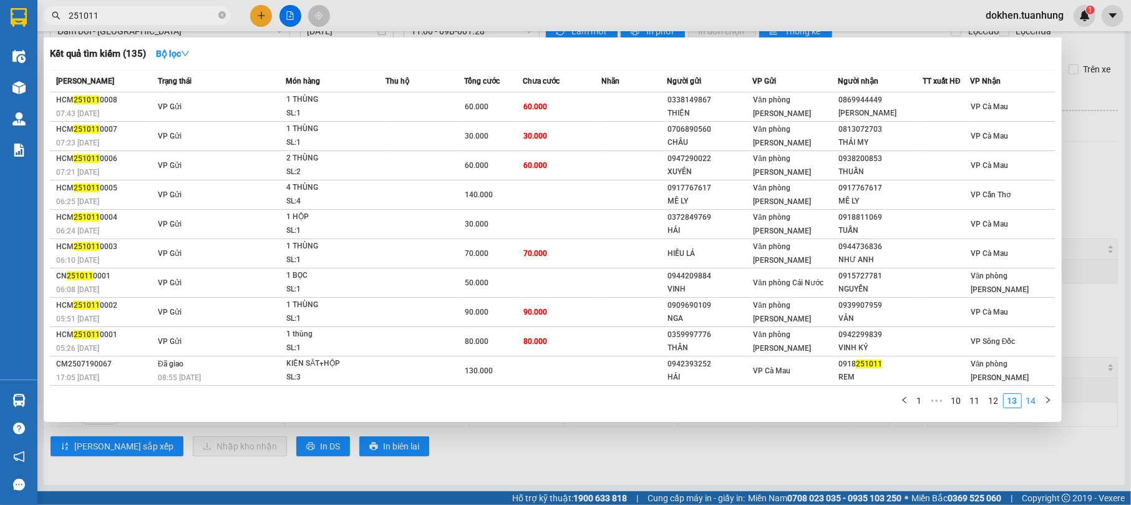
click at [1034, 400] on link "14" at bounding box center [1030, 400] width 17 height 14
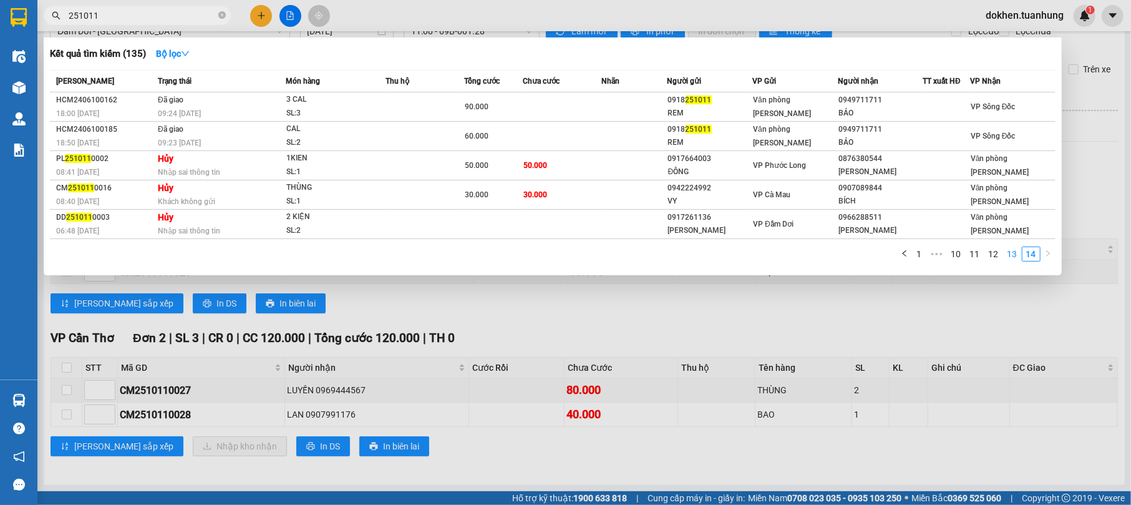
click at [1011, 254] on link "13" at bounding box center [1011, 254] width 17 height 14
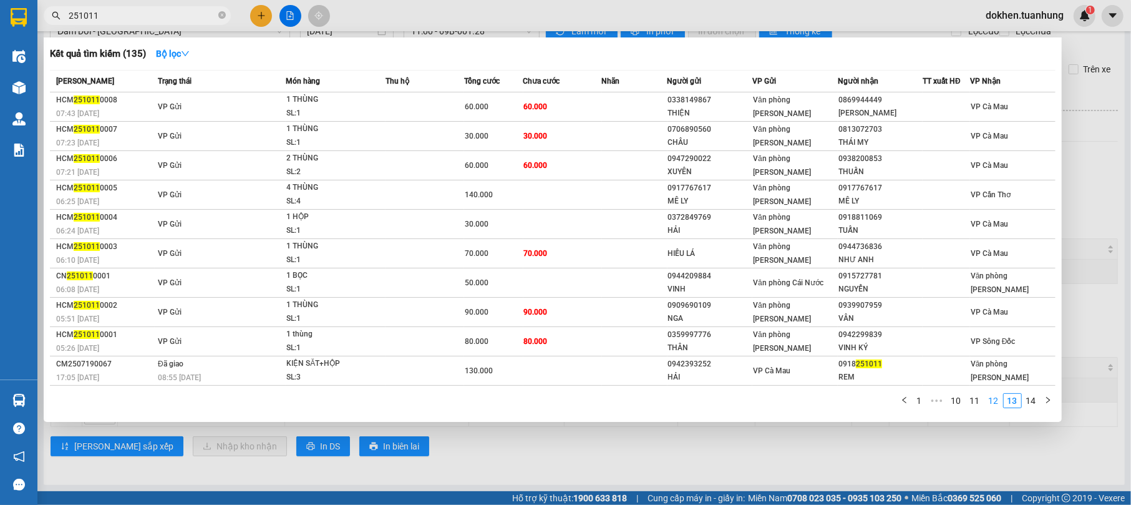
click at [995, 399] on link "12" at bounding box center [993, 400] width 17 height 14
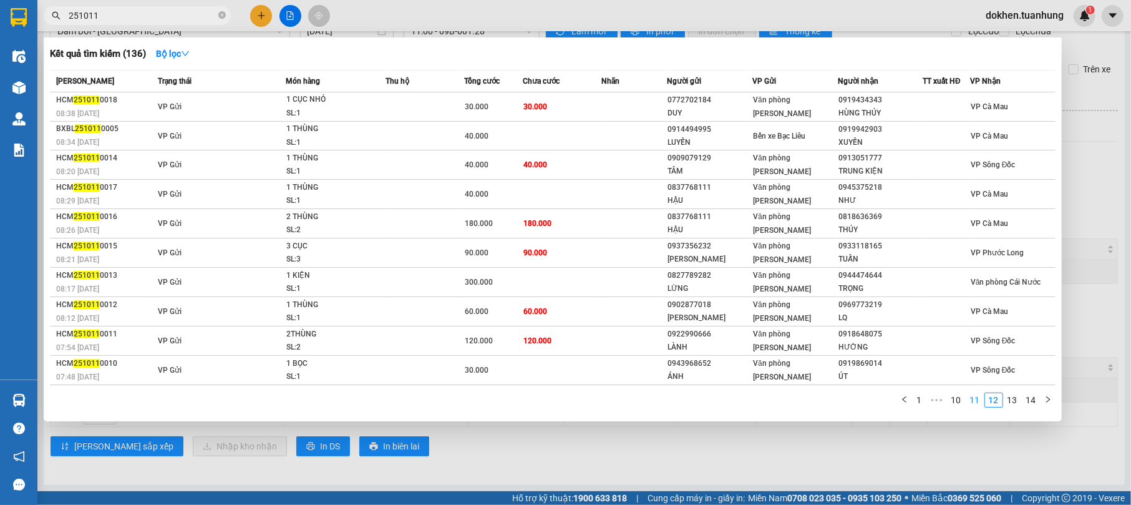
click at [973, 402] on link "11" at bounding box center [974, 400] width 17 height 14
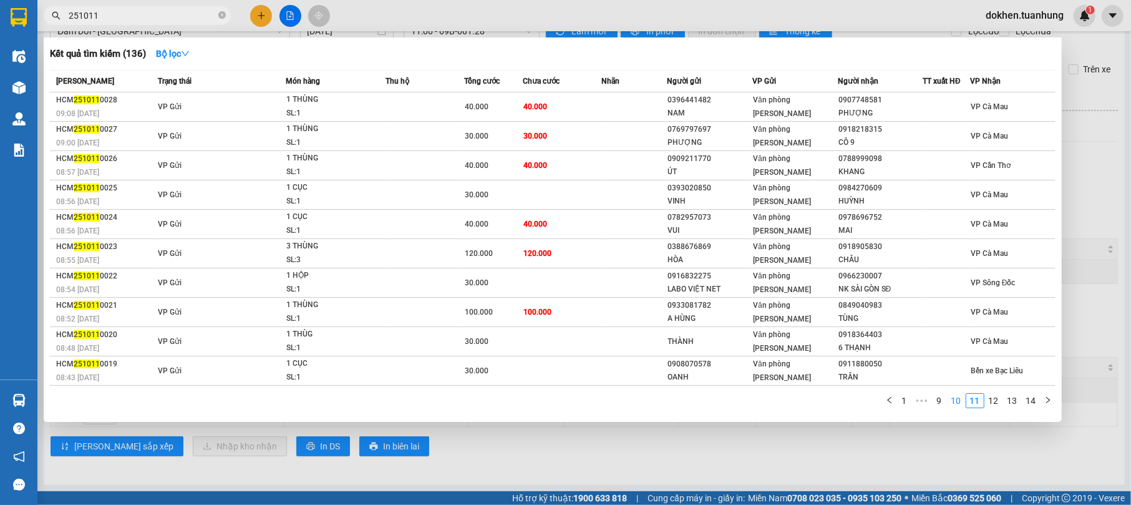
click at [953, 397] on link "10" at bounding box center [955, 400] width 17 height 14
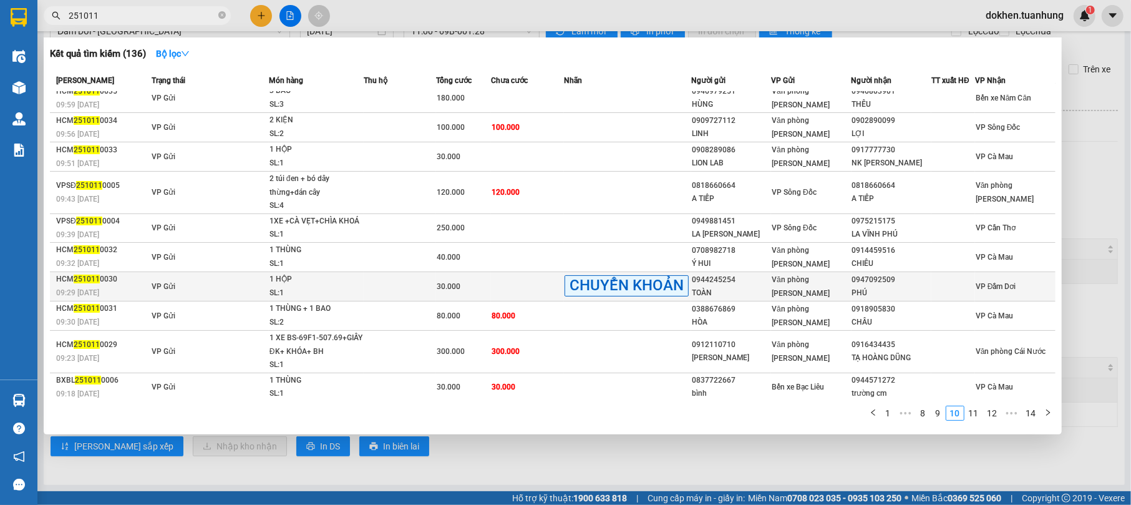
scroll to position [11, 0]
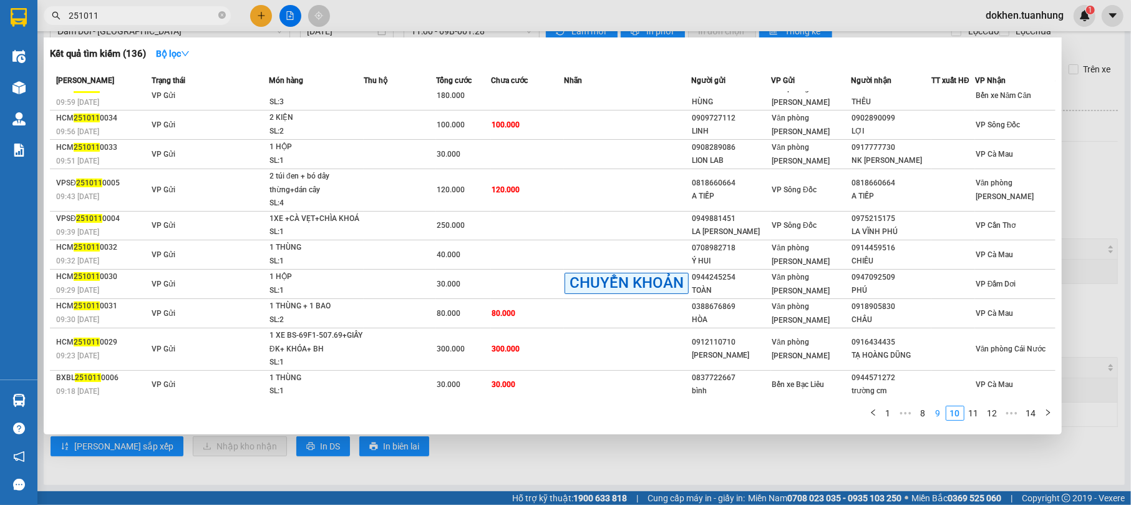
click at [939, 417] on link "9" at bounding box center [938, 413] width 14 height 14
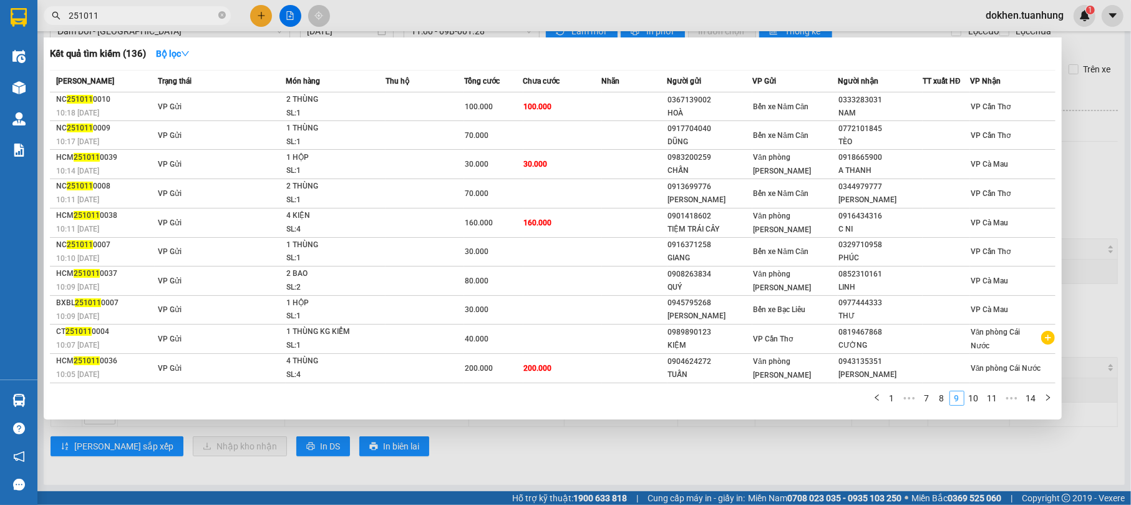
scroll to position [0, 0]
click at [945, 400] on link "8" at bounding box center [942, 398] width 14 height 14
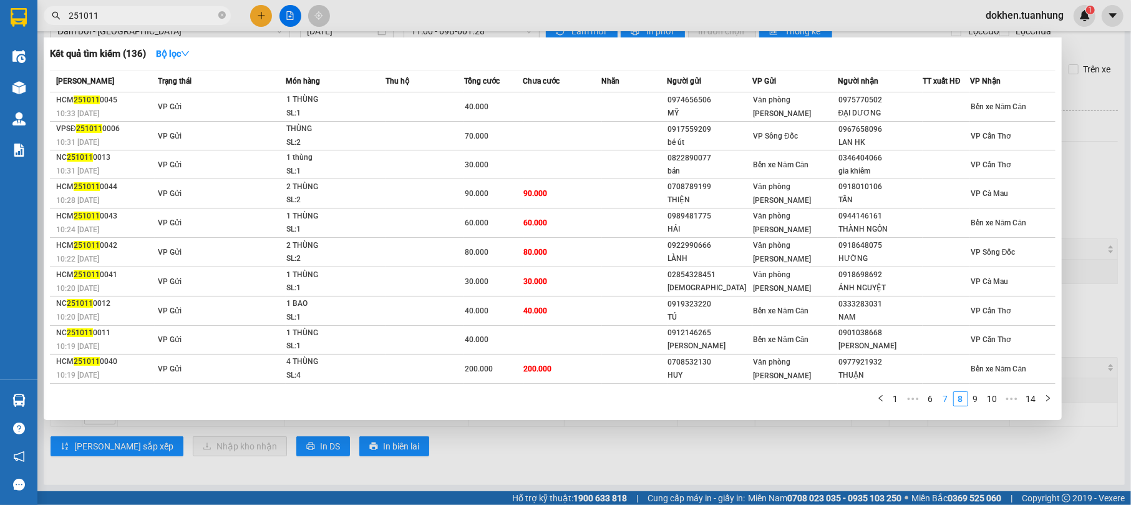
click at [945, 395] on link "7" at bounding box center [946, 399] width 14 height 14
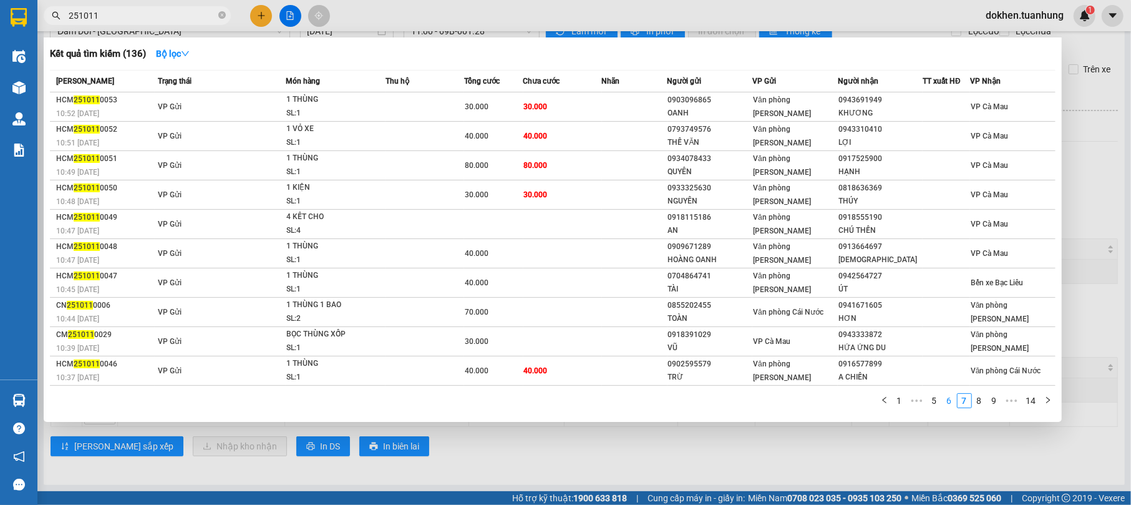
click at [951, 397] on link "6" at bounding box center [949, 400] width 14 height 14
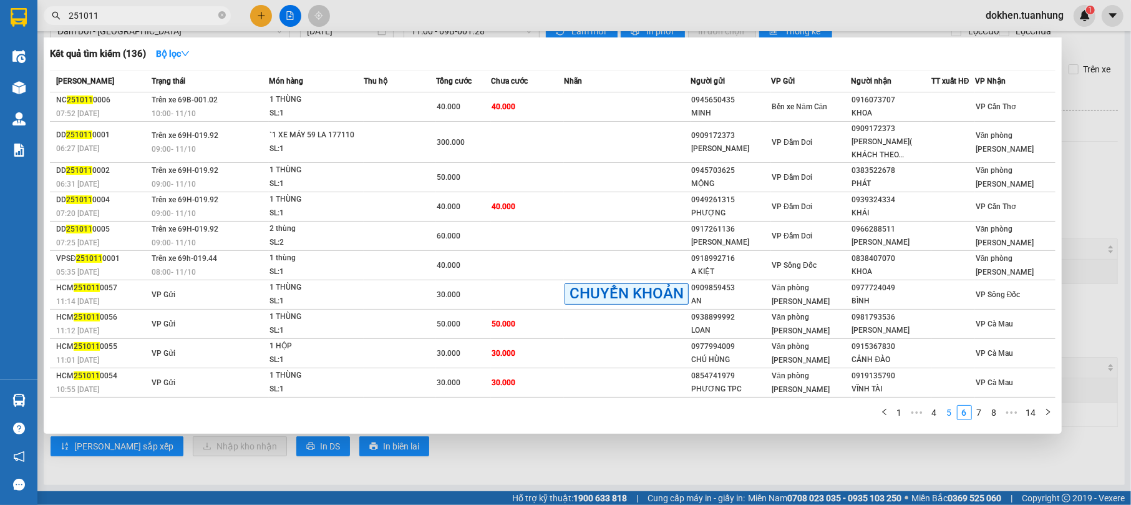
click at [946, 409] on link "5" at bounding box center [949, 412] width 14 height 14
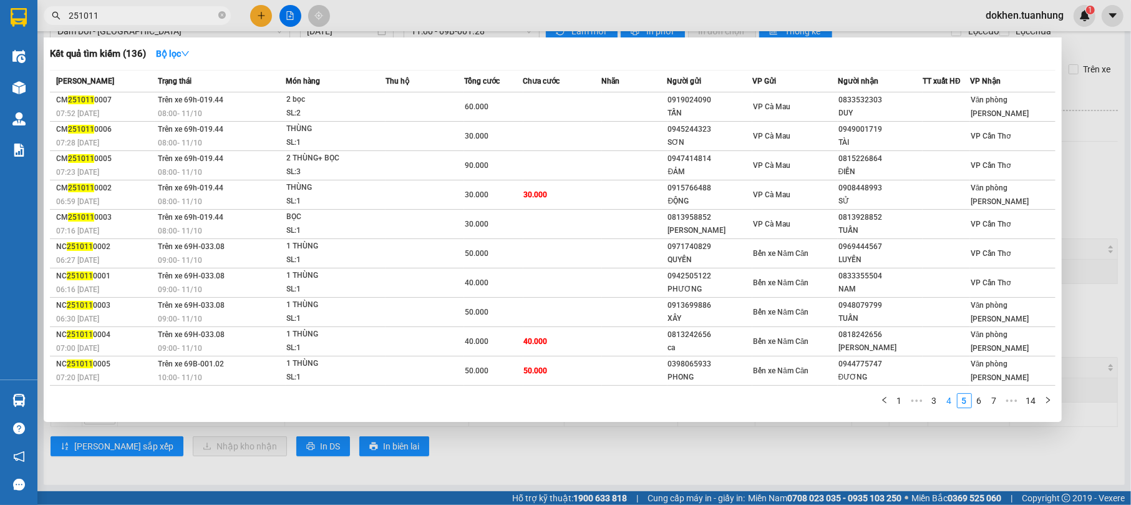
click at [951, 398] on link "4" at bounding box center [949, 400] width 14 height 14
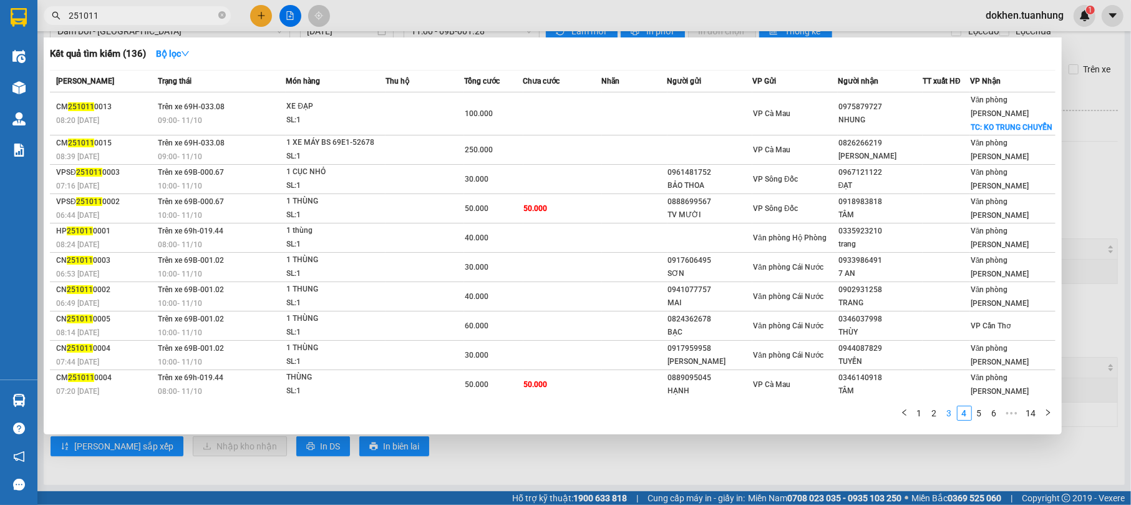
click at [948, 412] on link "3" at bounding box center [949, 413] width 14 height 14
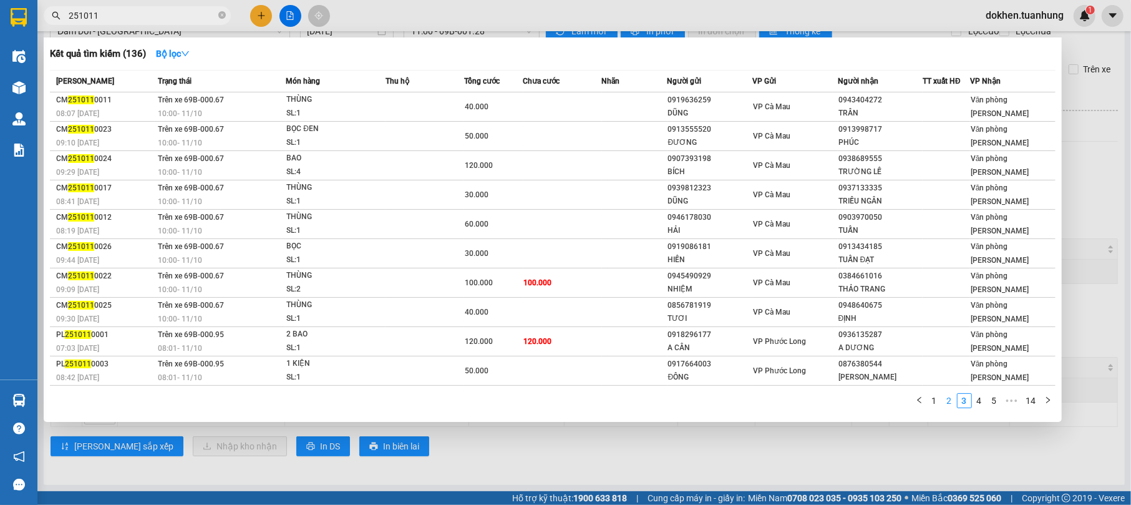
click at [949, 402] on link "2" at bounding box center [949, 400] width 14 height 14
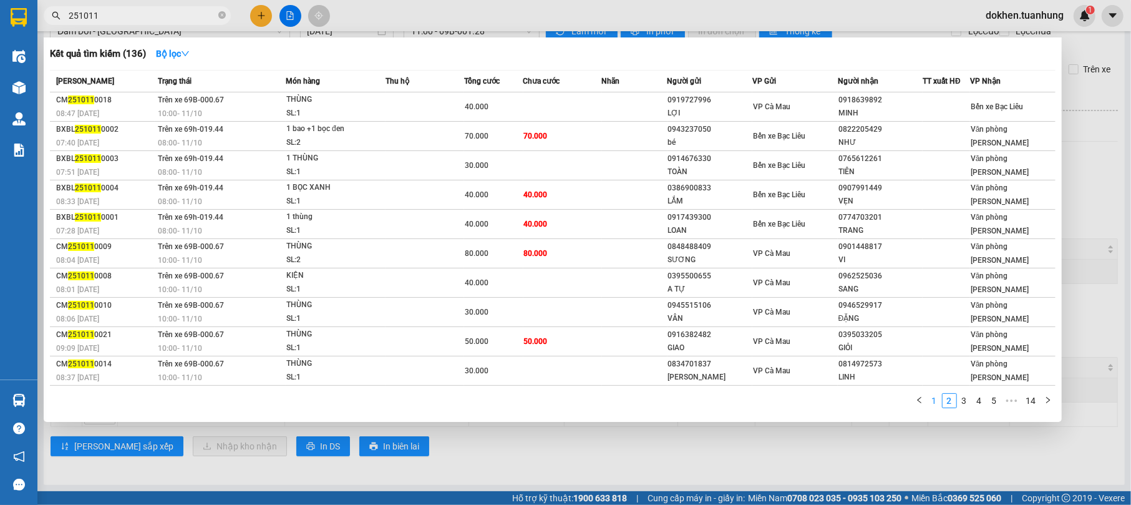
click at [932, 393] on li "1" at bounding box center [934, 400] width 15 height 15
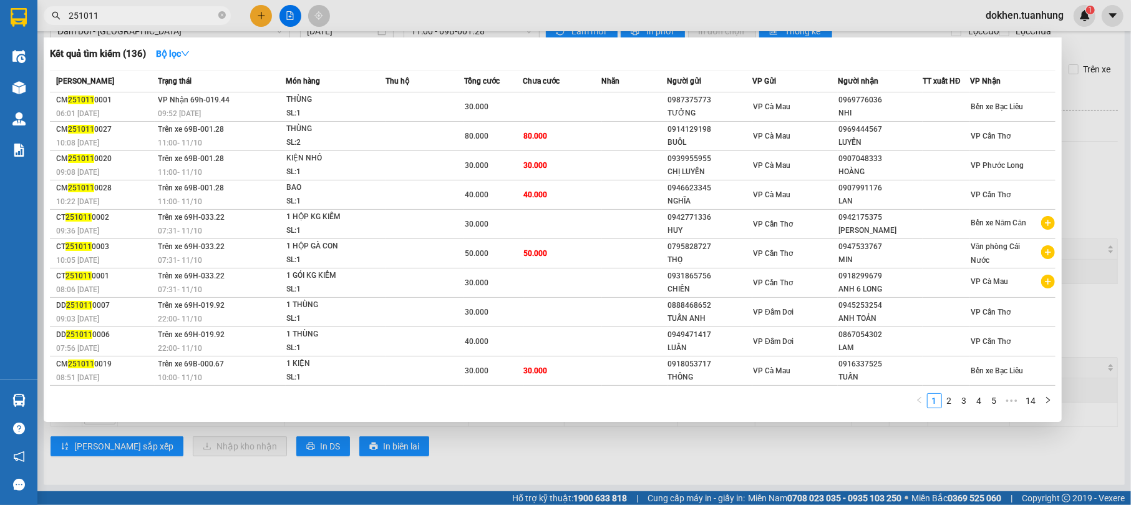
click at [939, 430] on div at bounding box center [565, 252] width 1131 height 505
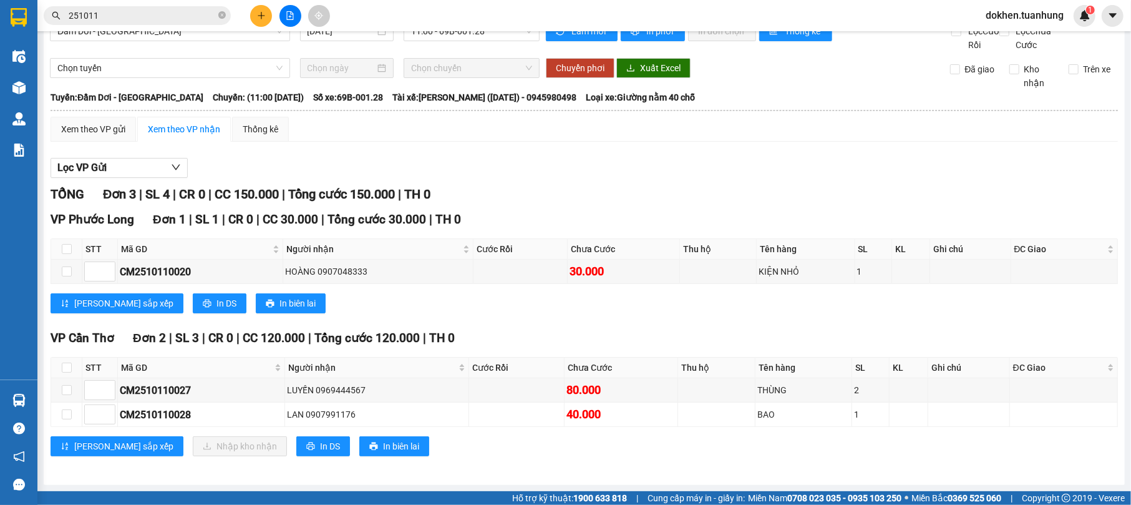
drag, startPoint x: 939, startPoint y: 430, endPoint x: 965, endPoint y: 450, distance: 33.8
click at [965, 450] on div "Lưu sắp xếp Nhập kho nhận In DS In biên lai" at bounding box center [584, 446] width 1067 height 20
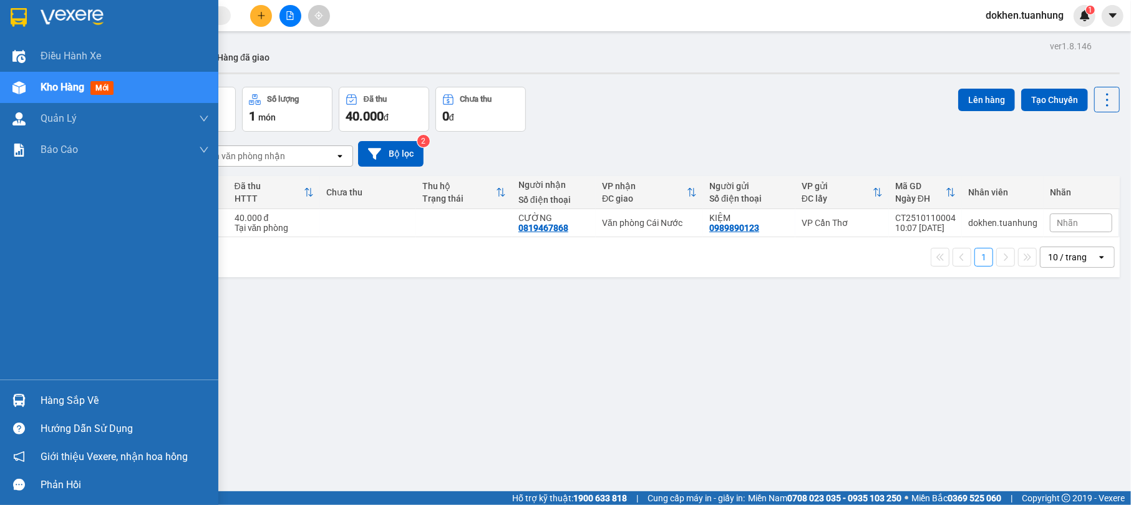
click at [77, 397] on div "Hàng sắp về" at bounding box center [125, 400] width 168 height 19
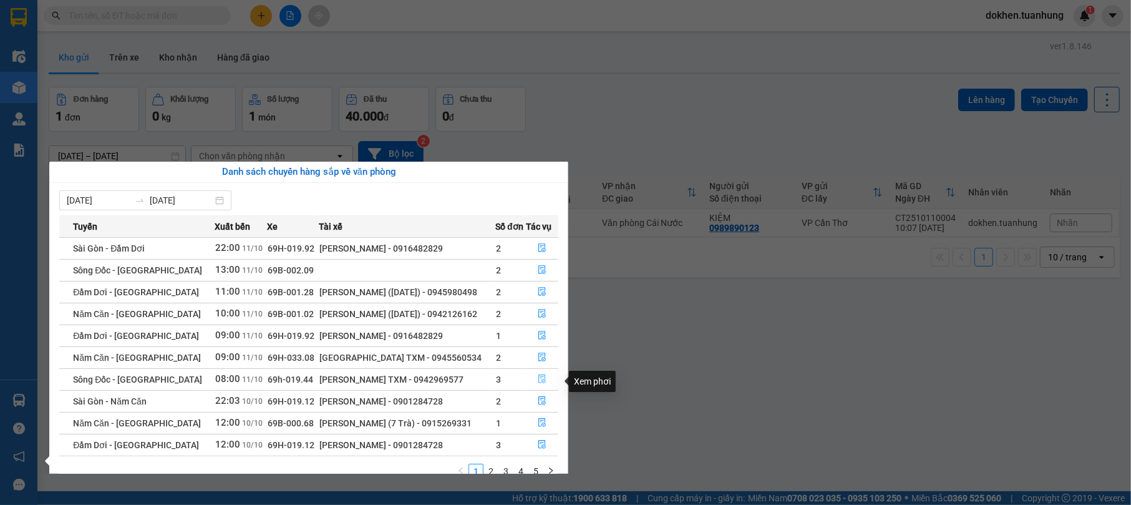
click at [535, 379] on button "button" at bounding box center [541, 379] width 31 height 20
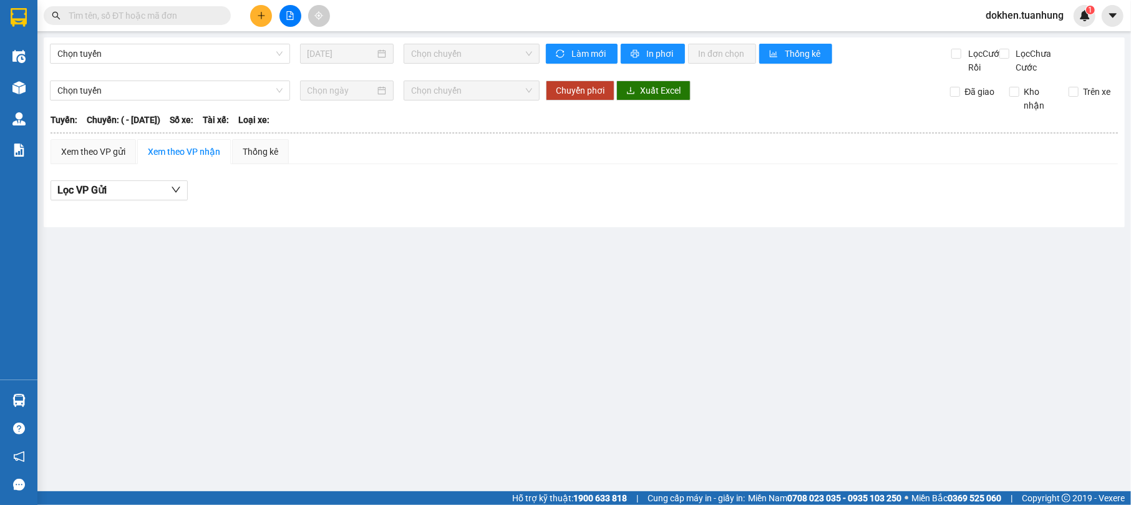
click at [535, 379] on main "Chọn tuyến [DATE] Chọn chuyến Làm mới In phơi In đơn chọn Thống kê Lọc Cước Rồi…" at bounding box center [565, 245] width 1131 height 491
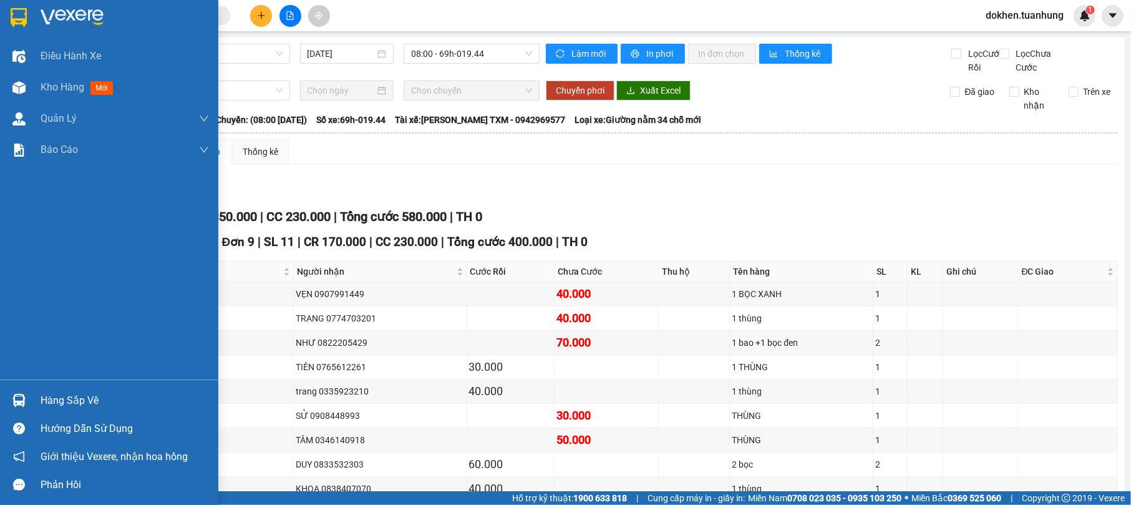
click at [56, 405] on div "Hàng sắp về" at bounding box center [125, 400] width 168 height 19
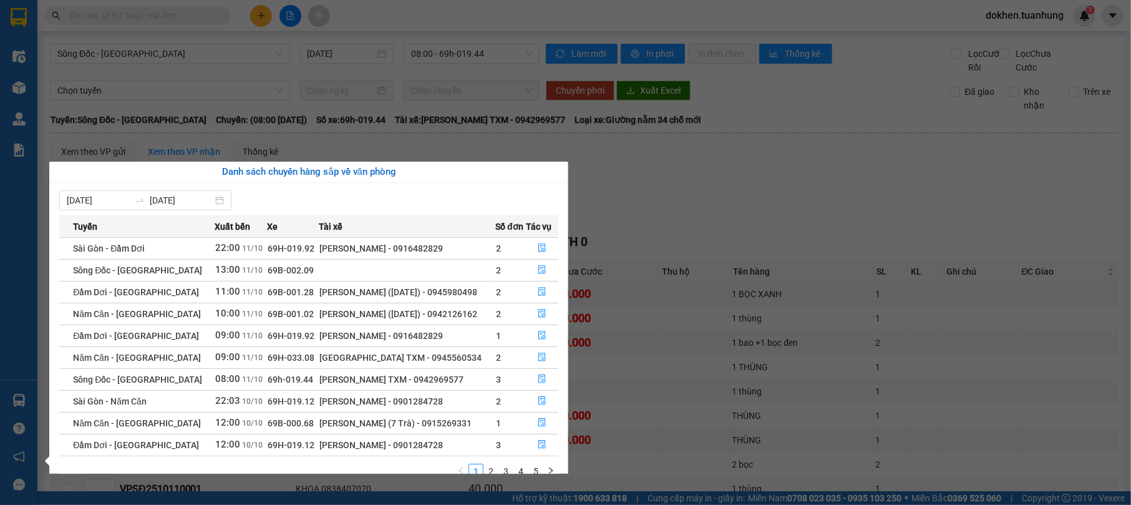
click at [844, 424] on section "Kết quả tìm kiếm ( 0 ) Bộ lọc No Data dokhen.tuanhung 1 Điều hành xe Kho hàng m…" at bounding box center [565, 252] width 1131 height 505
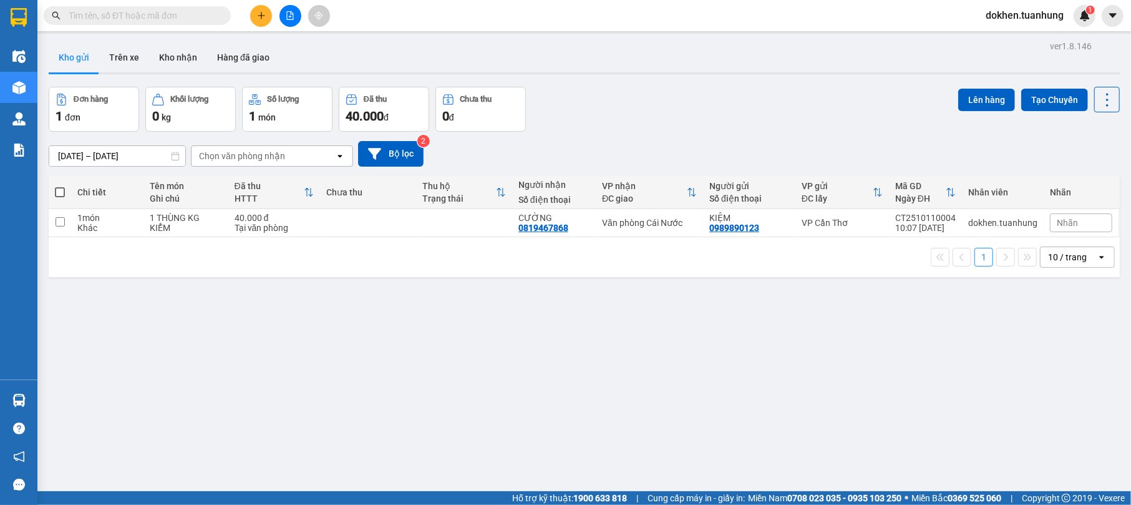
click at [133, 13] on input "text" at bounding box center [142, 16] width 147 height 14
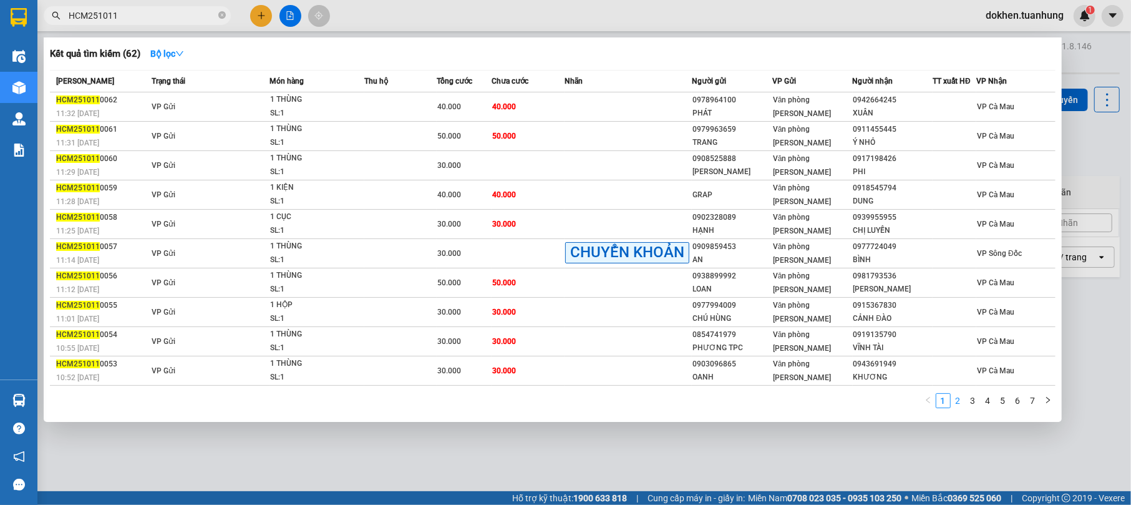
type input "HCM251011"
click at [958, 399] on link "2" at bounding box center [958, 400] width 14 height 14
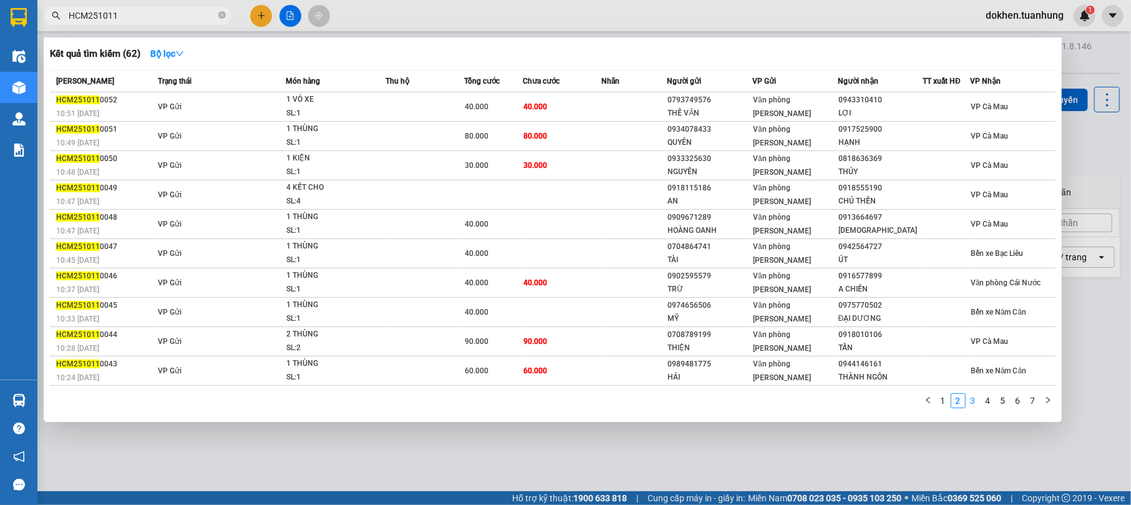
click at [970, 397] on link "3" at bounding box center [973, 400] width 14 height 14
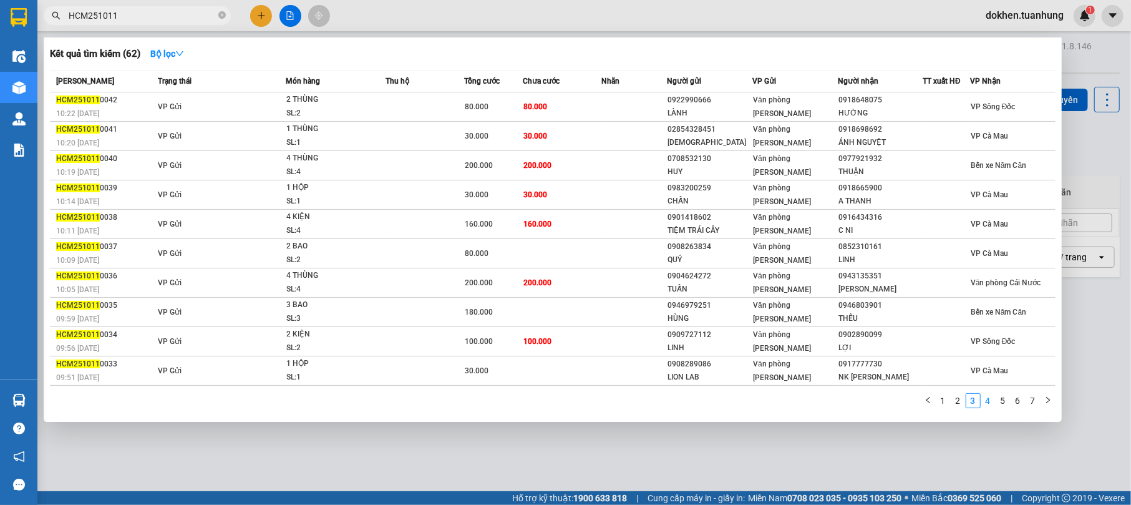
click at [984, 397] on link "4" at bounding box center [988, 400] width 14 height 14
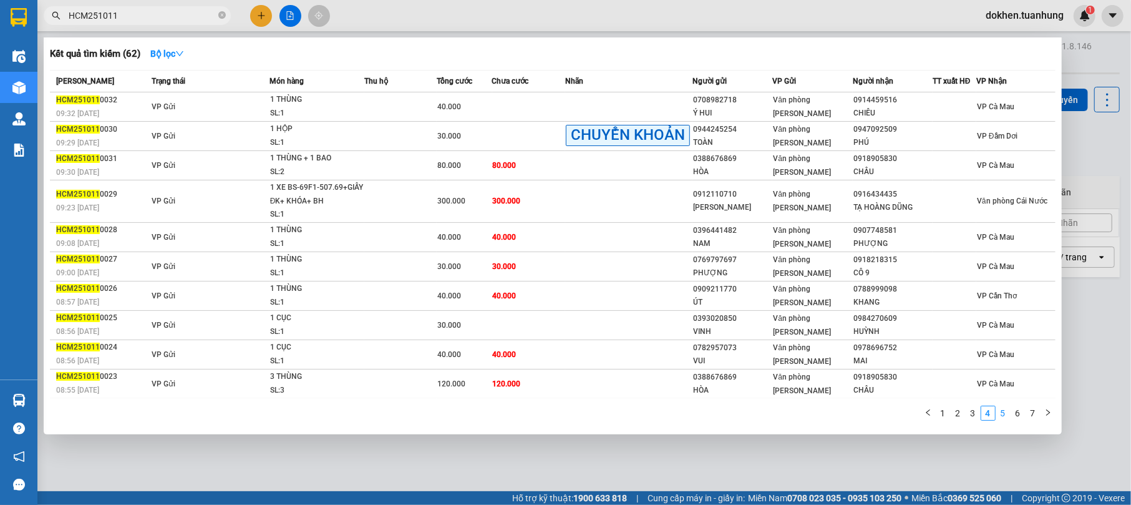
click at [1000, 408] on link "5" at bounding box center [1003, 413] width 14 height 14
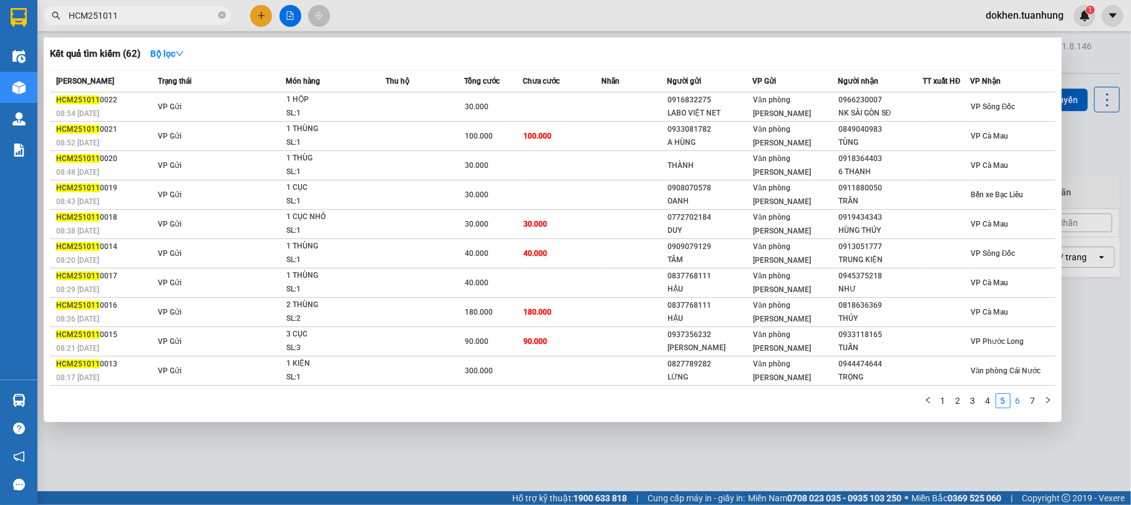
click at [1018, 402] on link "6" at bounding box center [1018, 400] width 14 height 14
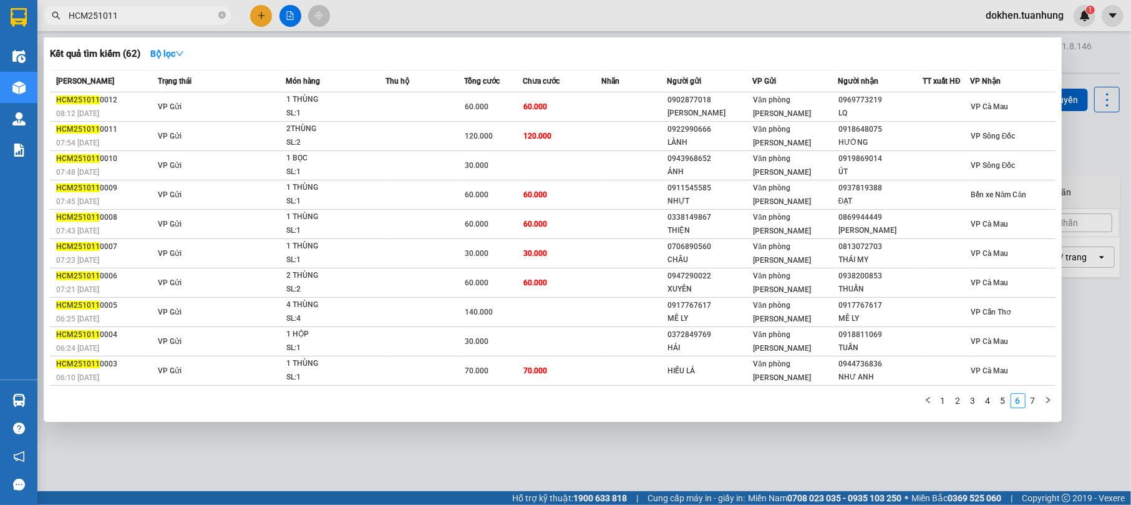
click at [702, 464] on div at bounding box center [565, 252] width 1131 height 505
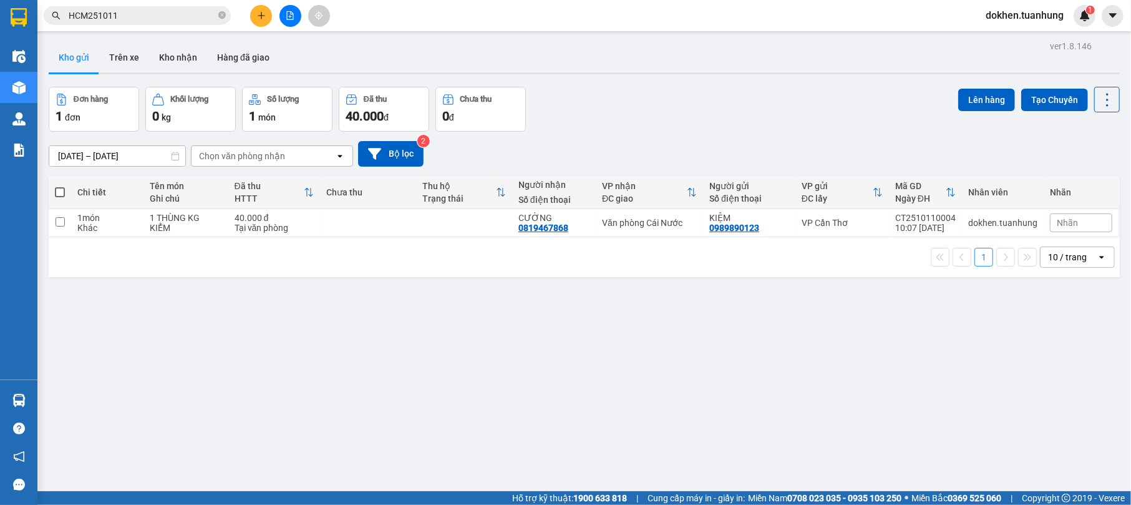
click at [252, 2] on div "Kết quả tìm kiếm ( 62 ) Bộ lọc Mã ĐH Trạng thái Món hàng Thu hộ Tổng cước Chưa …" at bounding box center [565, 15] width 1131 height 31
click at [257, 17] on icon "plus" at bounding box center [261, 15] width 9 height 9
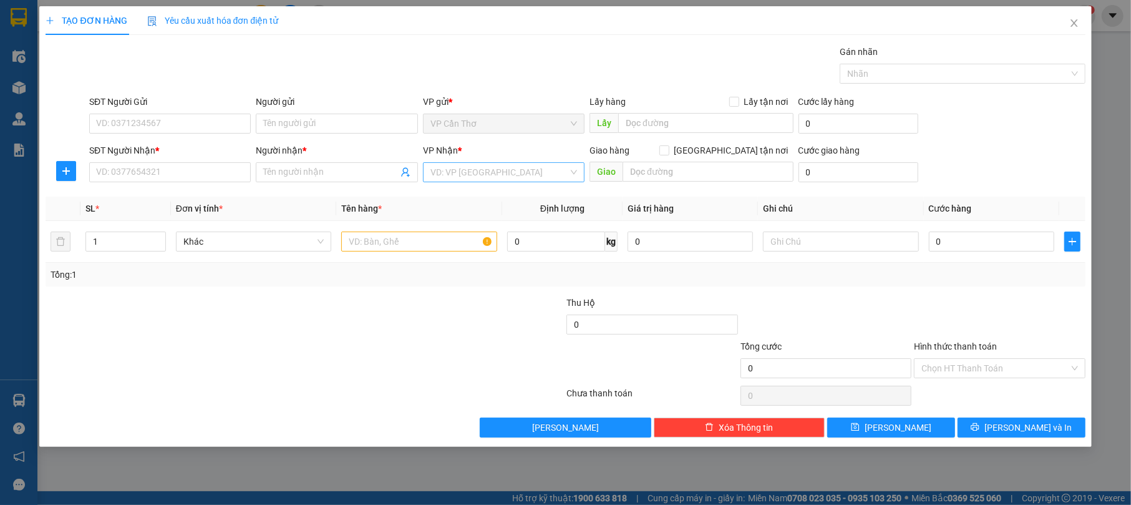
click at [485, 173] on input "search" at bounding box center [499, 172] width 138 height 19
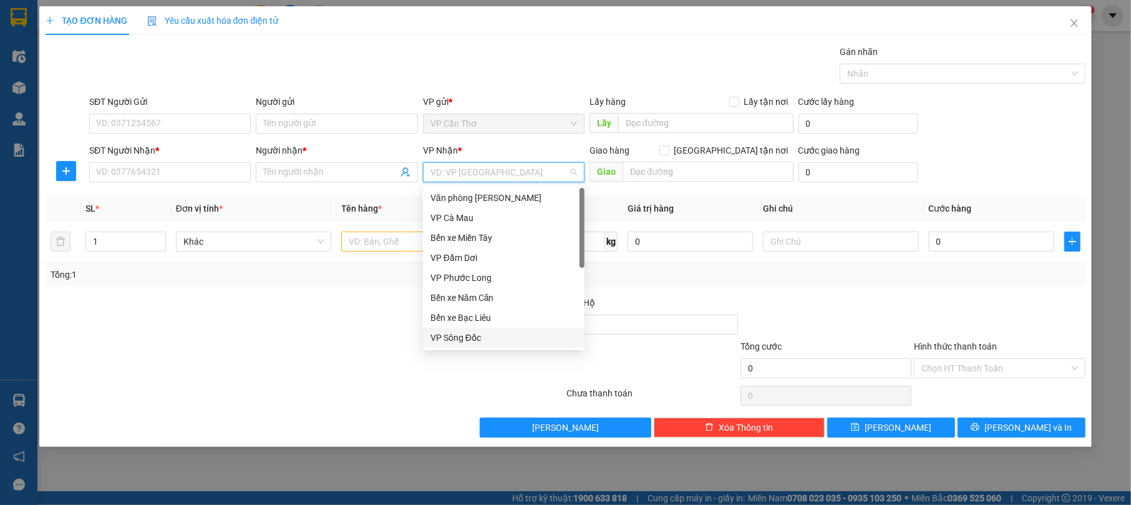
click at [491, 338] on div "VP Sông Đốc" at bounding box center [503, 338] width 147 height 14
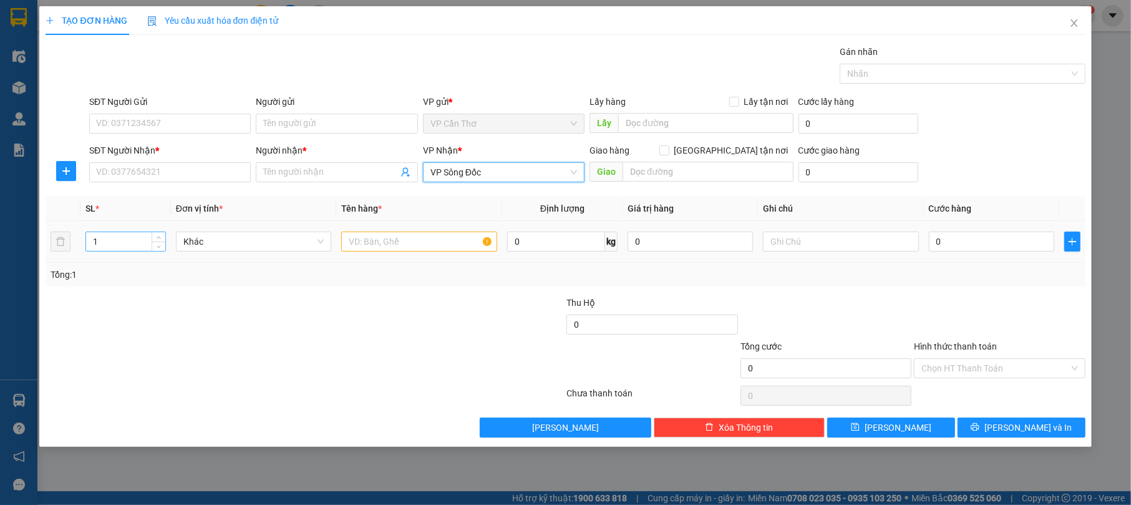
click at [121, 243] on input "1" at bounding box center [125, 241] width 79 height 19
type input "5"
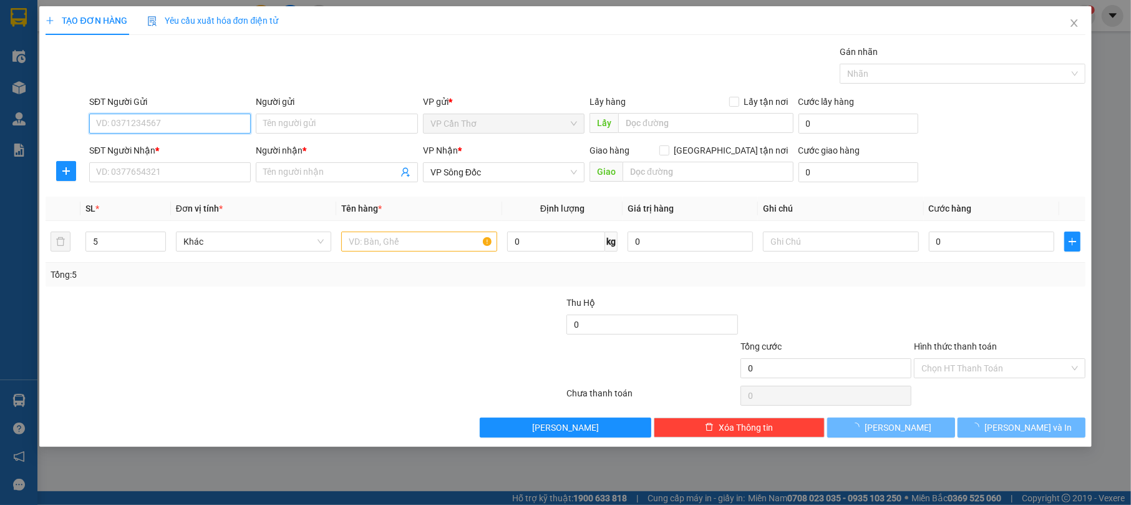
click at [157, 123] on input "SĐT Người Gửi" at bounding box center [170, 123] width 162 height 20
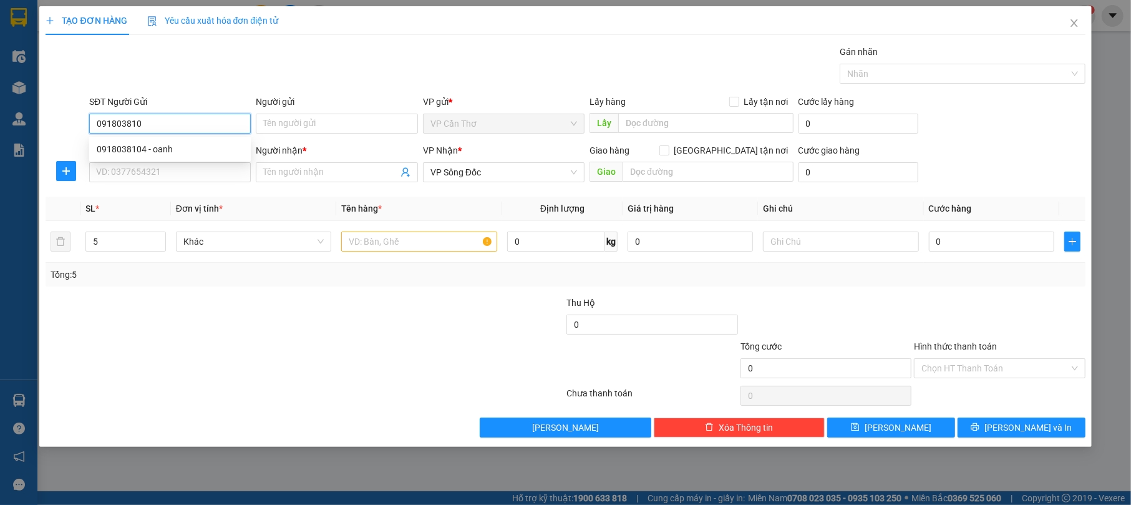
type input "0918038104"
click at [173, 143] on div "0918038104 - oanh" at bounding box center [170, 149] width 147 height 14
type input "oanh"
type input "0918038104"
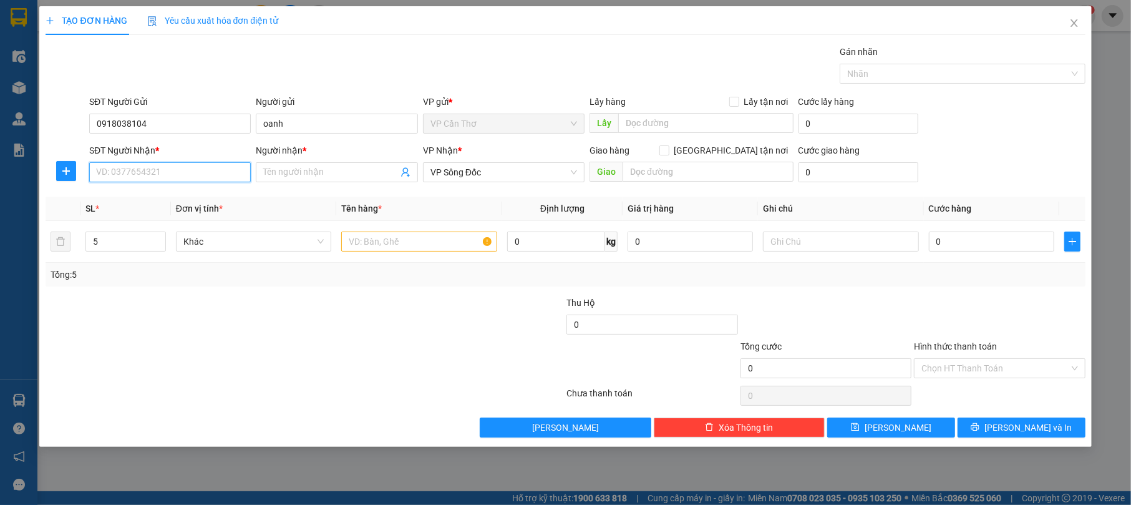
click at [240, 175] on input "SĐT Người Nhận *" at bounding box center [170, 172] width 162 height 20
click at [225, 213] on div "0947775444 - TÂM" at bounding box center [170, 218] width 147 height 14
type input "0947775444"
type input "TÂM"
click at [355, 239] on input "text" at bounding box center [419, 241] width 156 height 20
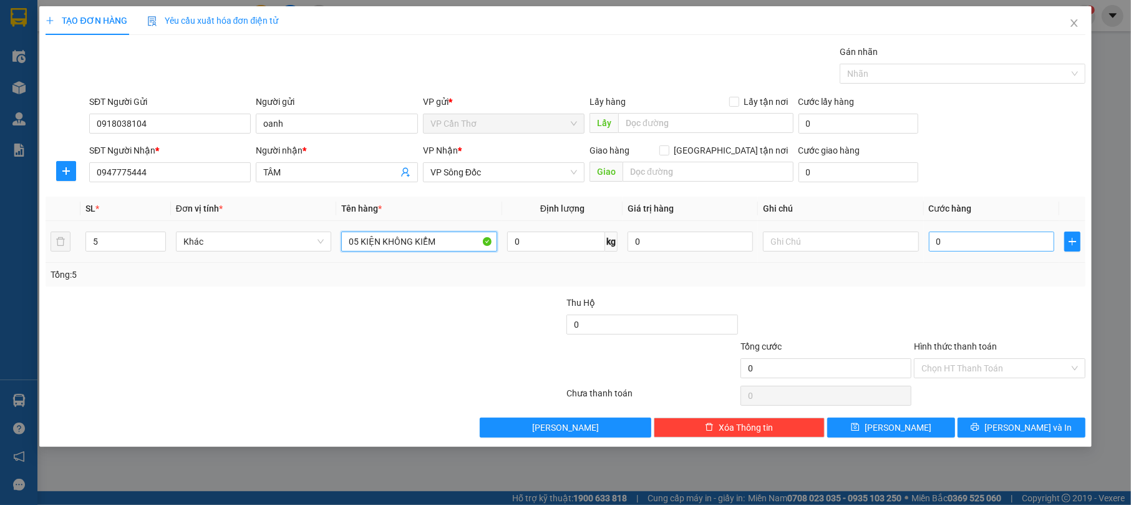
type input "05 KIỆN KHÔNG KIỂM"
click at [950, 236] on input "0" at bounding box center [991, 241] width 125 height 20
type input "1"
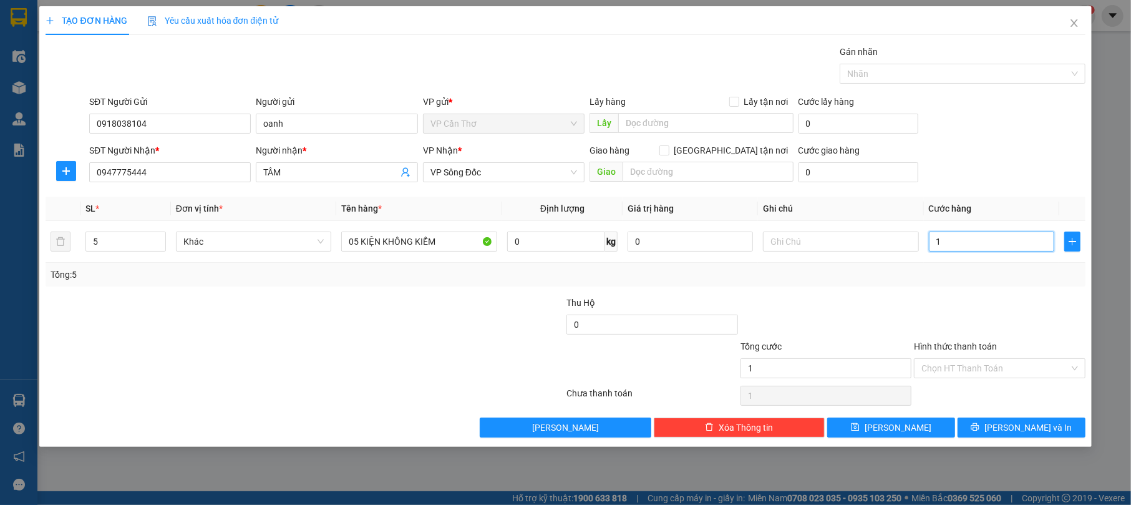
type input "12"
type input "120"
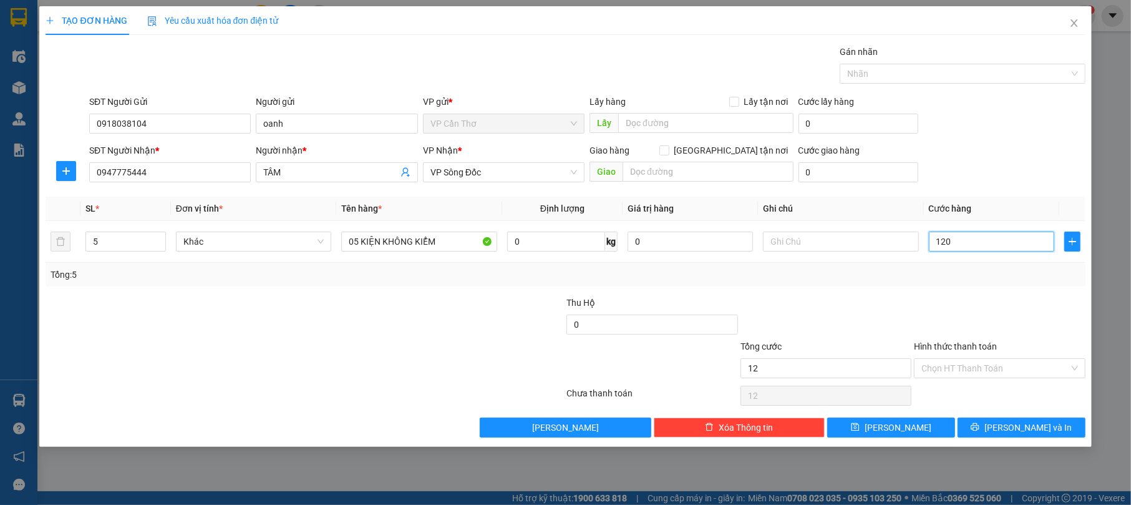
type input "120"
type input "1.200"
type input "12.000"
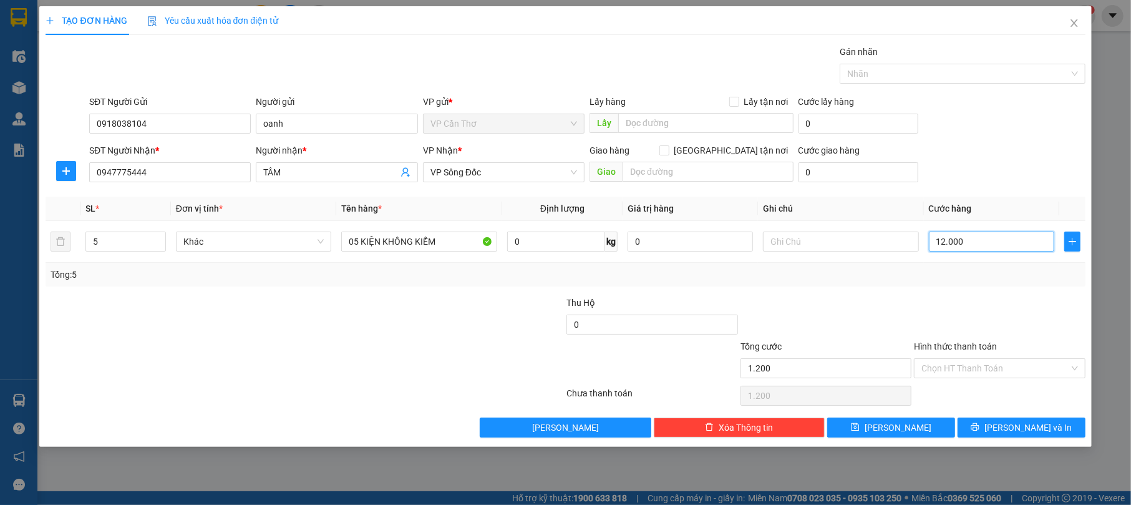
type input "12.000"
type input "120.000"
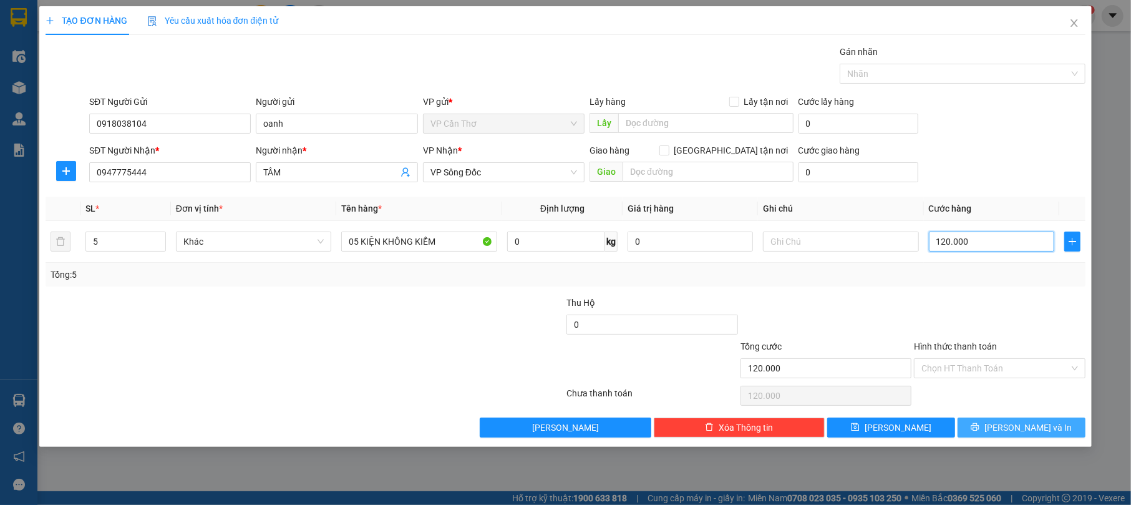
type input "120.000"
click at [1053, 427] on button "[PERSON_NAME] và In" at bounding box center [1021, 427] width 128 height 20
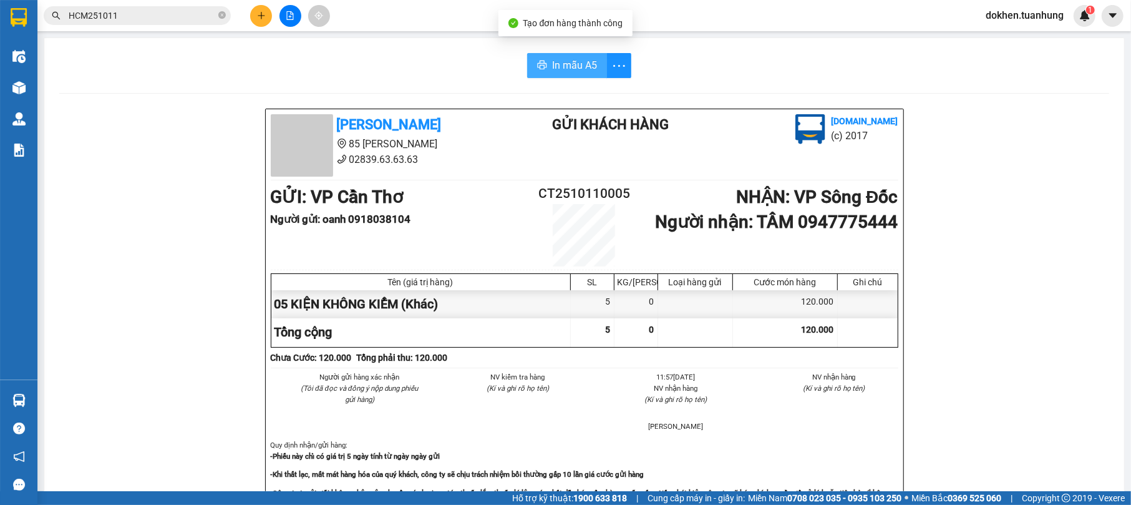
click at [554, 62] on span "In mẫu A5" at bounding box center [574, 65] width 45 height 16
click at [561, 65] on span "In mẫu A5" at bounding box center [574, 65] width 45 height 16
click at [542, 63] on button "In mẫu A5" at bounding box center [567, 65] width 80 height 25
